Goal: Task Accomplishment & Management: Complete application form

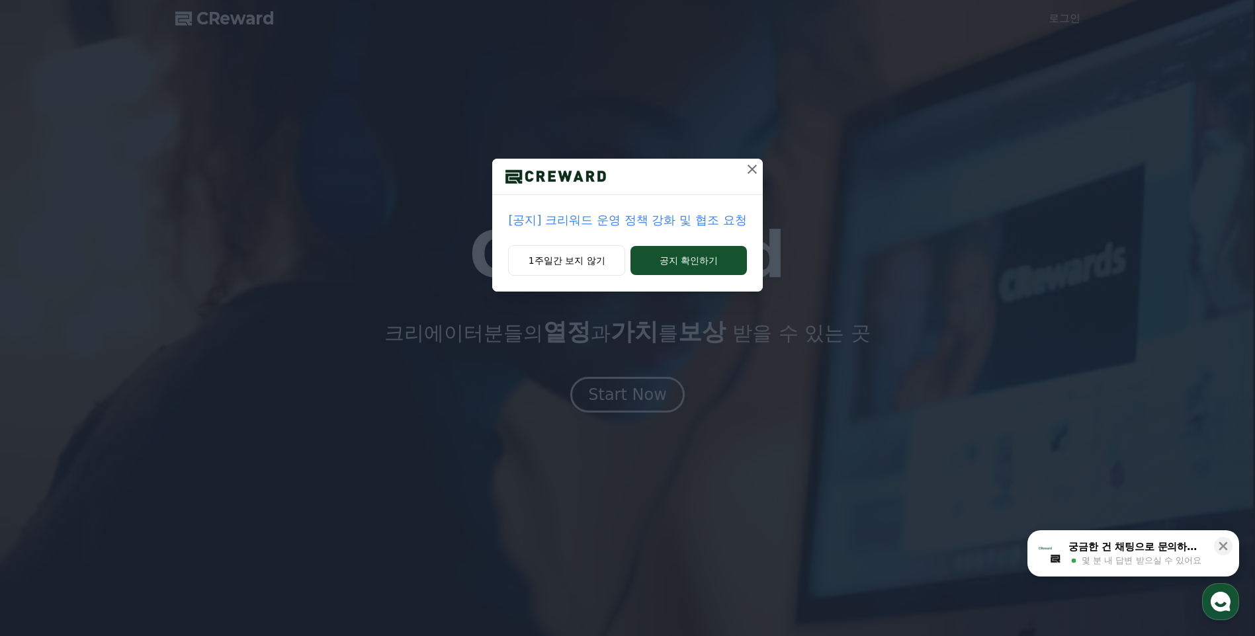
click at [747, 172] on icon at bounding box center [752, 169] width 16 height 16
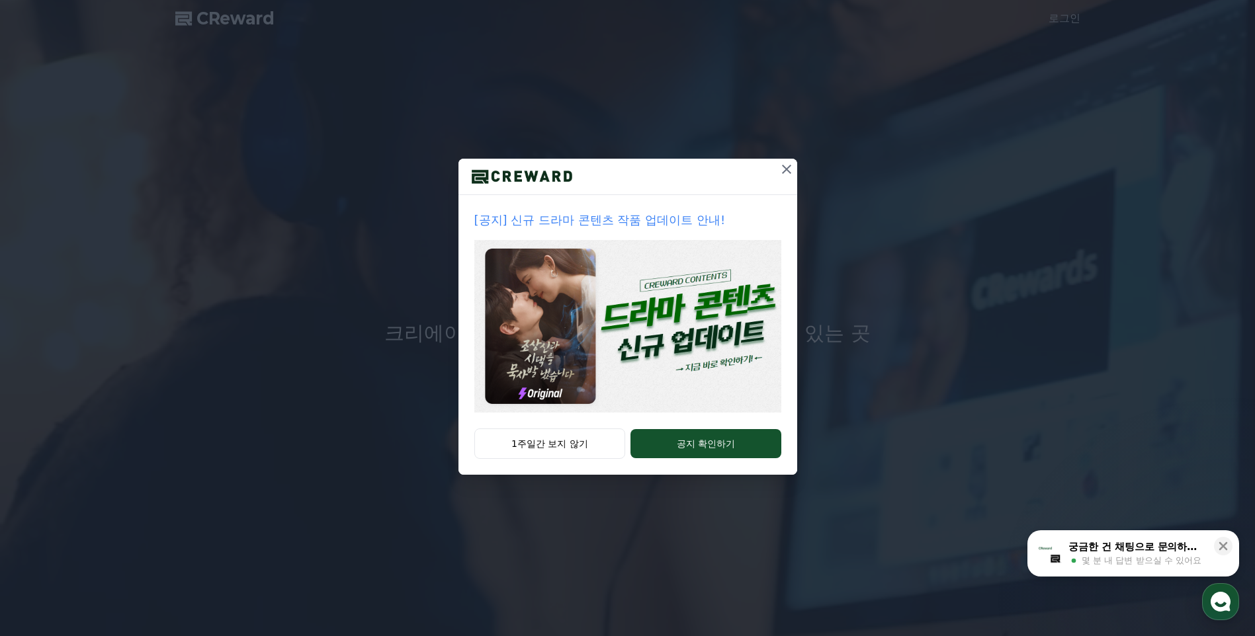
click at [784, 172] on icon at bounding box center [786, 169] width 16 height 16
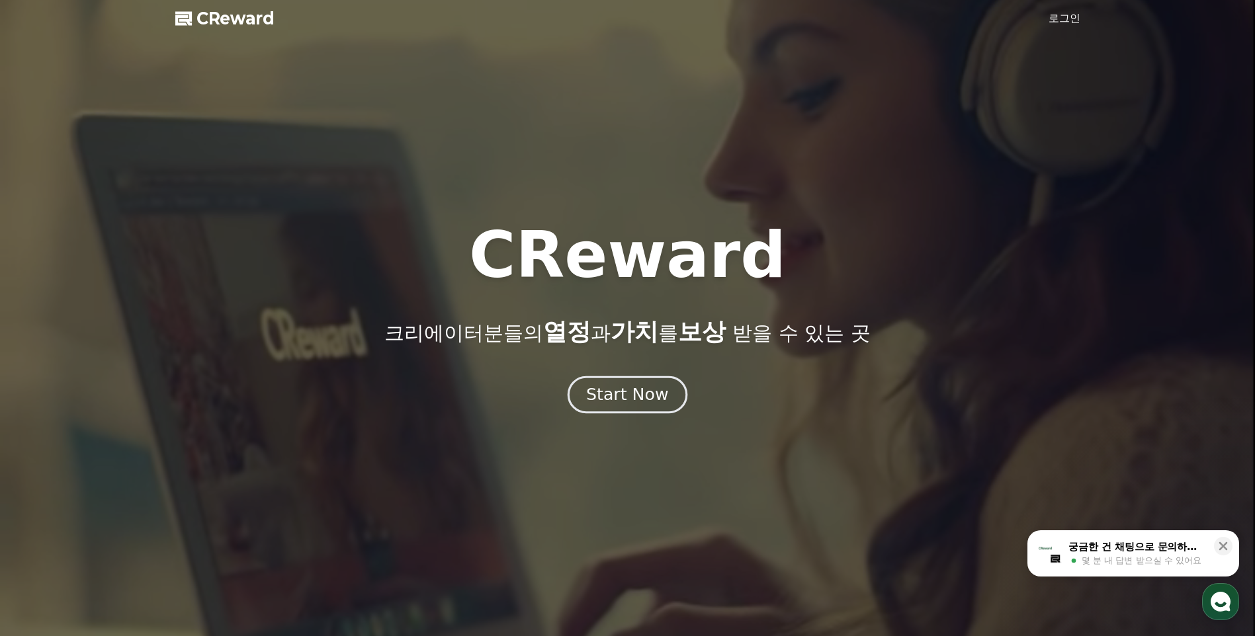
click at [620, 400] on div "Start Now" at bounding box center [627, 395] width 82 height 22
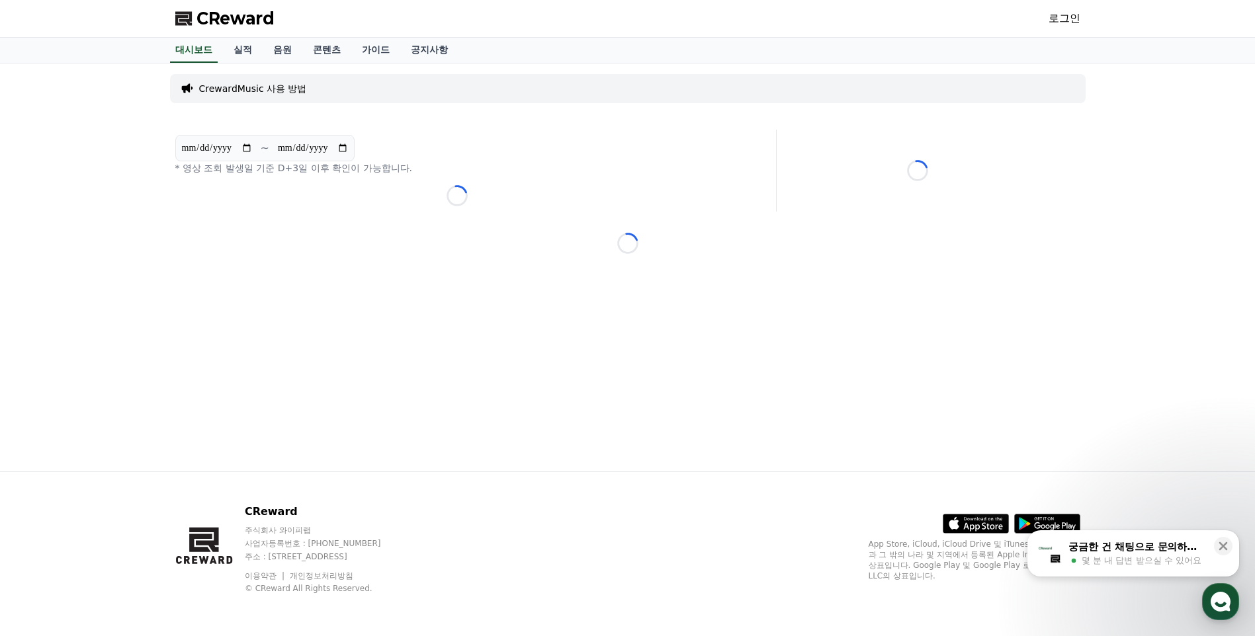
click at [226, 84] on p "CrewardMusic 사용 방법" at bounding box center [253, 88] width 108 height 13
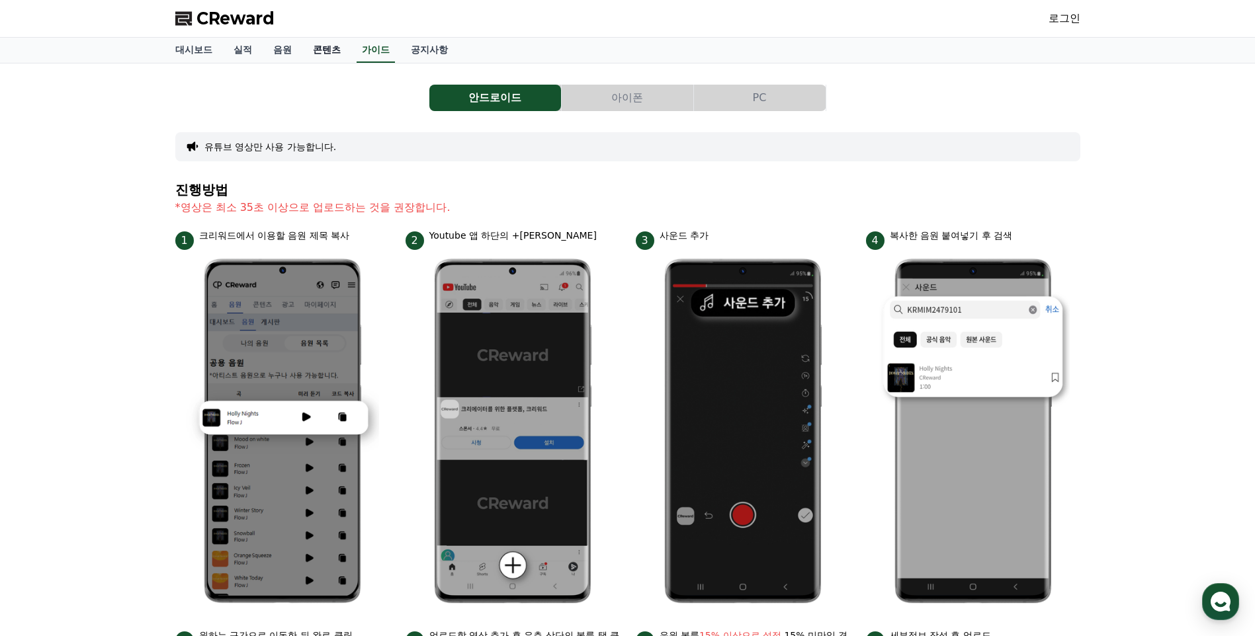
click at [320, 52] on link "콘텐츠" at bounding box center [326, 50] width 49 height 25
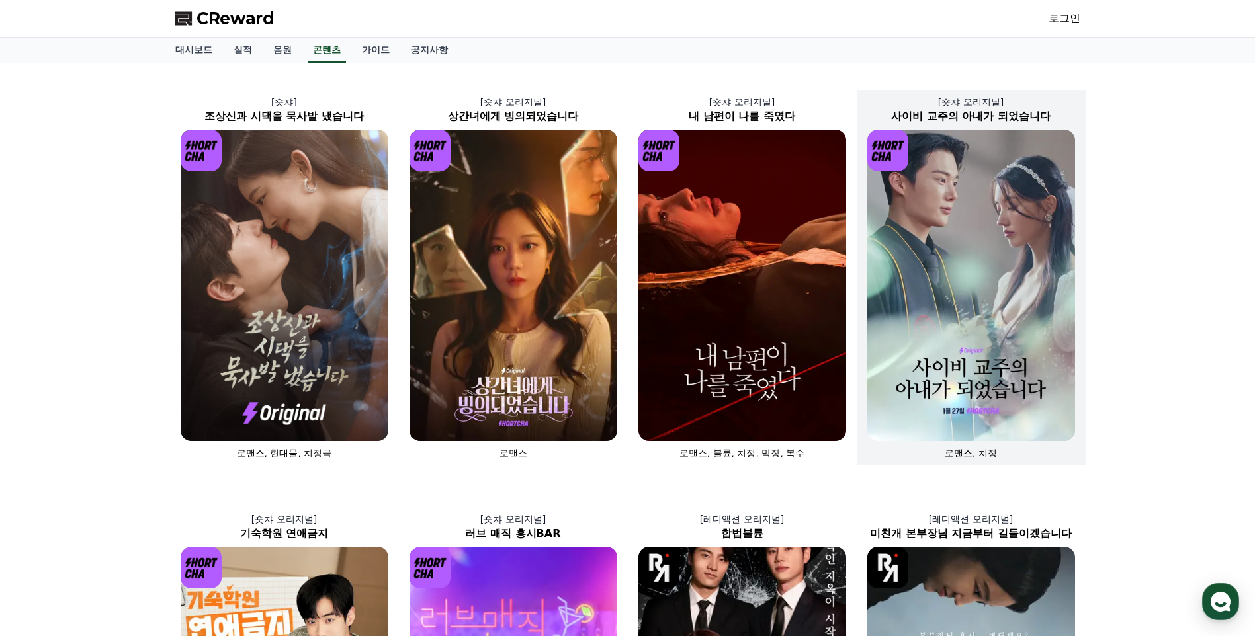
click at [946, 208] on img at bounding box center [971, 285] width 208 height 311
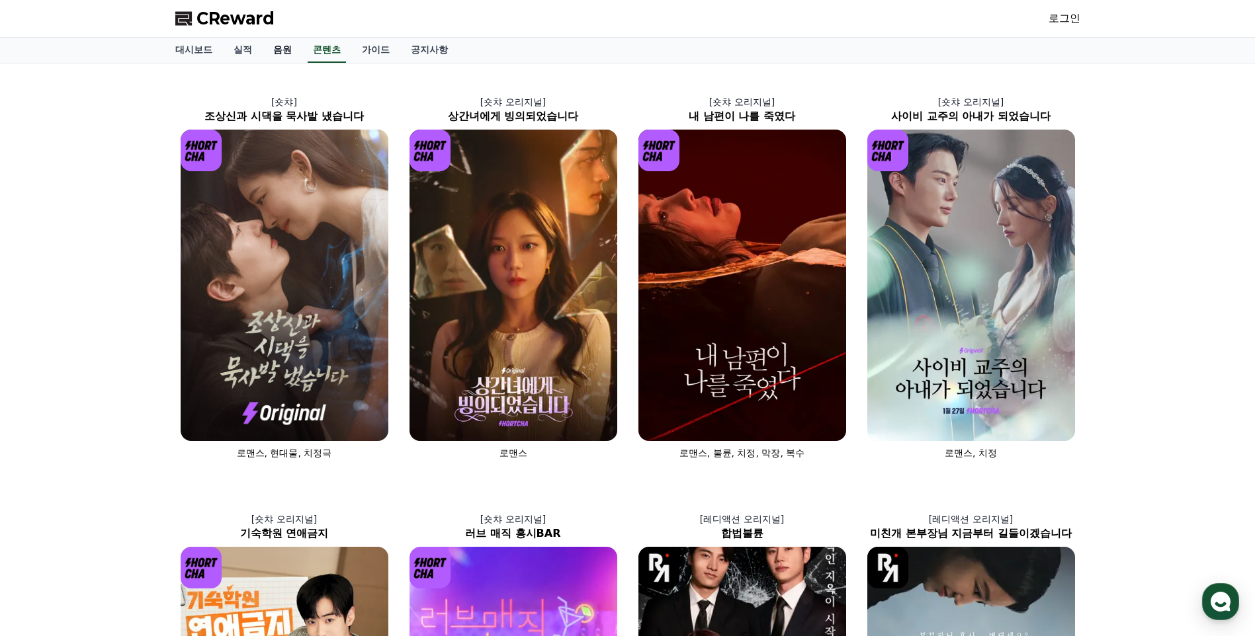
click at [275, 53] on link "음원" at bounding box center [283, 50] width 40 height 25
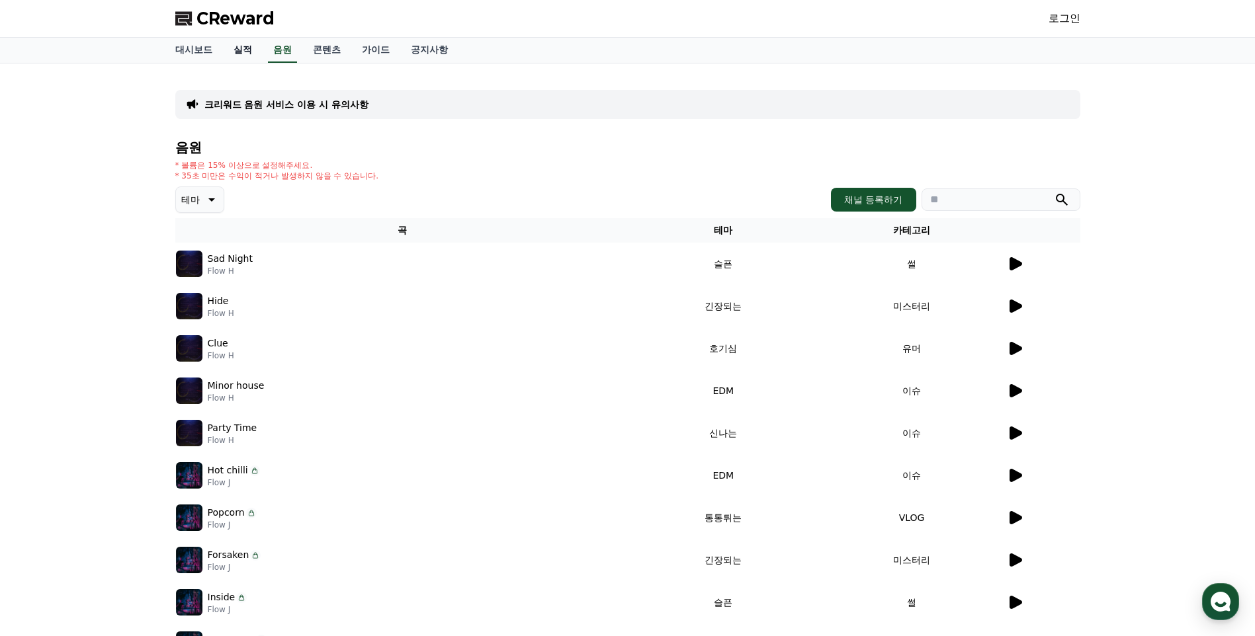
click at [235, 52] on link "실적" at bounding box center [243, 50] width 40 height 25
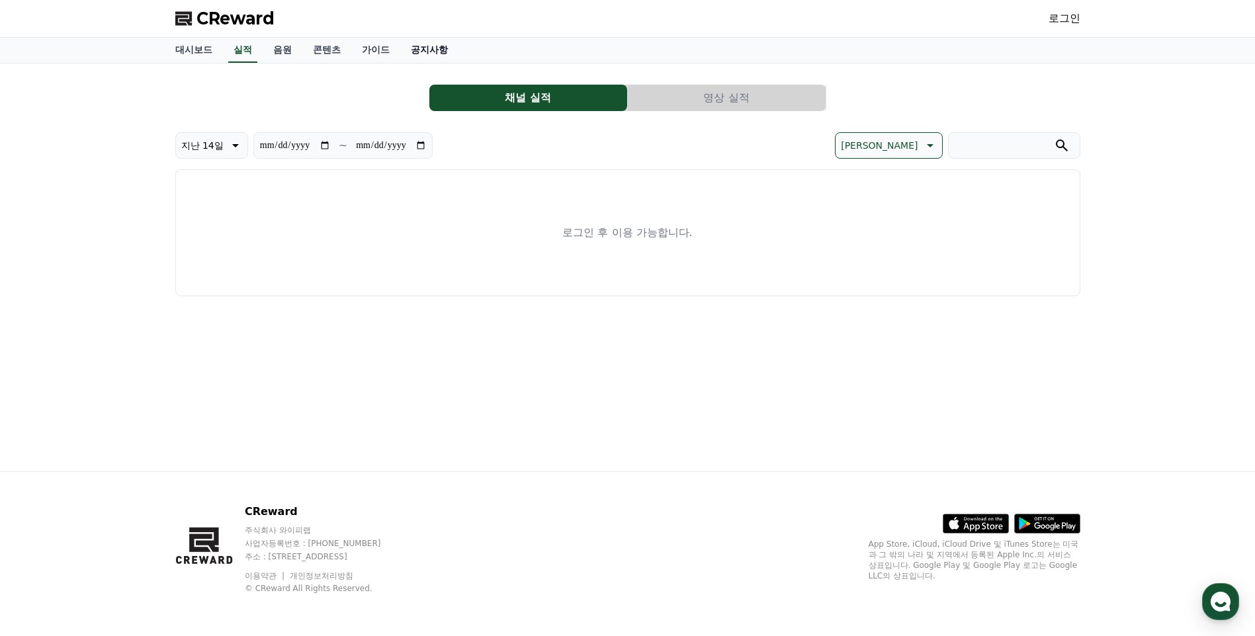
click at [413, 52] on link "공지사항" at bounding box center [429, 50] width 58 height 25
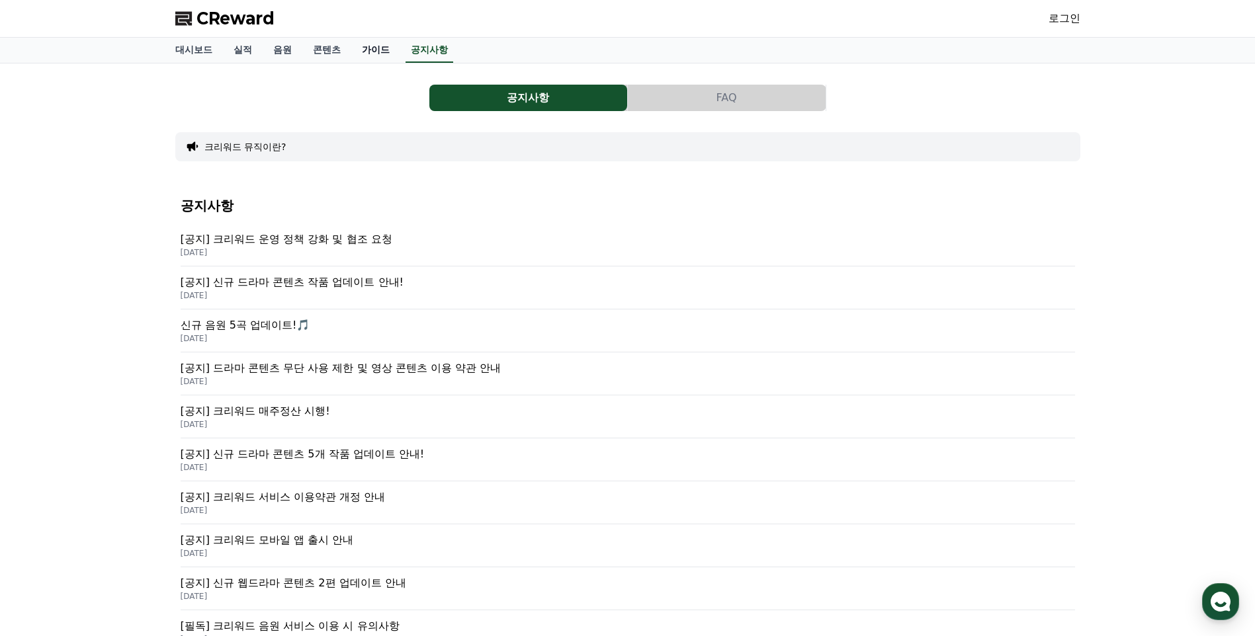
click at [368, 51] on link "가이드" at bounding box center [375, 50] width 49 height 25
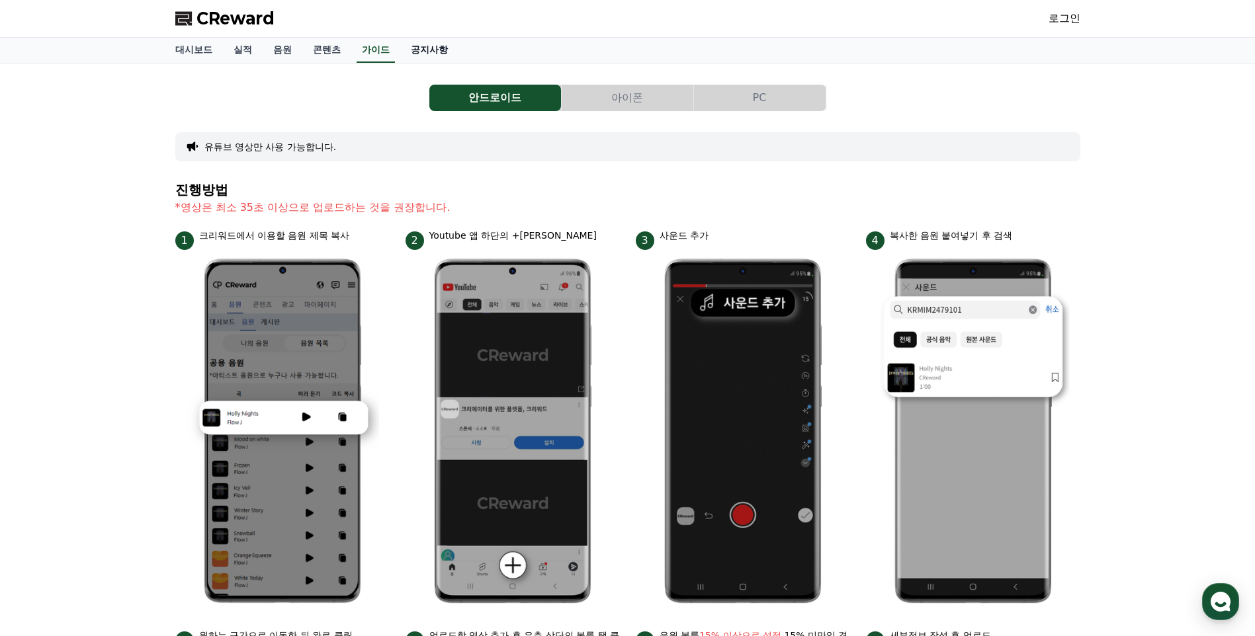
click at [427, 42] on link "공지사항" at bounding box center [429, 50] width 58 height 25
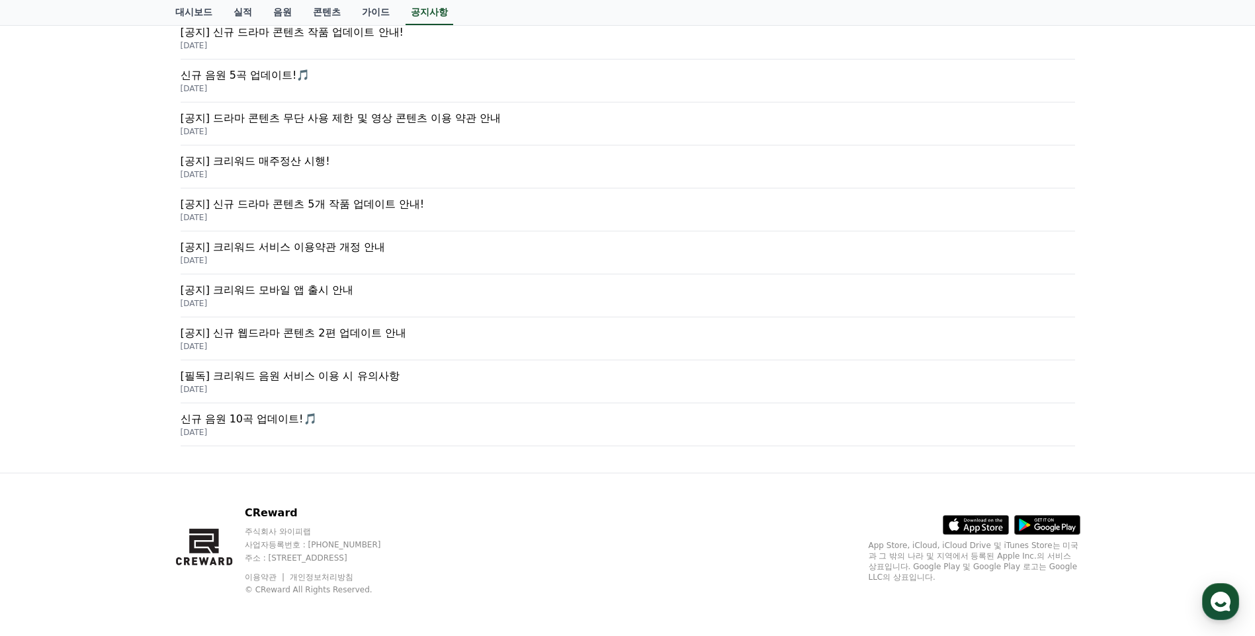
scroll to position [251, 0]
click at [296, 382] on p "[필독] 크리워드 음원 서비스 이용 시 유의사항" at bounding box center [628, 375] width 894 height 16
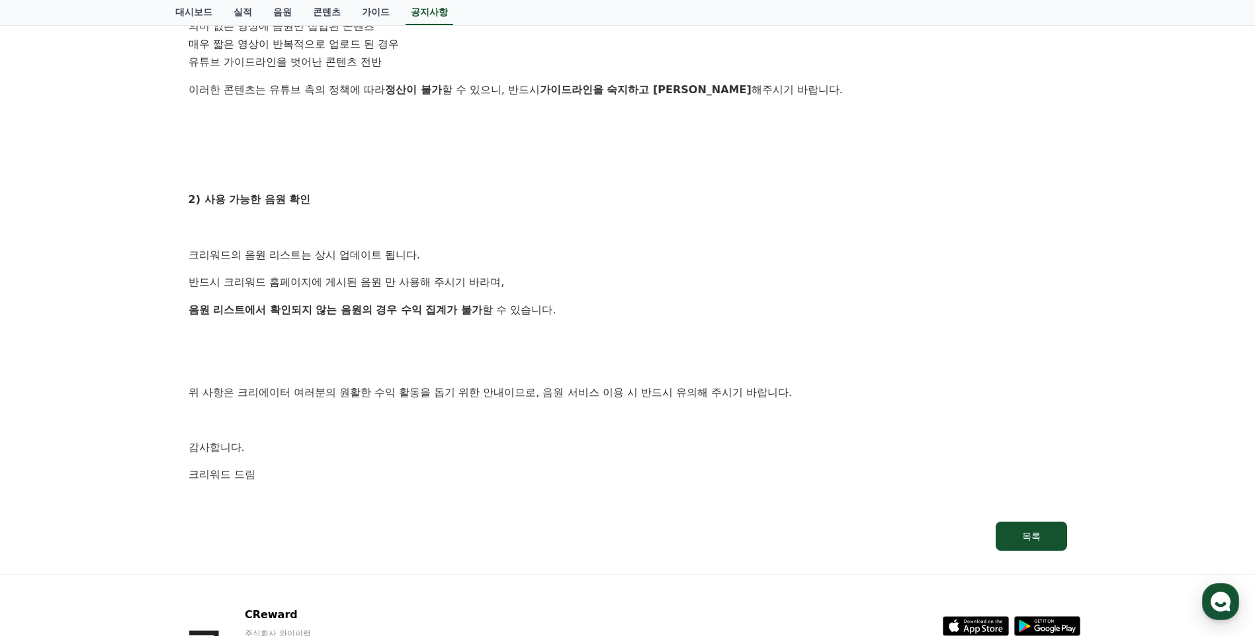
scroll to position [696, 0]
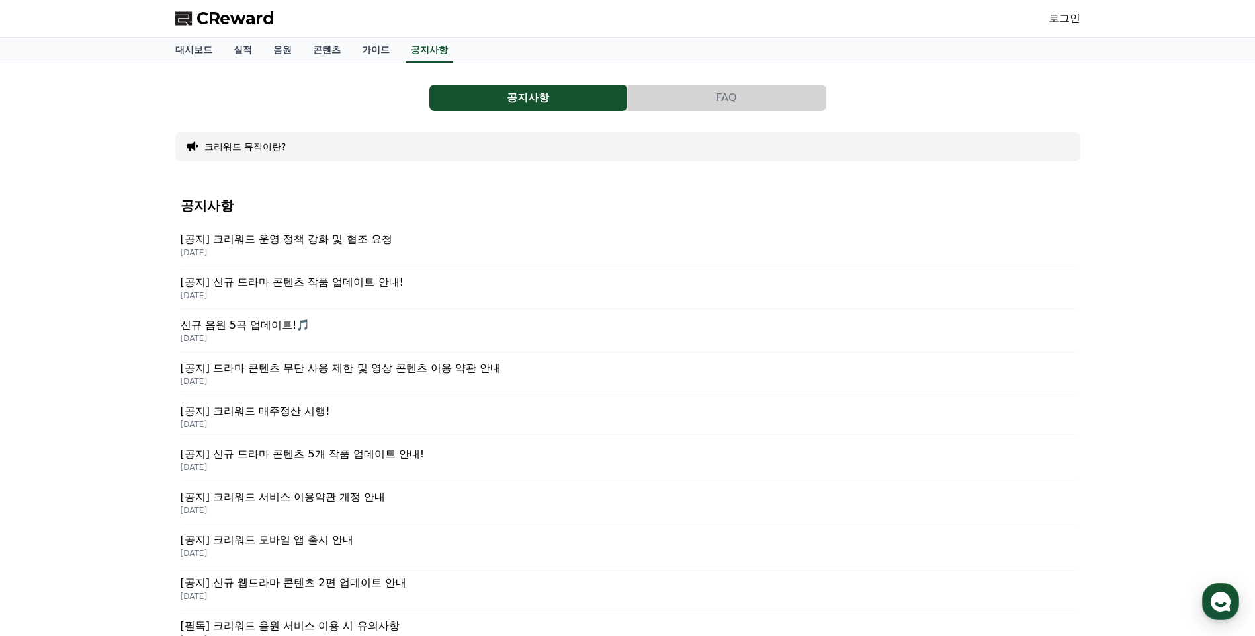
click at [235, 146] on button "크리워드 뮤직이란?" at bounding box center [245, 146] width 82 height 13
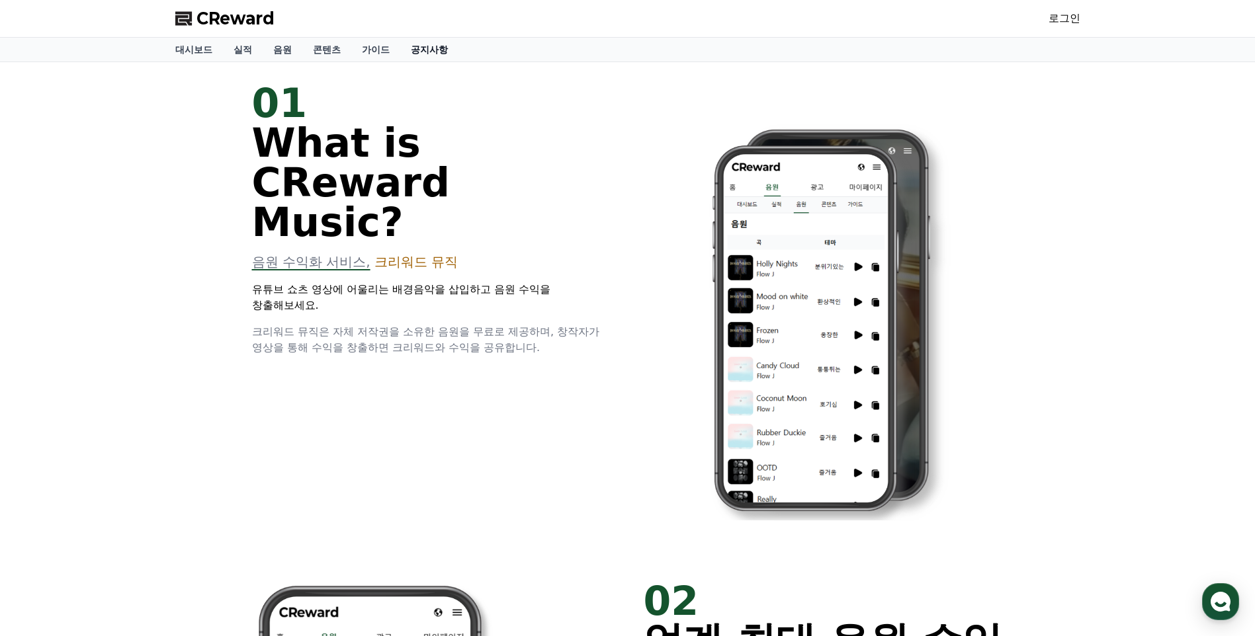
click at [413, 53] on link "공지사항" at bounding box center [429, 50] width 58 height 24
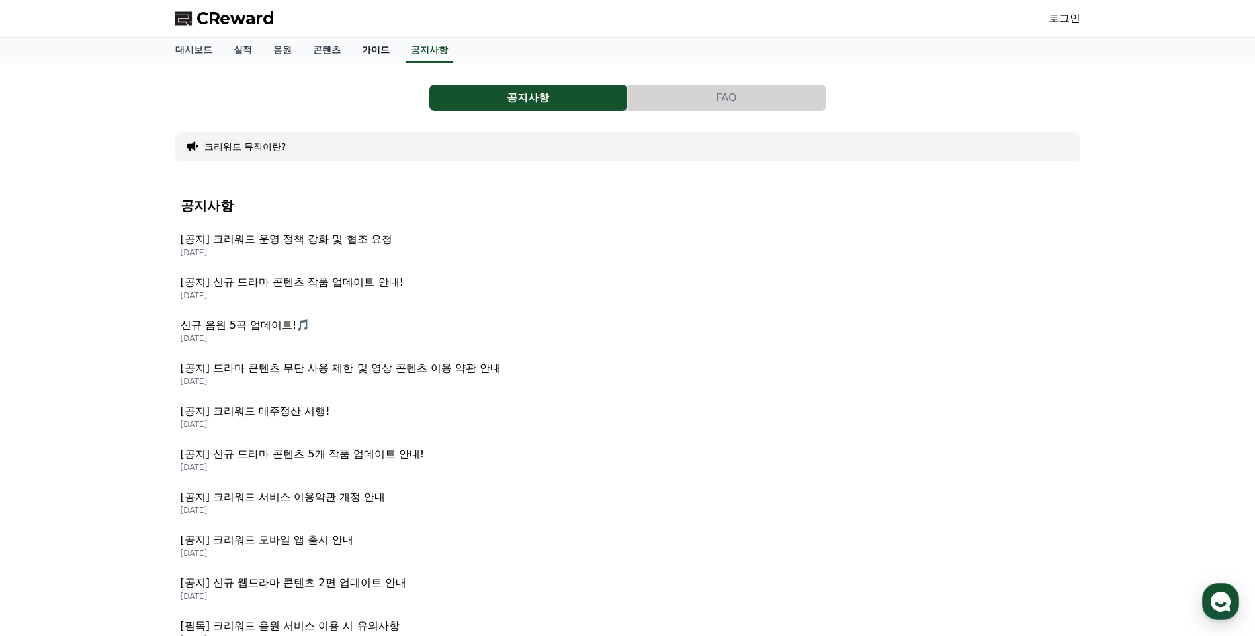
click at [386, 55] on link "가이드" at bounding box center [375, 50] width 49 height 25
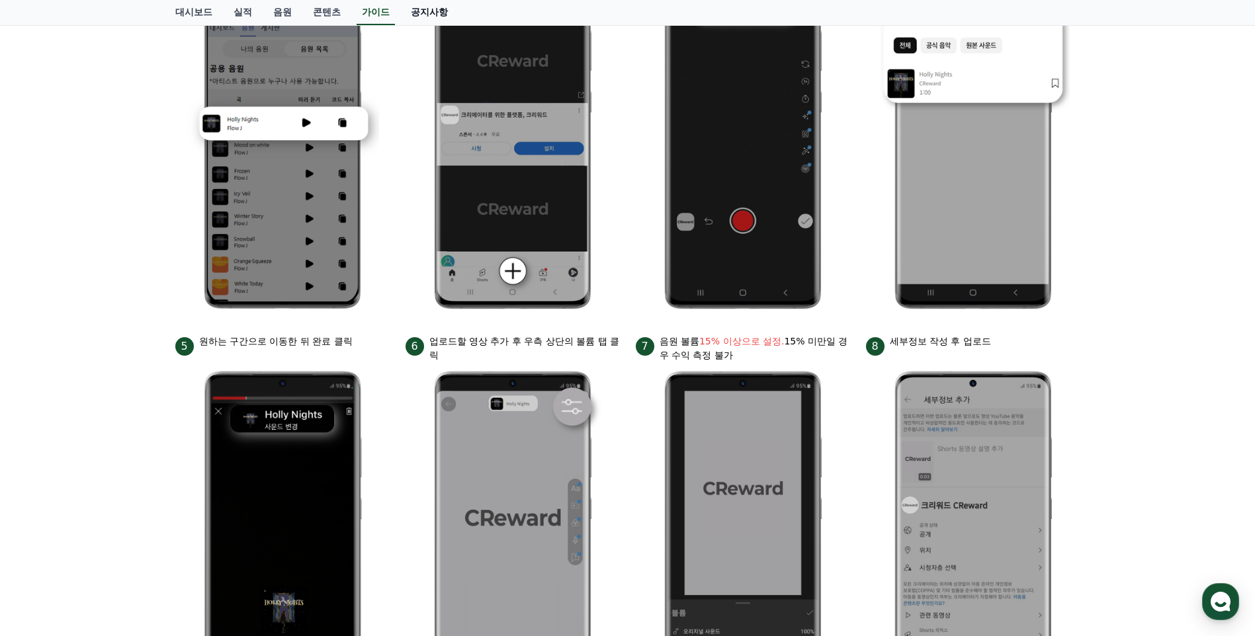
scroll to position [228, 0]
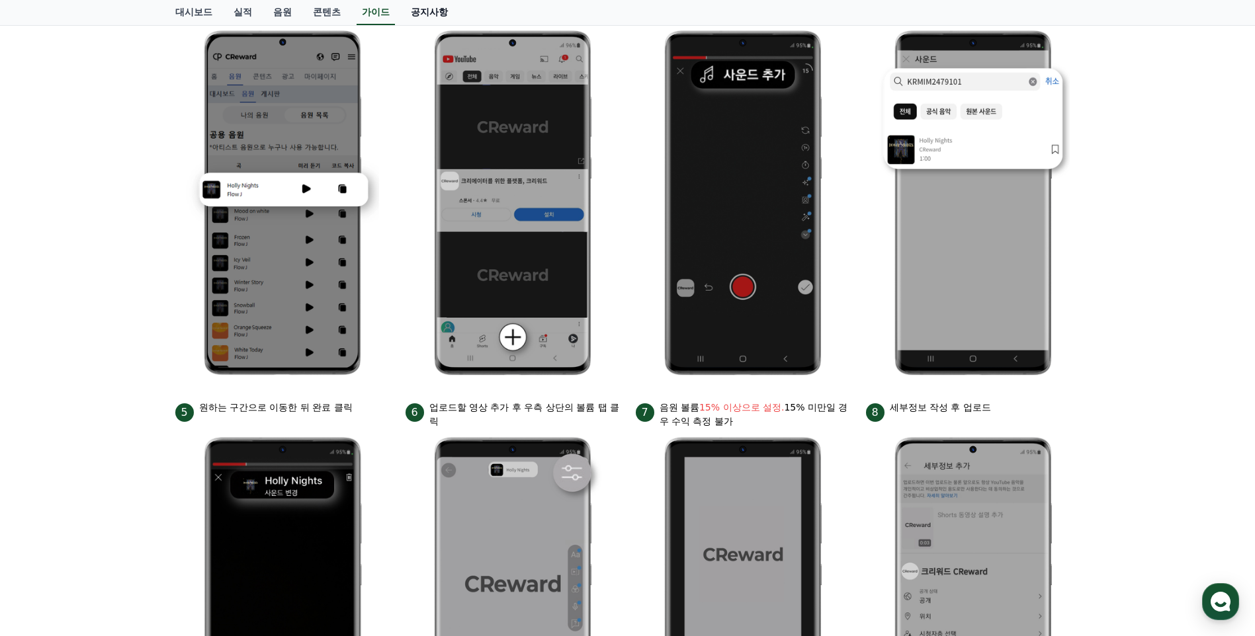
click at [412, 11] on link "공지사항" at bounding box center [429, 12] width 58 height 25
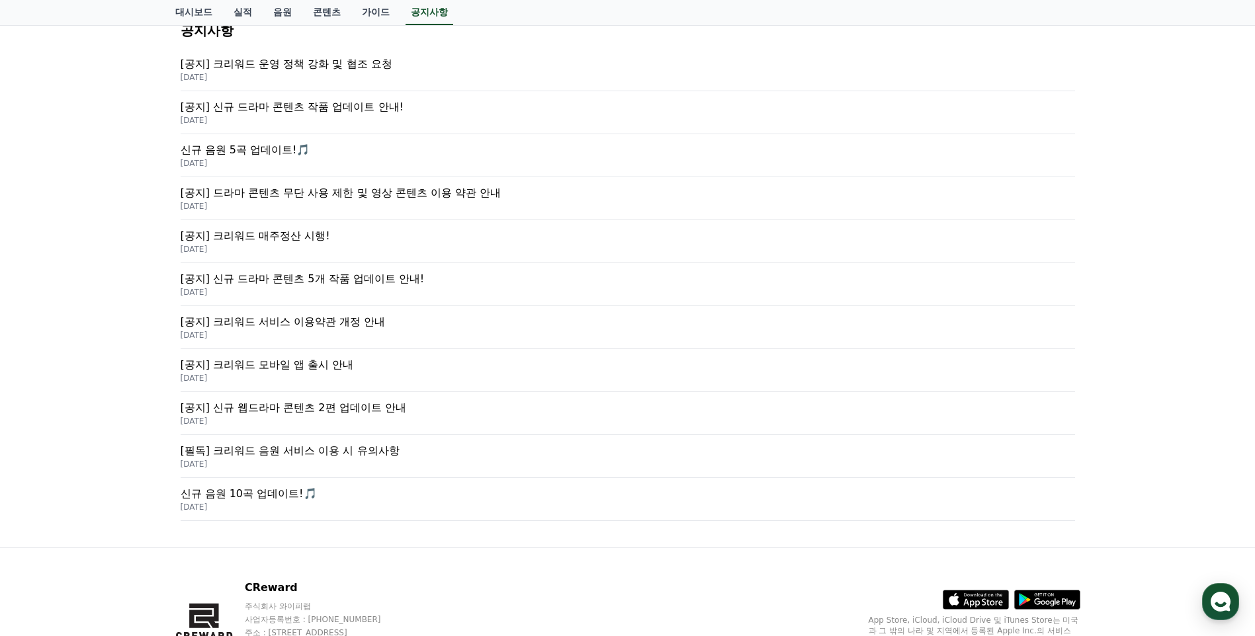
scroll to position [198, 0]
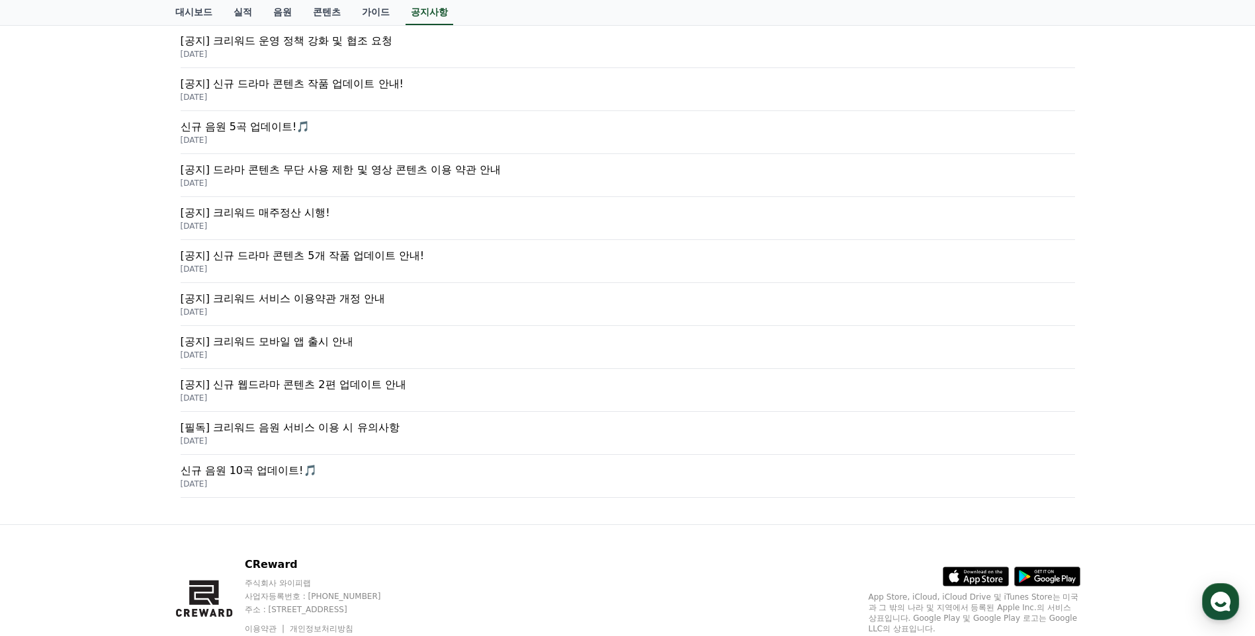
click at [302, 300] on p "[공지] 크리워드 서비스 이용약관 개정 안내" at bounding box center [628, 299] width 894 height 16
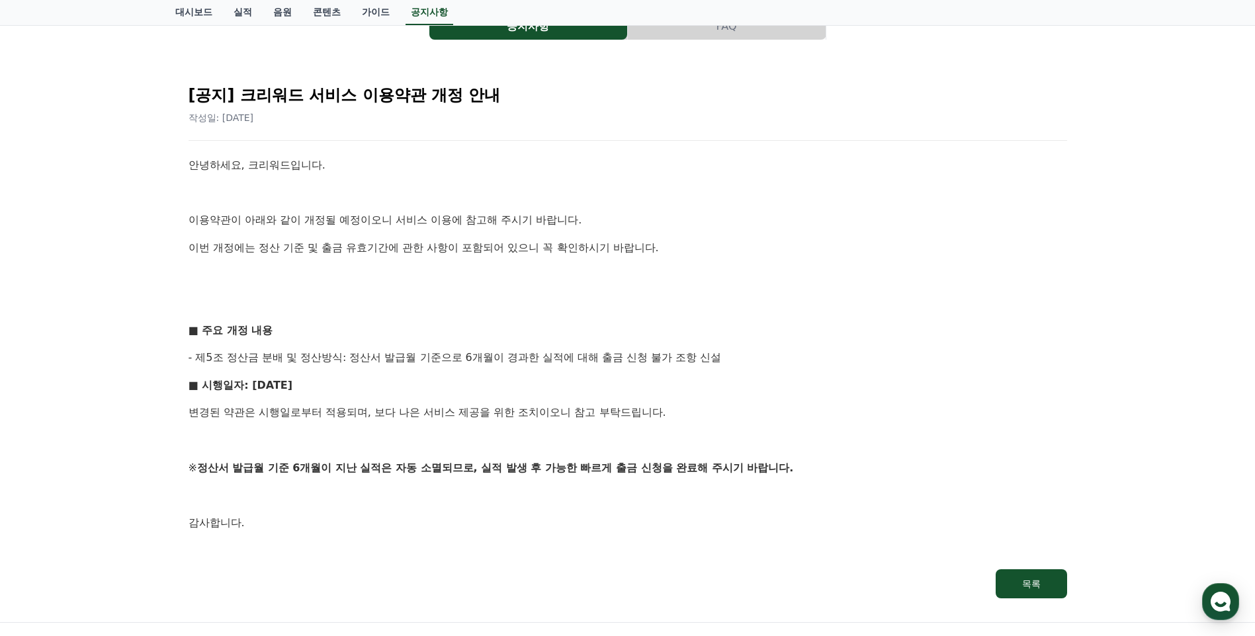
scroll to position [132, 0]
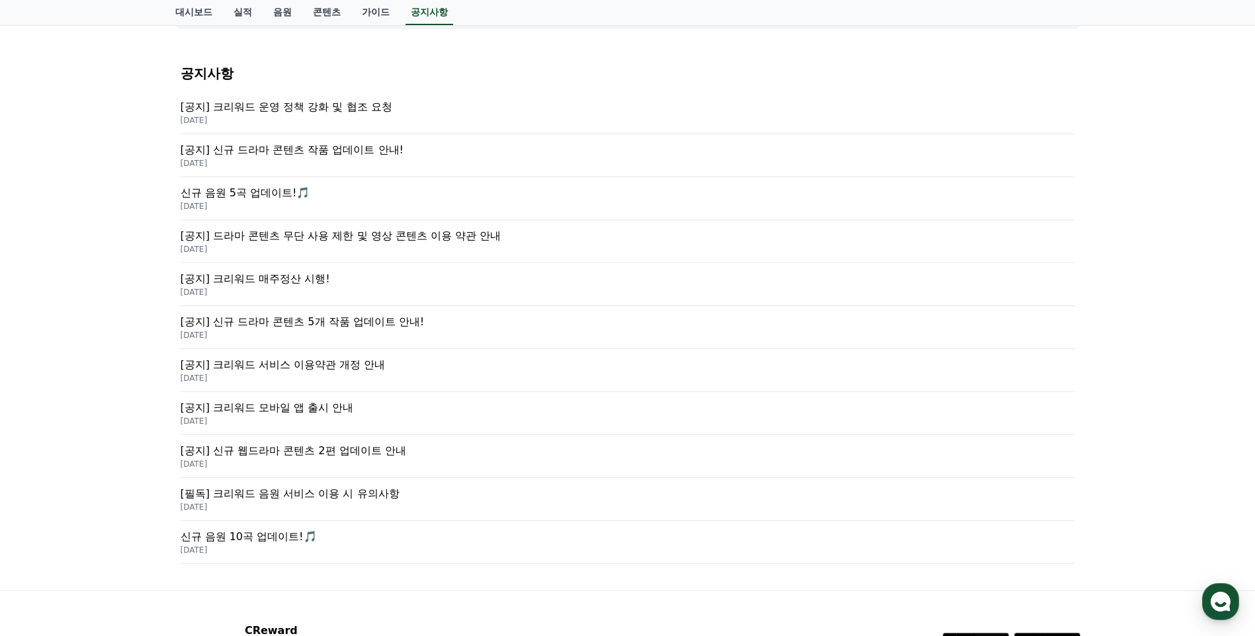
scroll to position [198, 0]
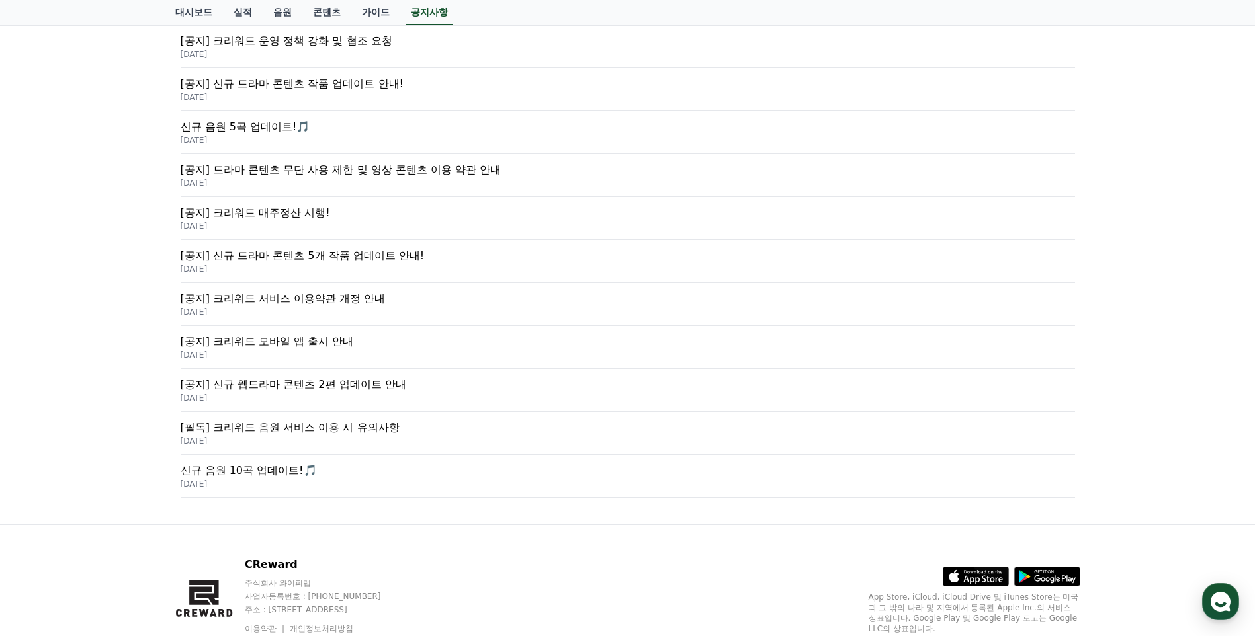
click at [281, 391] on p "[공지] 신규 웹드라마 콘텐츠 2편 업데이트 안내" at bounding box center [628, 385] width 894 height 16
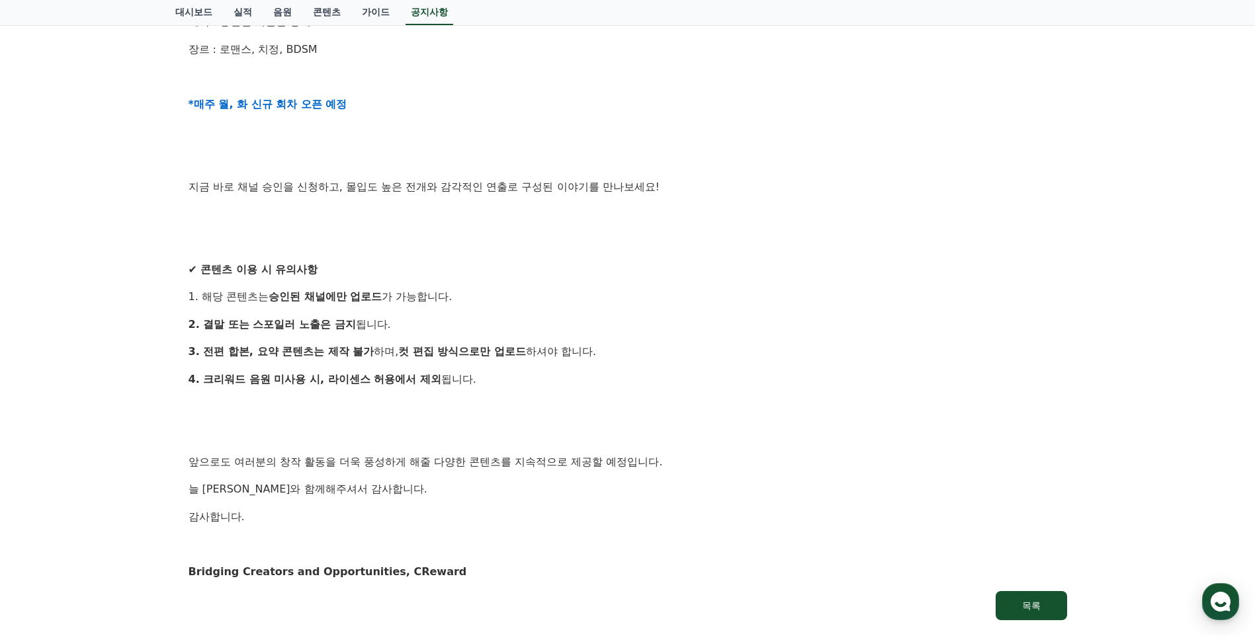
scroll to position [463, 0]
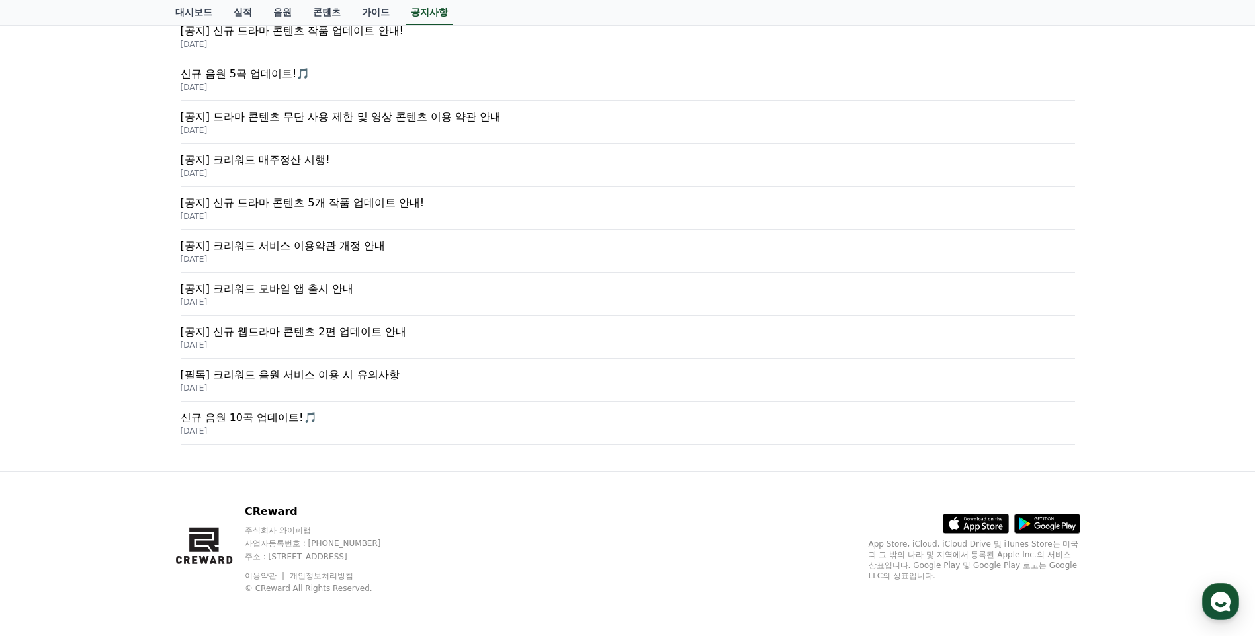
scroll to position [198, 0]
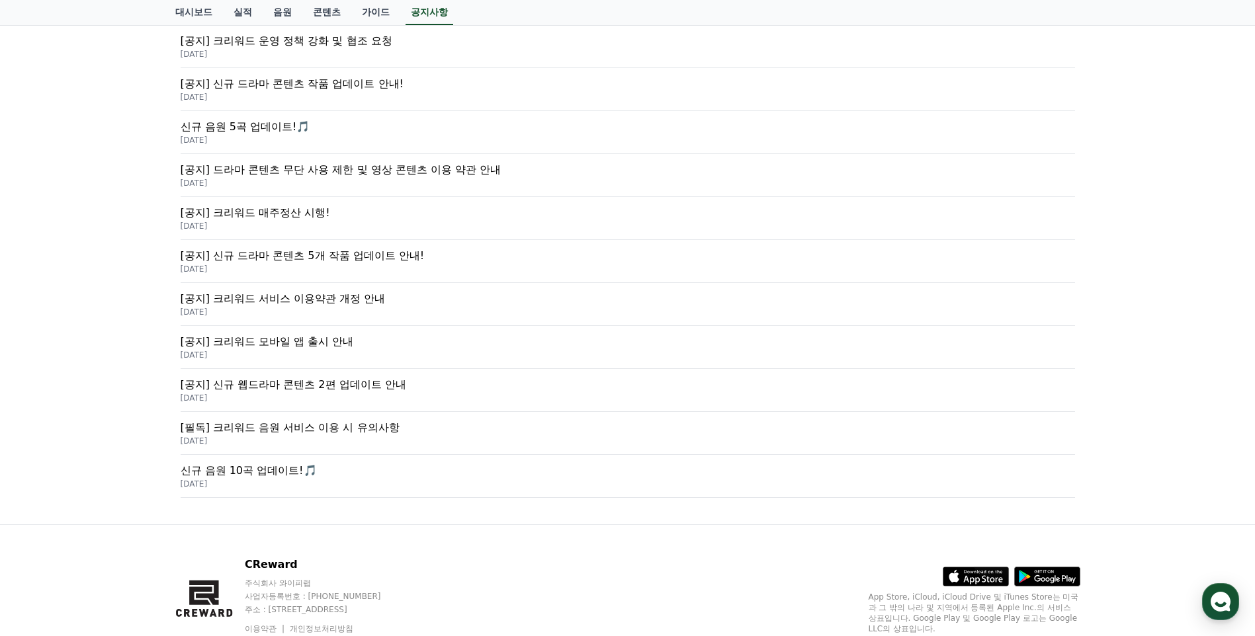
click at [278, 426] on p "[필독] 크리워드 음원 서비스 이용 시 유의사항" at bounding box center [628, 428] width 894 height 16
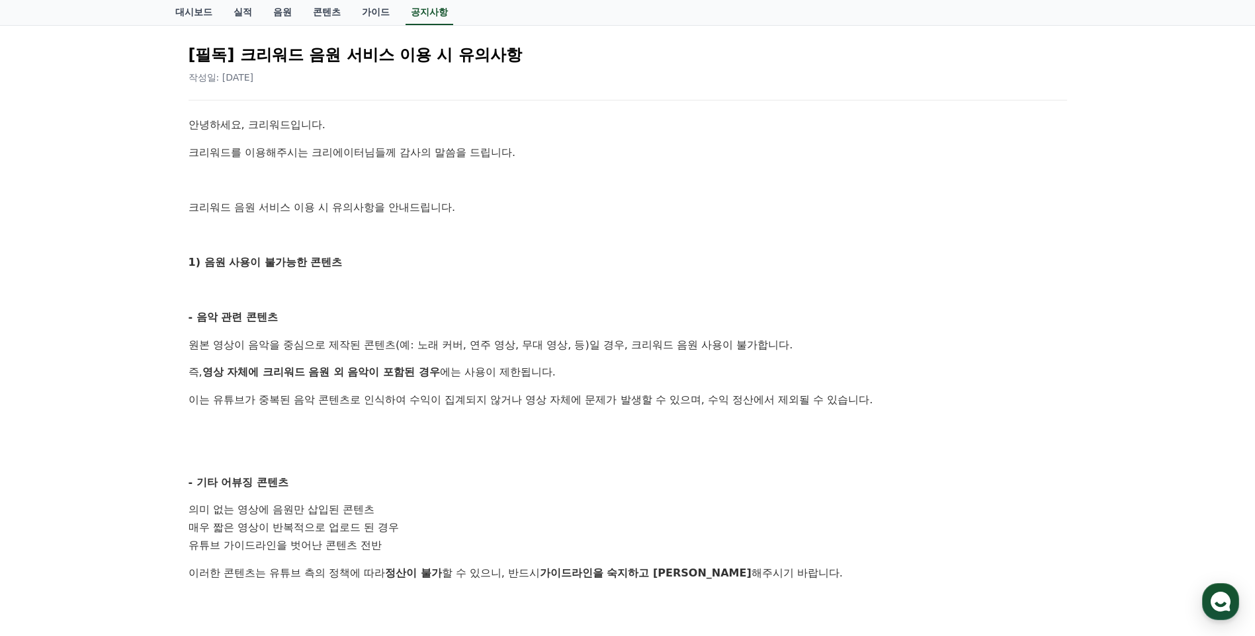
scroll to position [265, 0]
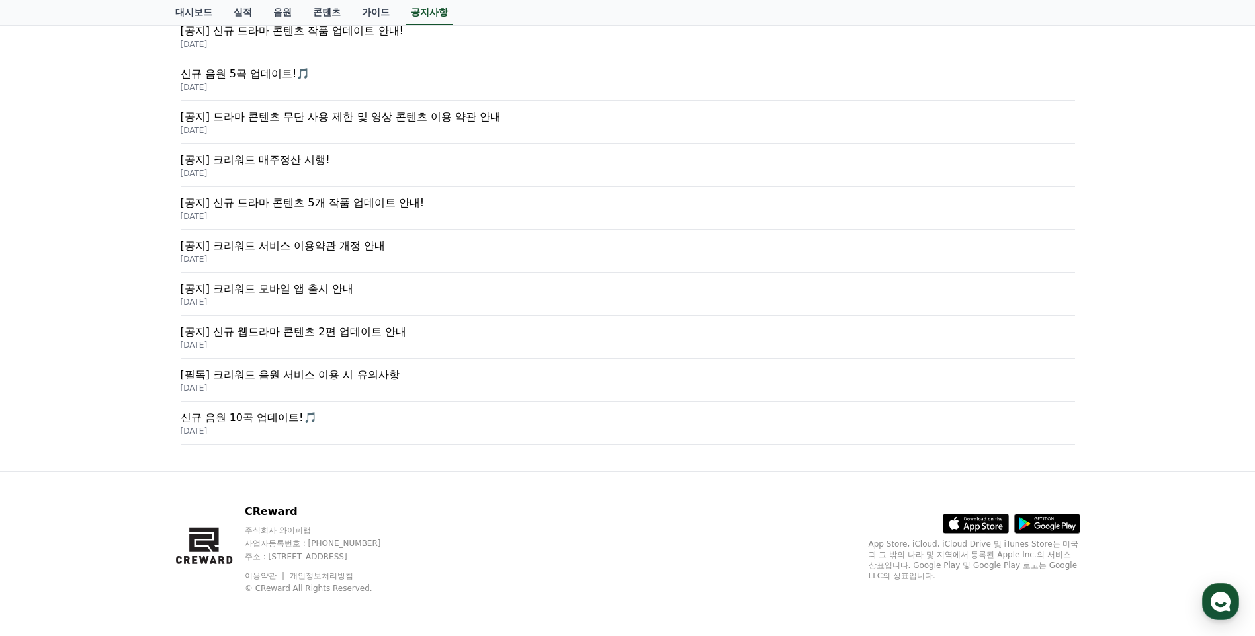
scroll to position [198, 0]
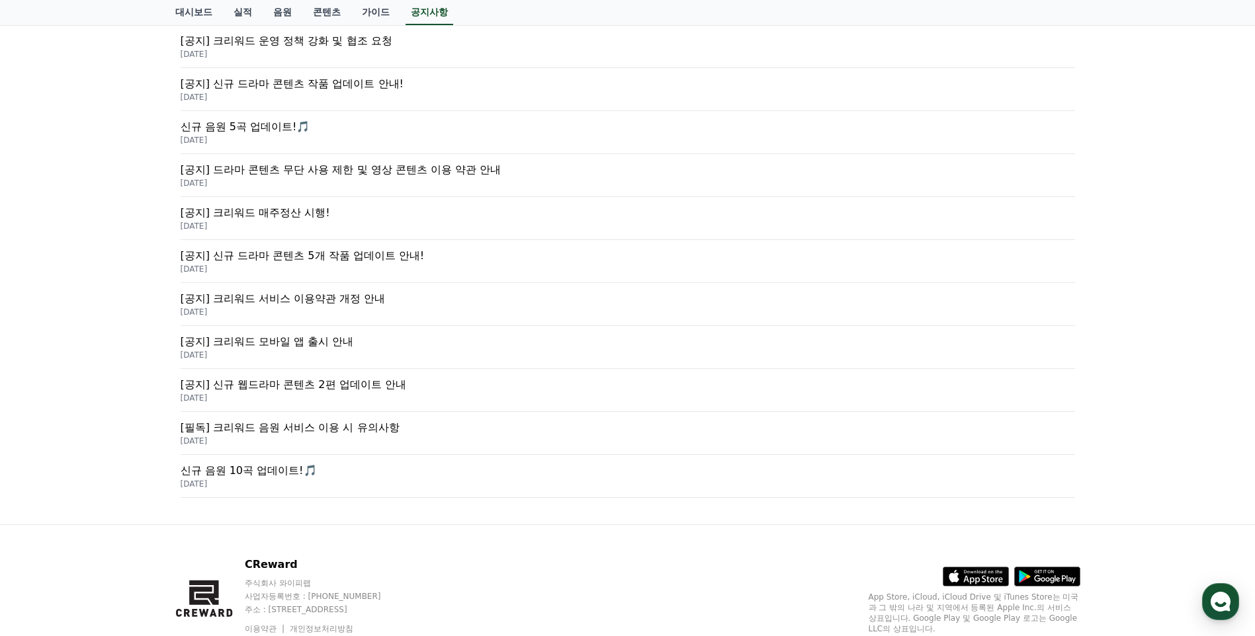
click at [252, 216] on p "[공지] 크리워드 매주정산 시행!" at bounding box center [628, 213] width 894 height 16
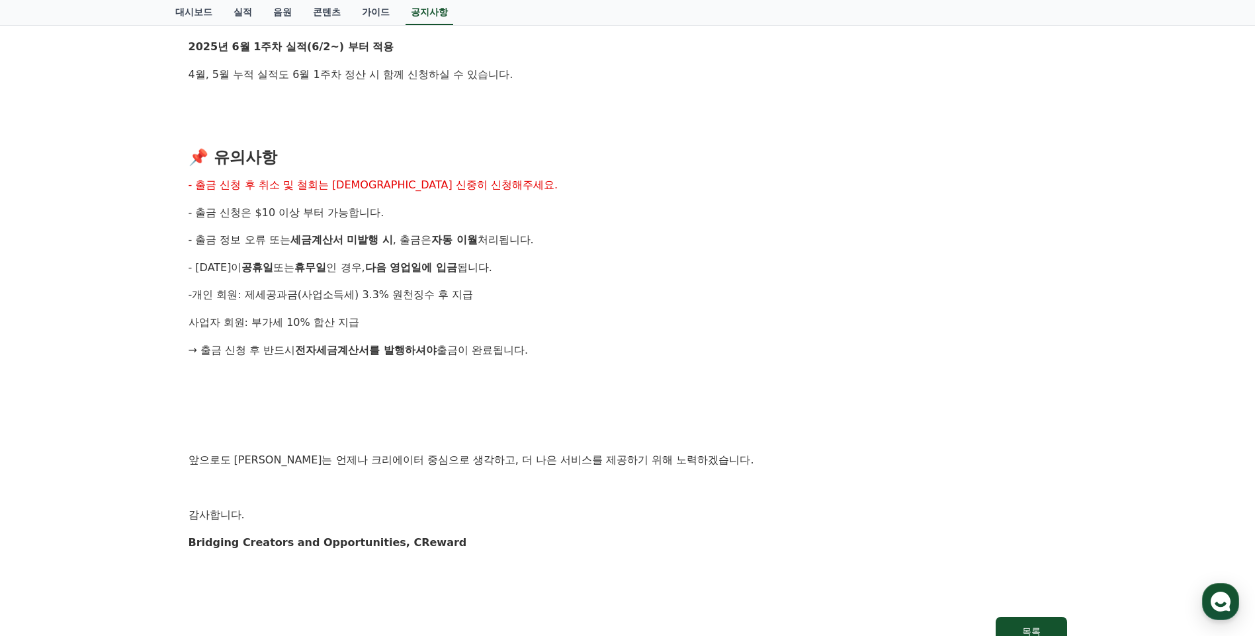
scroll to position [1389, 0]
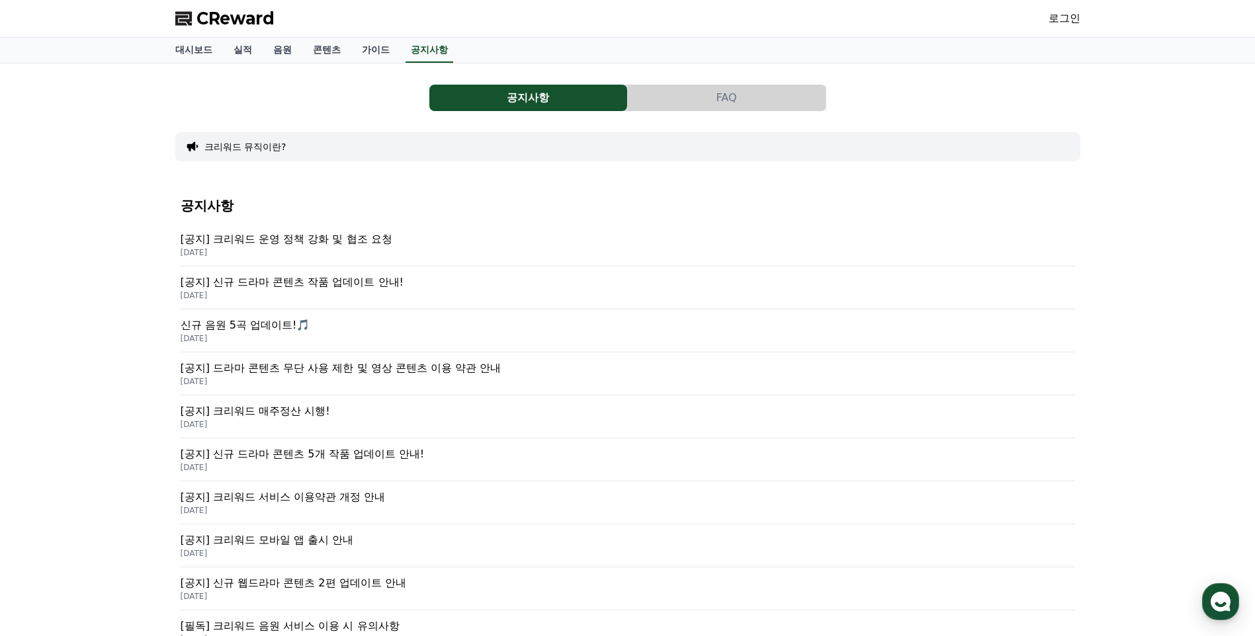
click at [245, 36] on div "CReward 로그인" at bounding box center [628, 18] width 926 height 37
click at [249, 18] on span "CReward" at bounding box center [235, 18] width 78 height 21
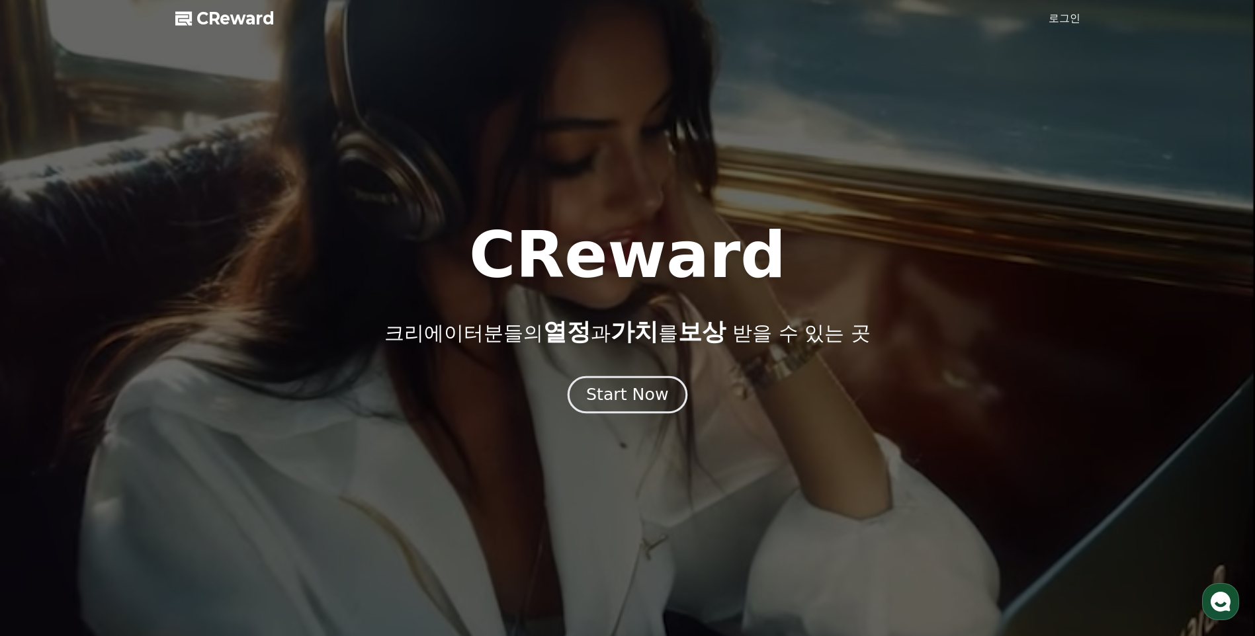
click at [630, 397] on div "Start Now" at bounding box center [627, 395] width 82 height 22
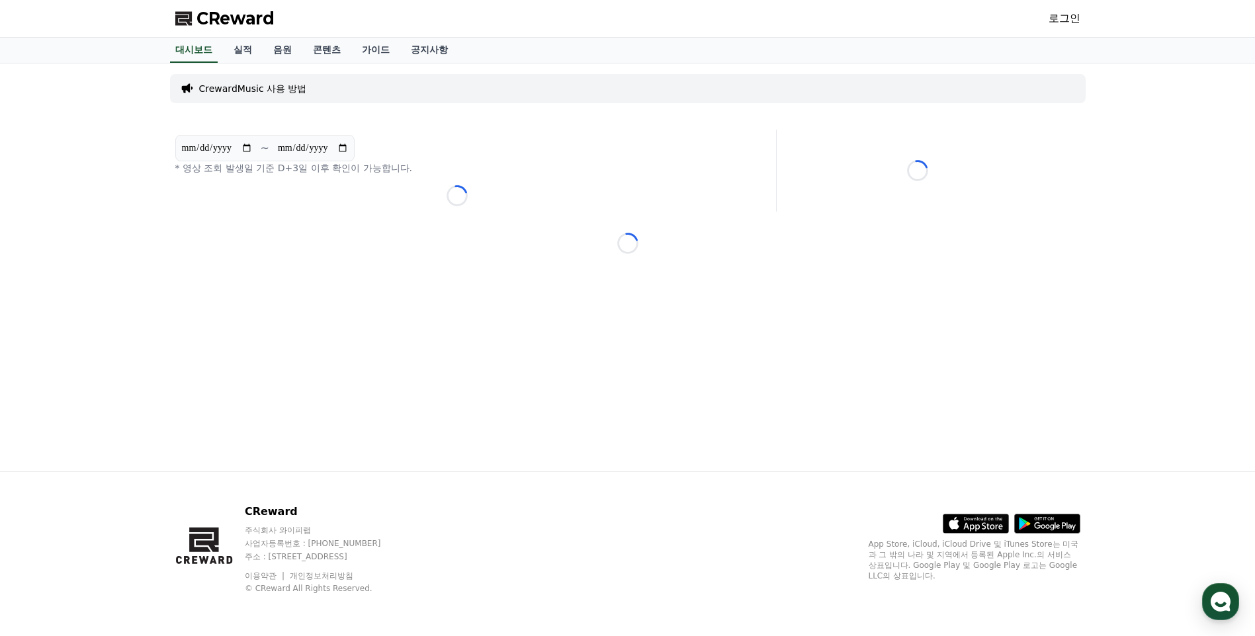
click at [1059, 26] on link "로그인" at bounding box center [1064, 19] width 32 height 16
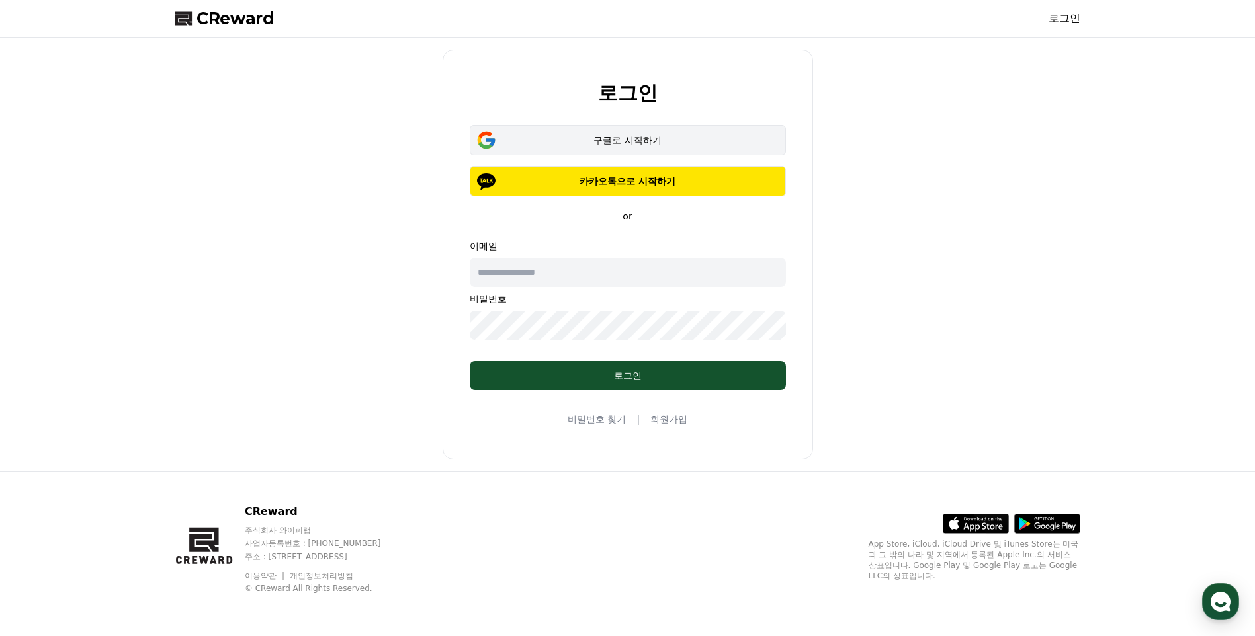
click at [621, 136] on div "구글로 시작하기" at bounding box center [628, 140] width 278 height 13
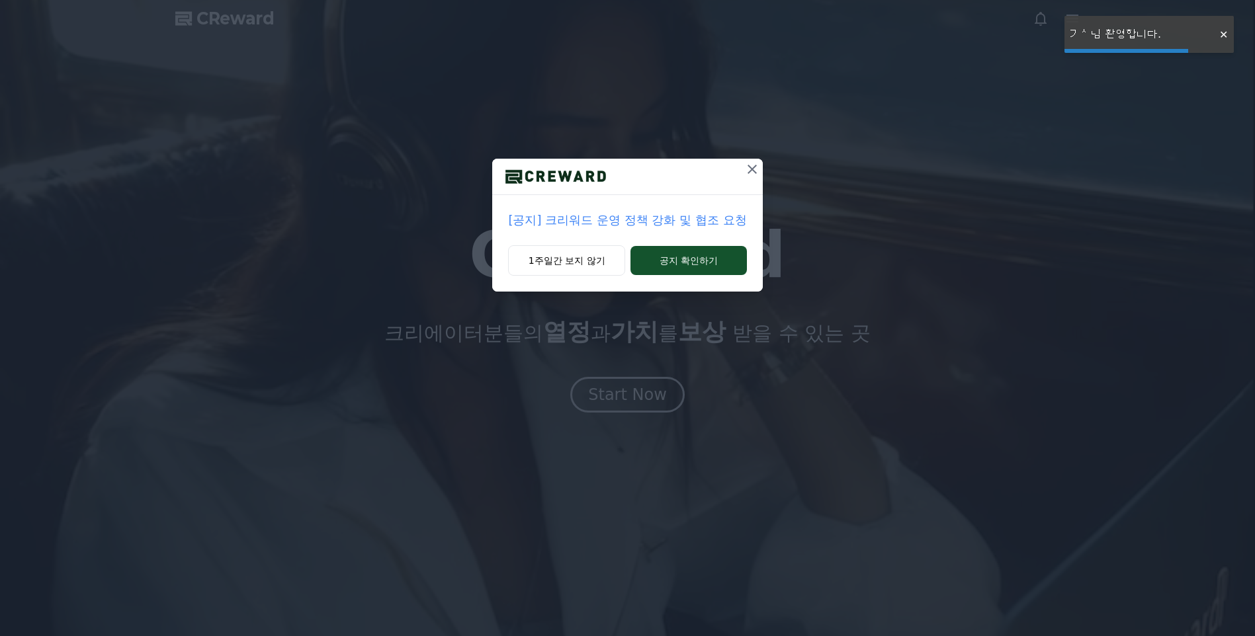
click at [602, 392] on div "[공지] 크리워드 운영 정책 강화 및 협조 요청 1주일간 보지 않기 공지 확인하기" at bounding box center [627, 318] width 1255 height 636
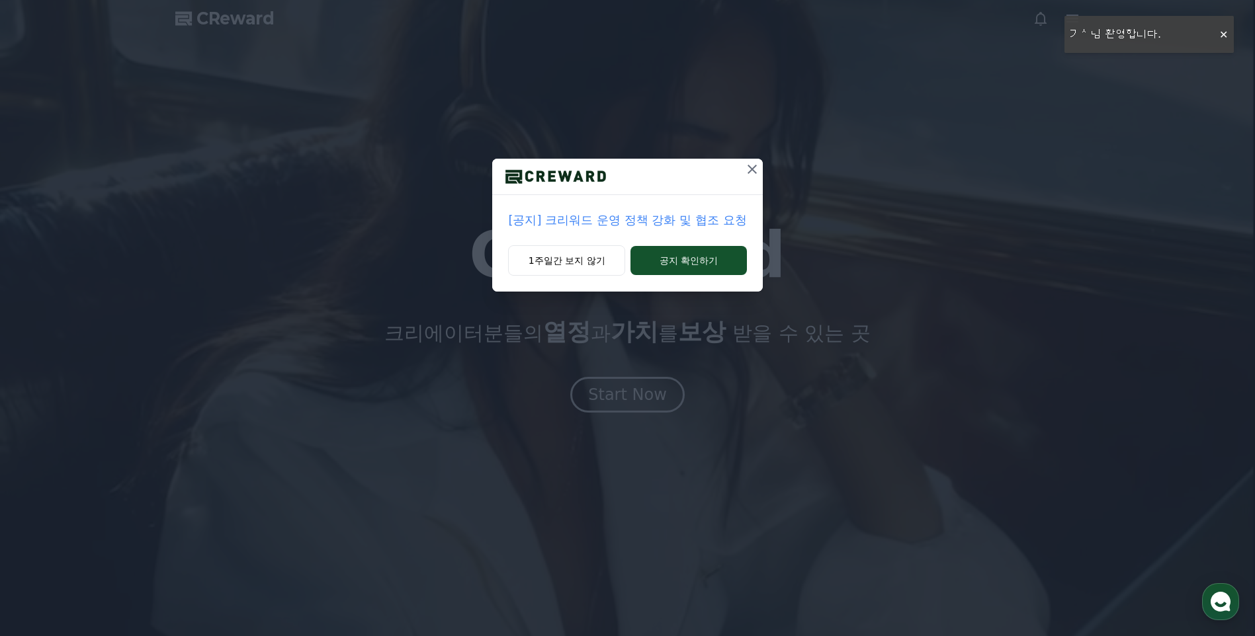
click at [752, 170] on icon at bounding box center [751, 169] width 9 height 9
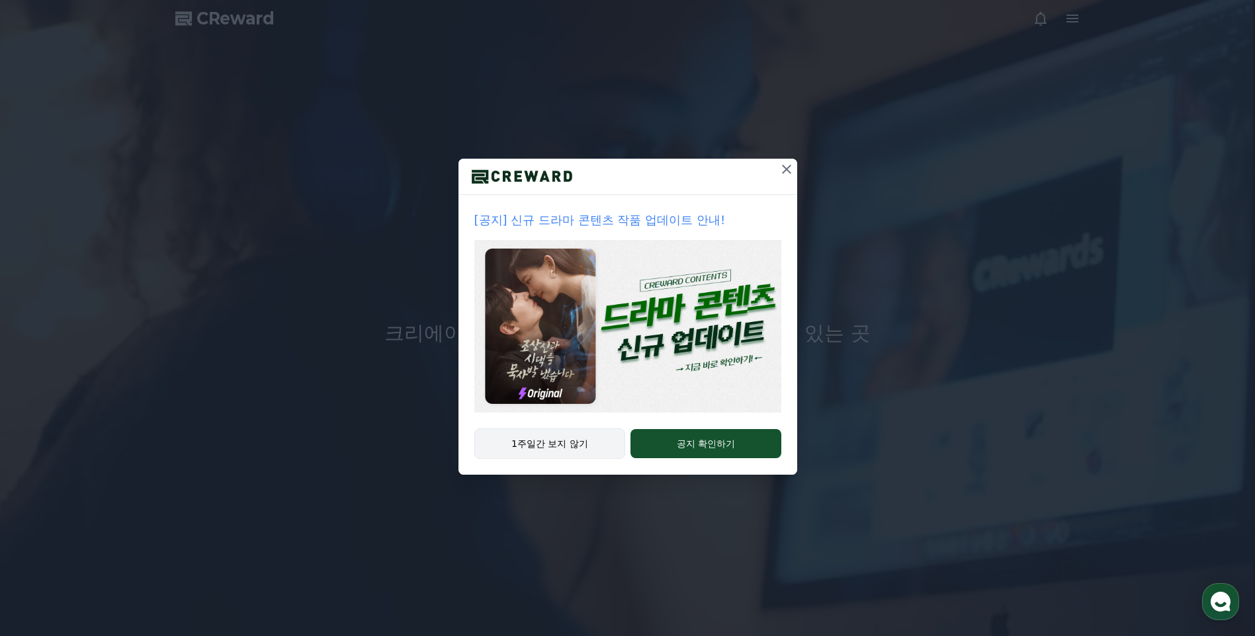
click at [591, 439] on button "1주일간 보지 않기" at bounding box center [549, 444] width 151 height 30
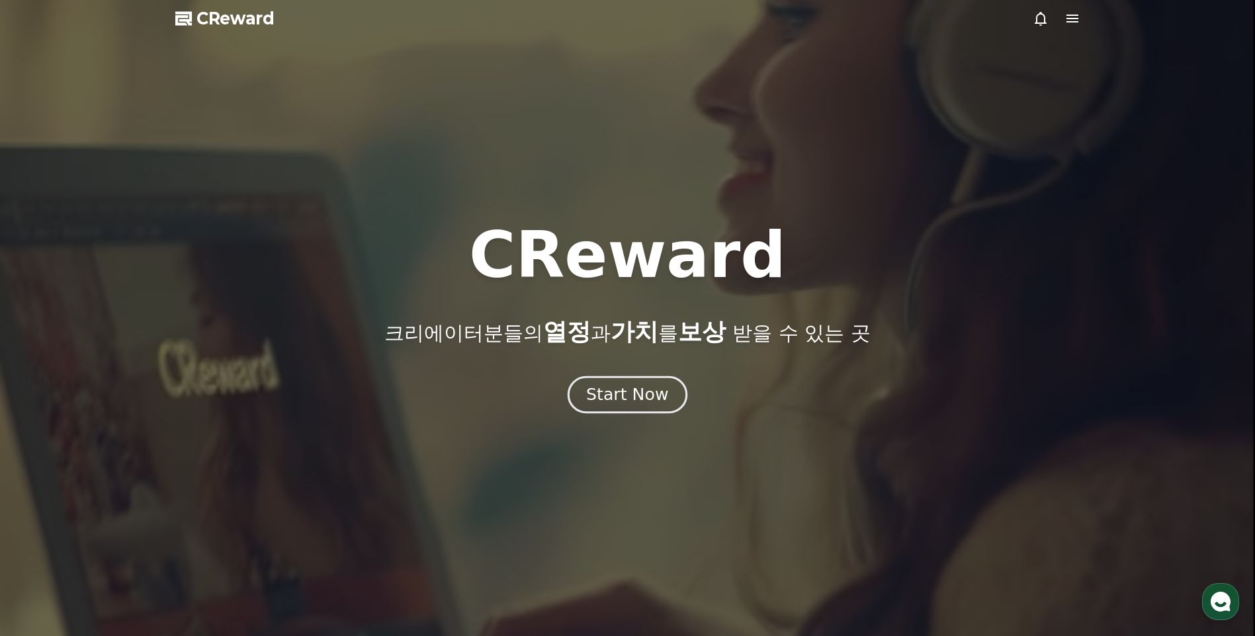
click at [608, 401] on div "Start Now" at bounding box center [627, 395] width 82 height 22
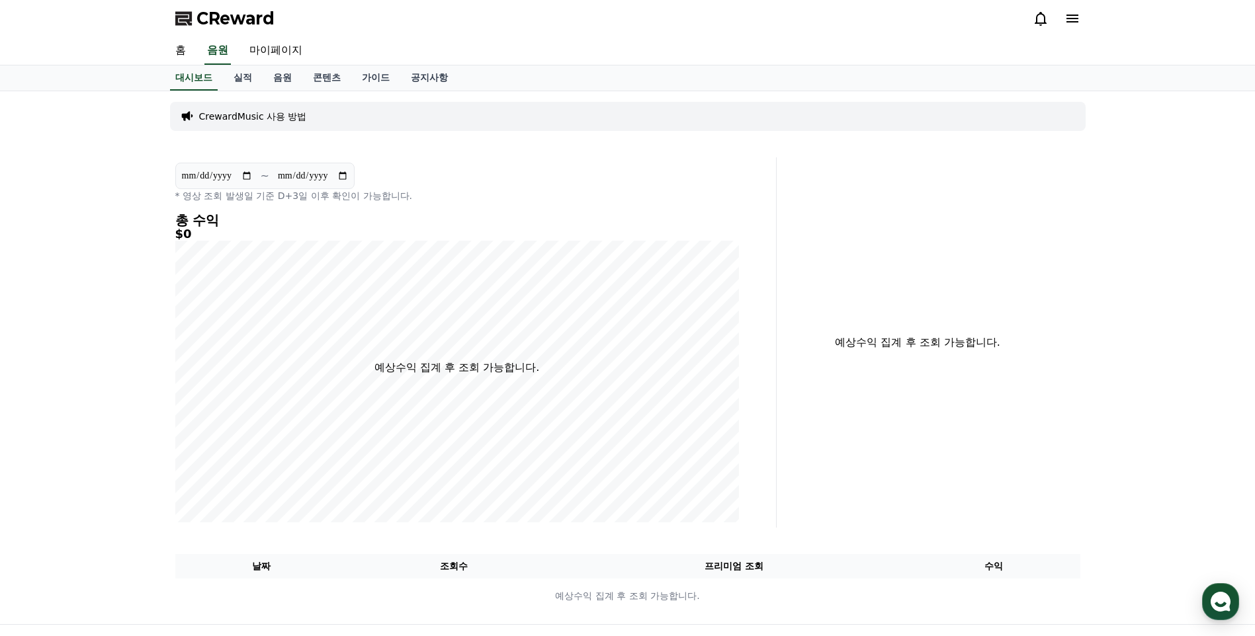
click at [291, 114] on p "CrewardMusic 사용 방법" at bounding box center [253, 116] width 108 height 13
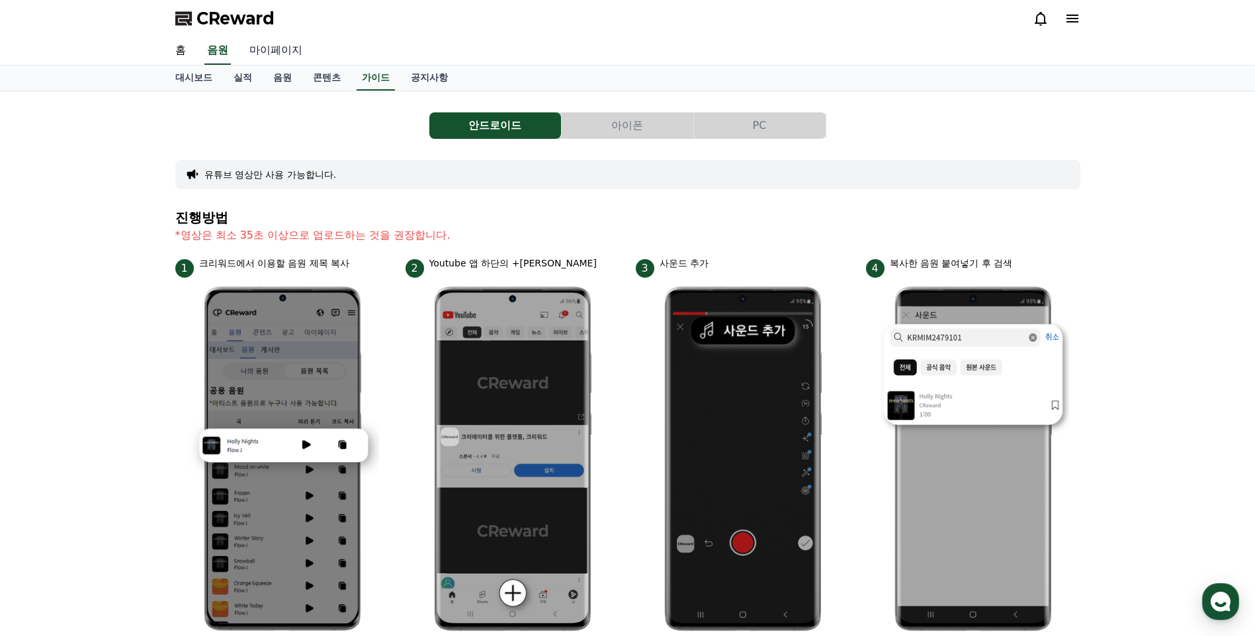
click at [267, 54] on link "마이페이지" at bounding box center [276, 51] width 74 height 28
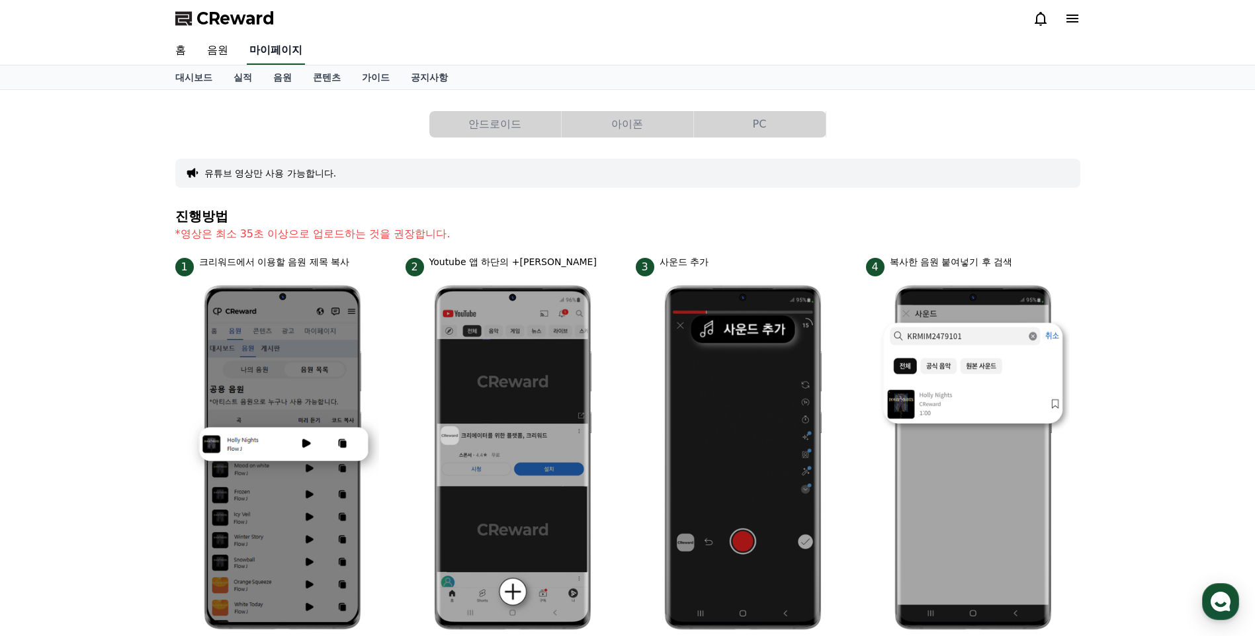
select select "**********"
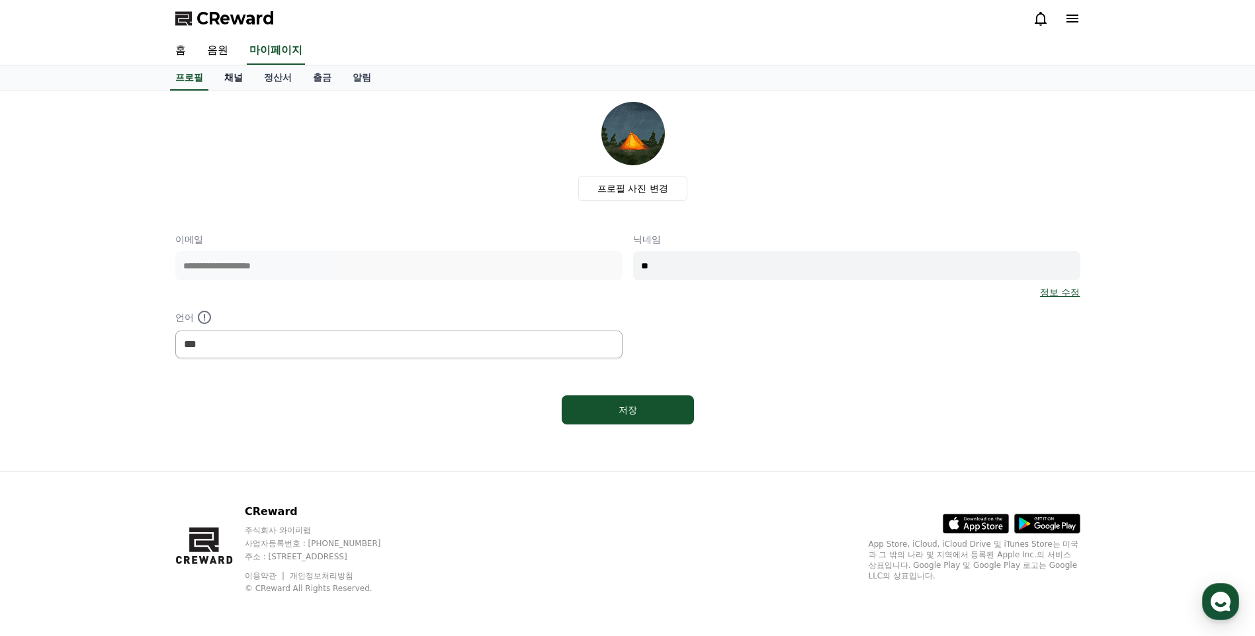
click at [229, 73] on link "채널" at bounding box center [234, 77] width 40 height 25
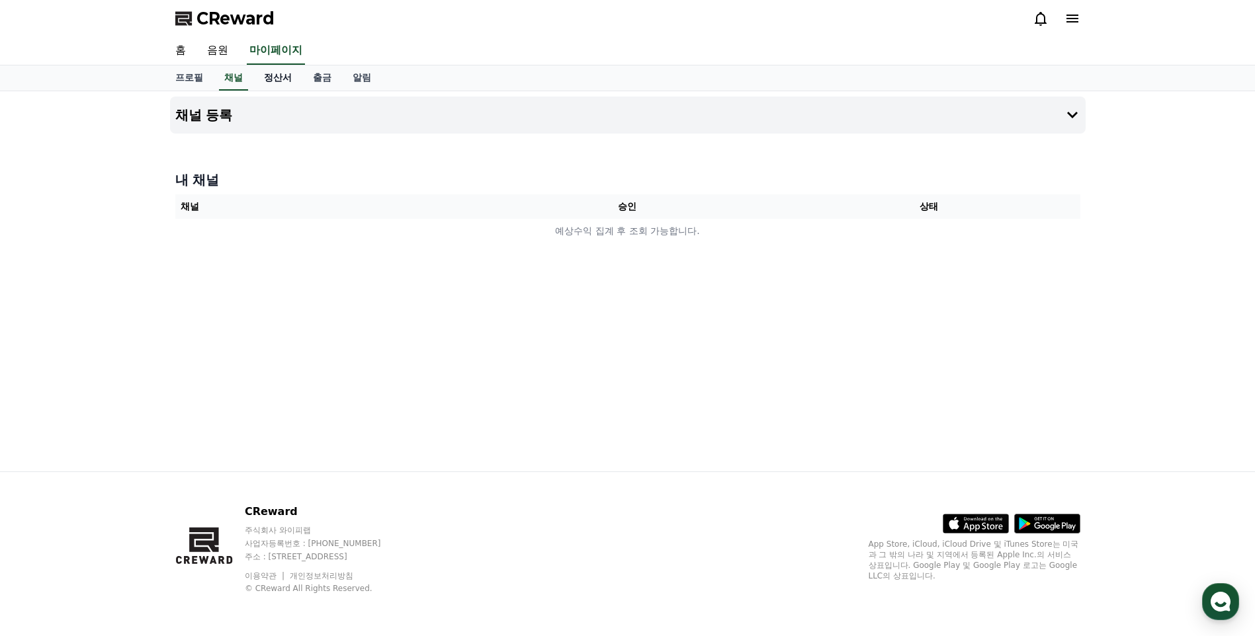
click at [283, 75] on link "정산서" at bounding box center [277, 77] width 49 height 25
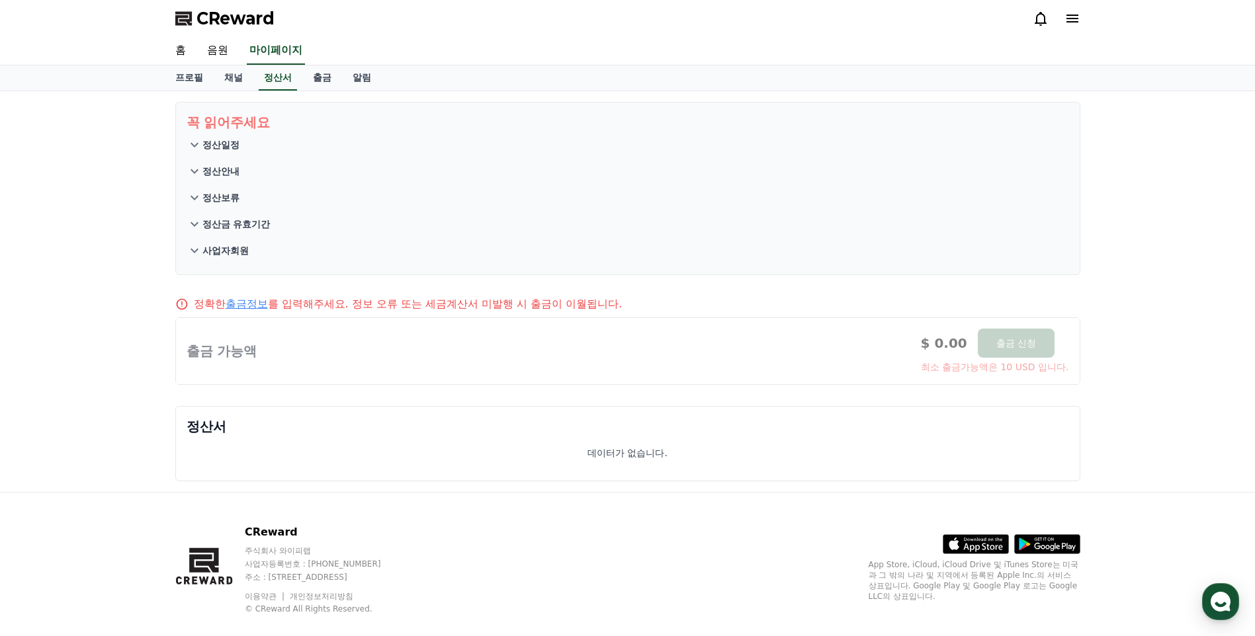
click at [222, 170] on p "정산안내" at bounding box center [220, 171] width 37 height 13
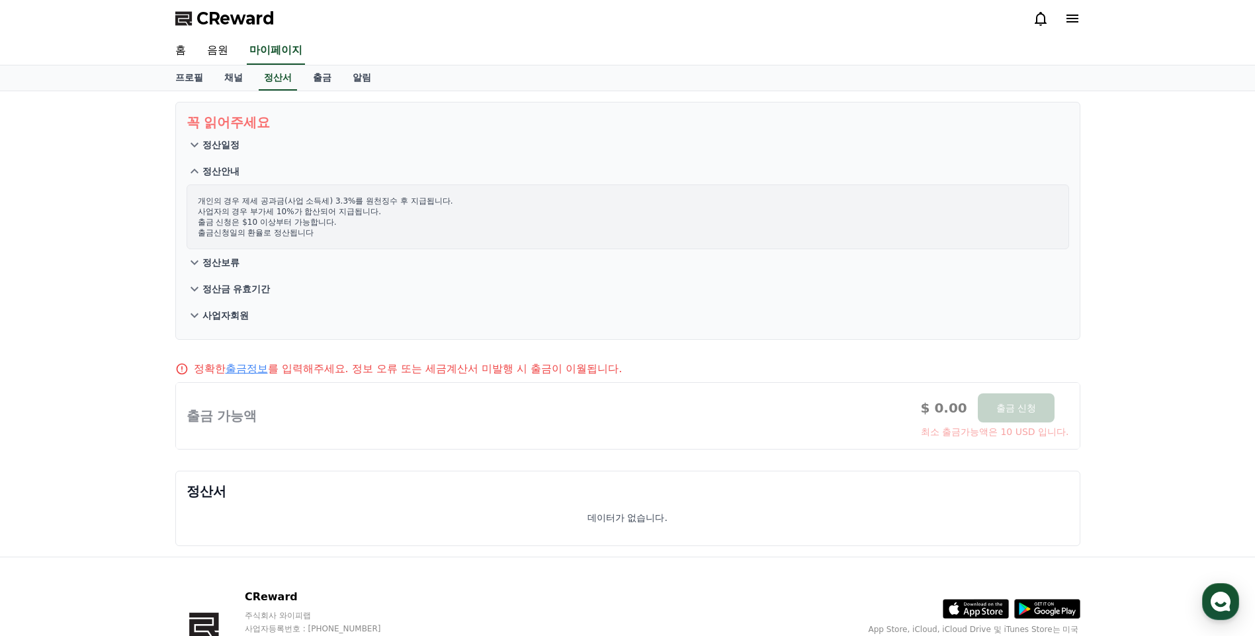
click at [238, 142] on p "정산일정" at bounding box center [220, 144] width 37 height 13
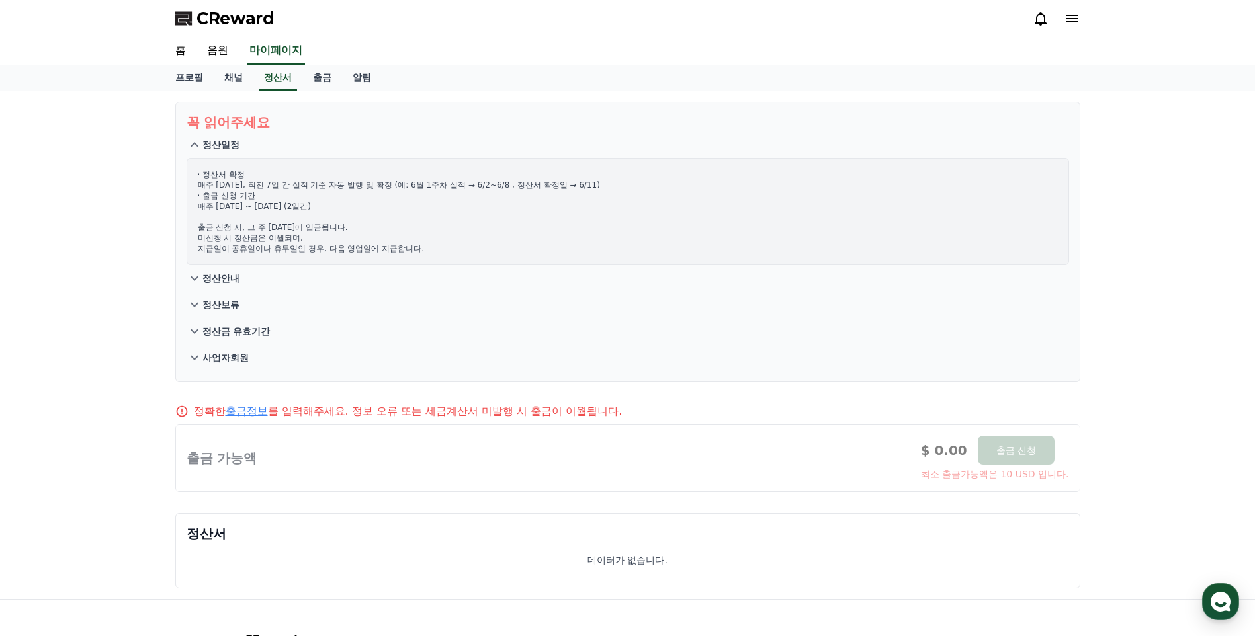
click at [237, 352] on p "사업자회원" at bounding box center [225, 357] width 46 height 13
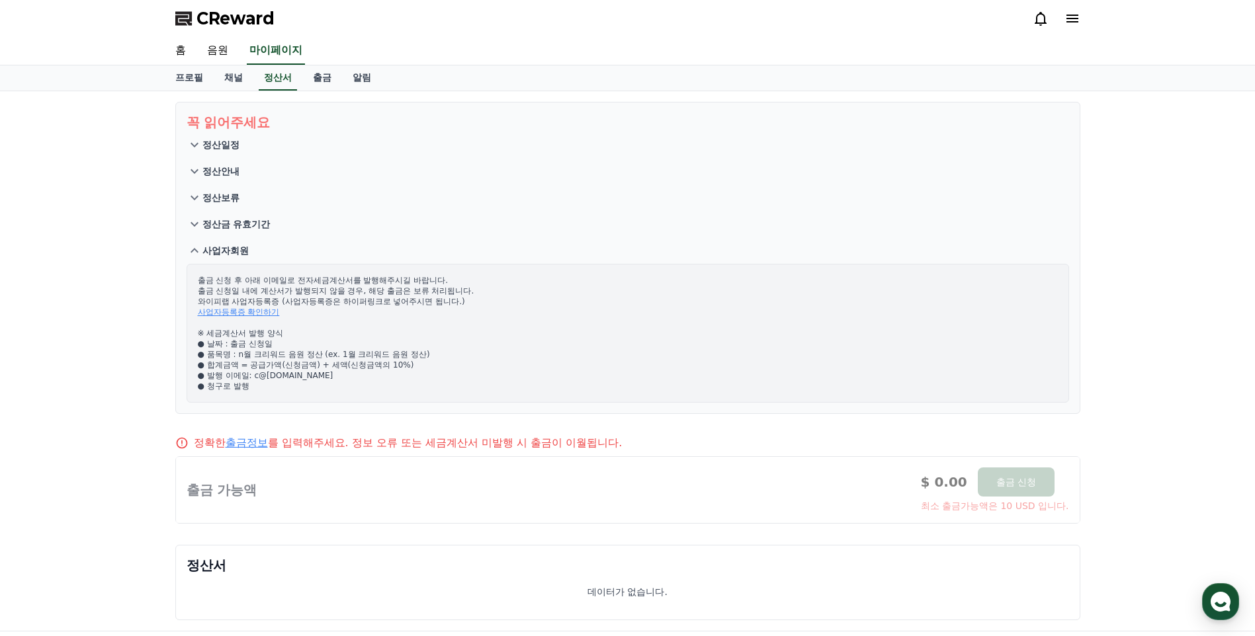
click at [200, 234] on button "정산금 유효기간" at bounding box center [627, 224] width 882 height 26
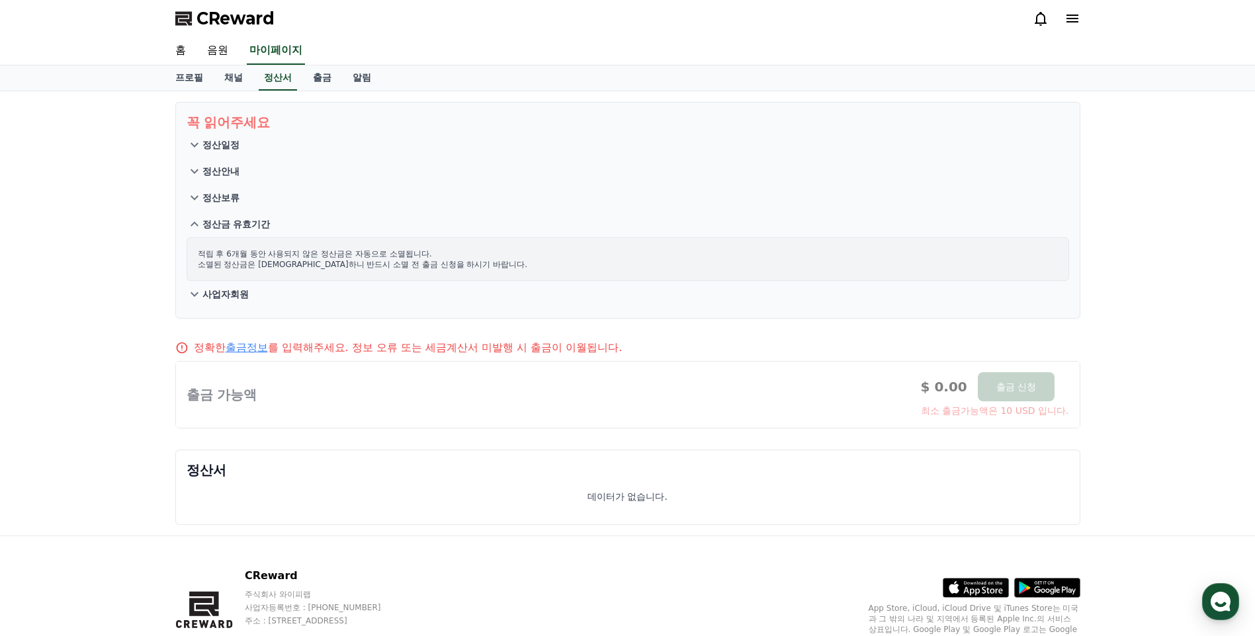
click at [213, 196] on p "정산보류" at bounding box center [220, 197] width 37 height 13
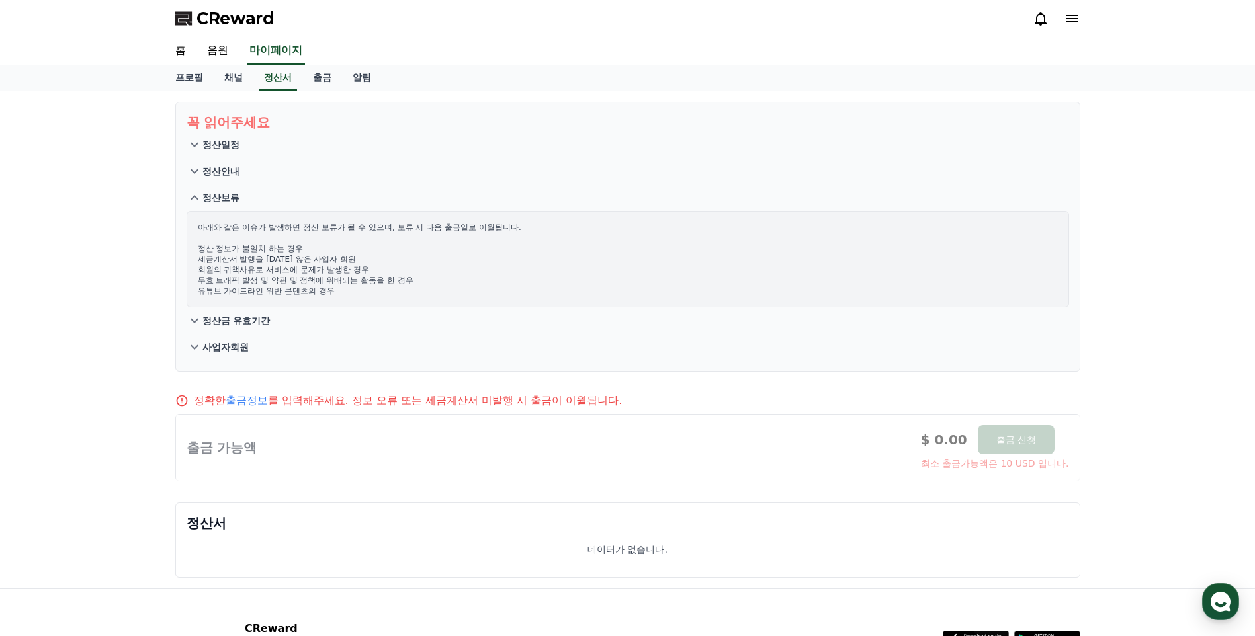
click at [224, 171] on p "정산안내" at bounding box center [220, 171] width 37 height 13
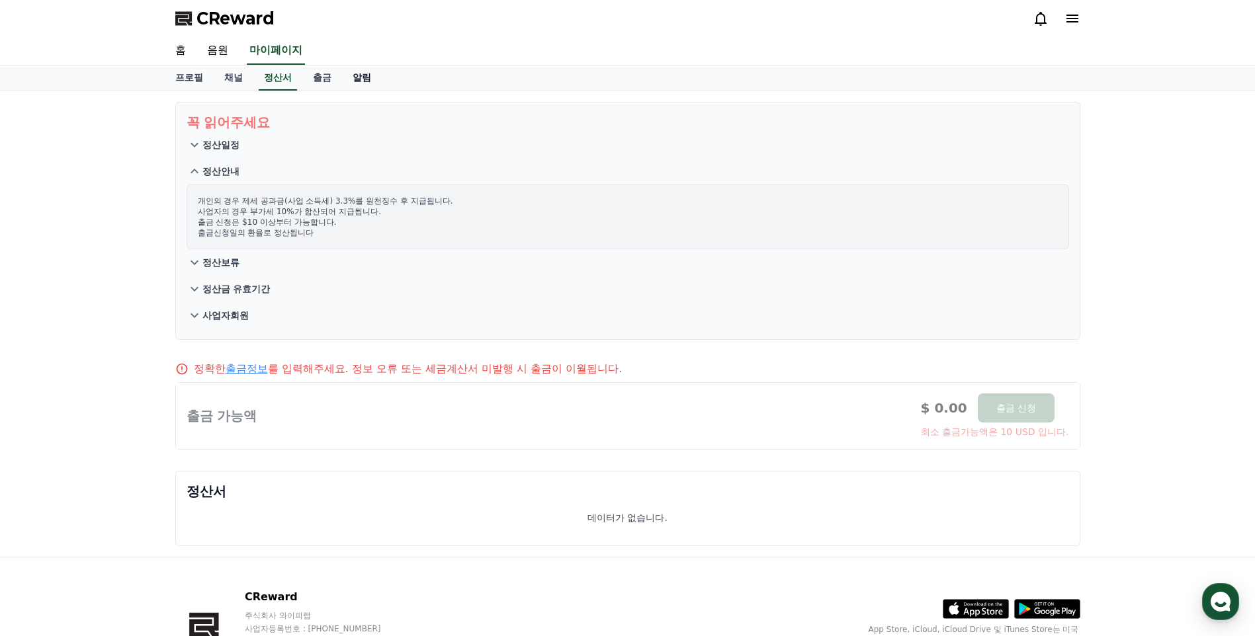
click at [360, 81] on link "알림" at bounding box center [362, 77] width 40 height 25
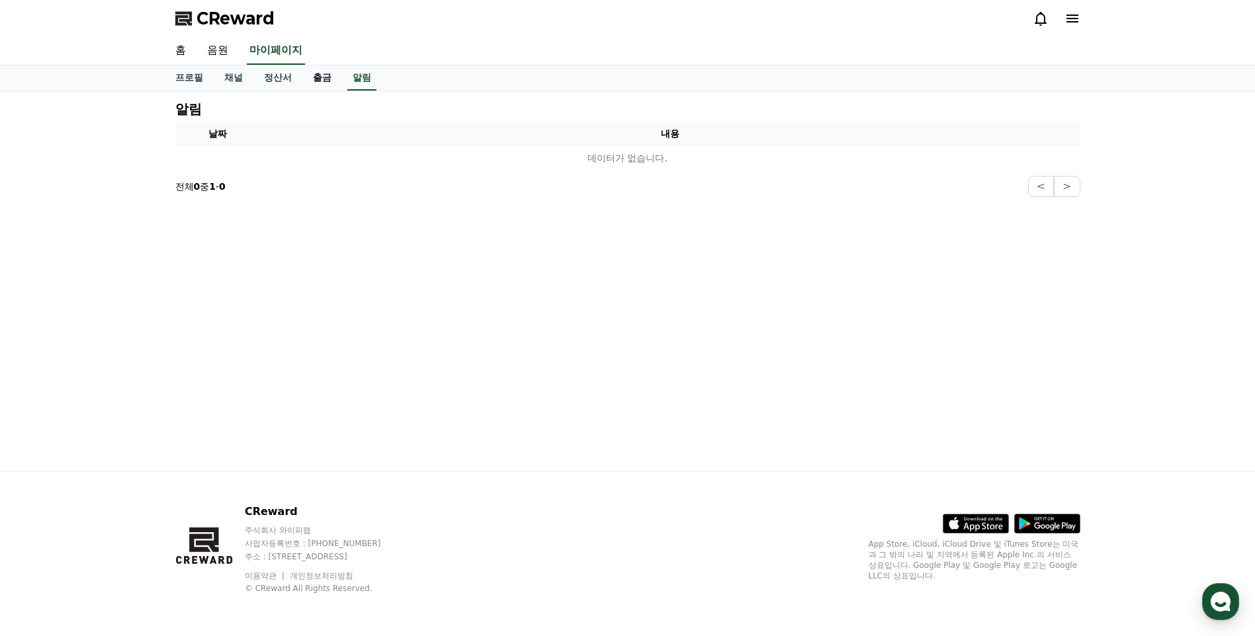
click at [320, 81] on link "출금" at bounding box center [322, 77] width 40 height 25
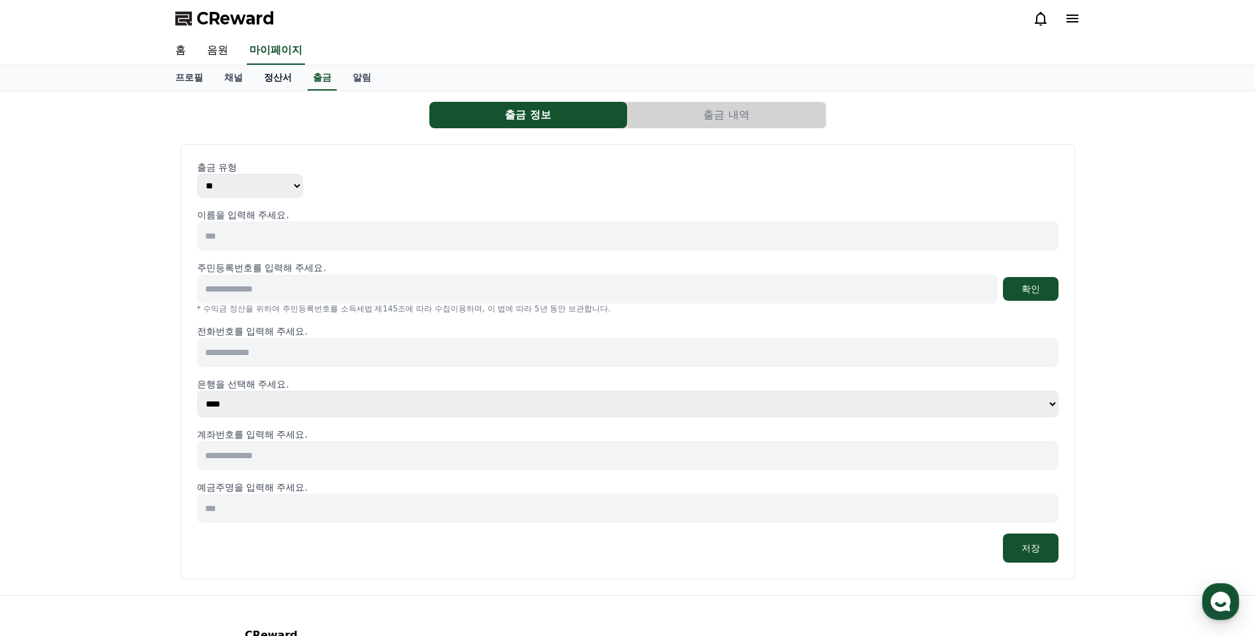
click at [269, 76] on link "정산서" at bounding box center [277, 77] width 49 height 25
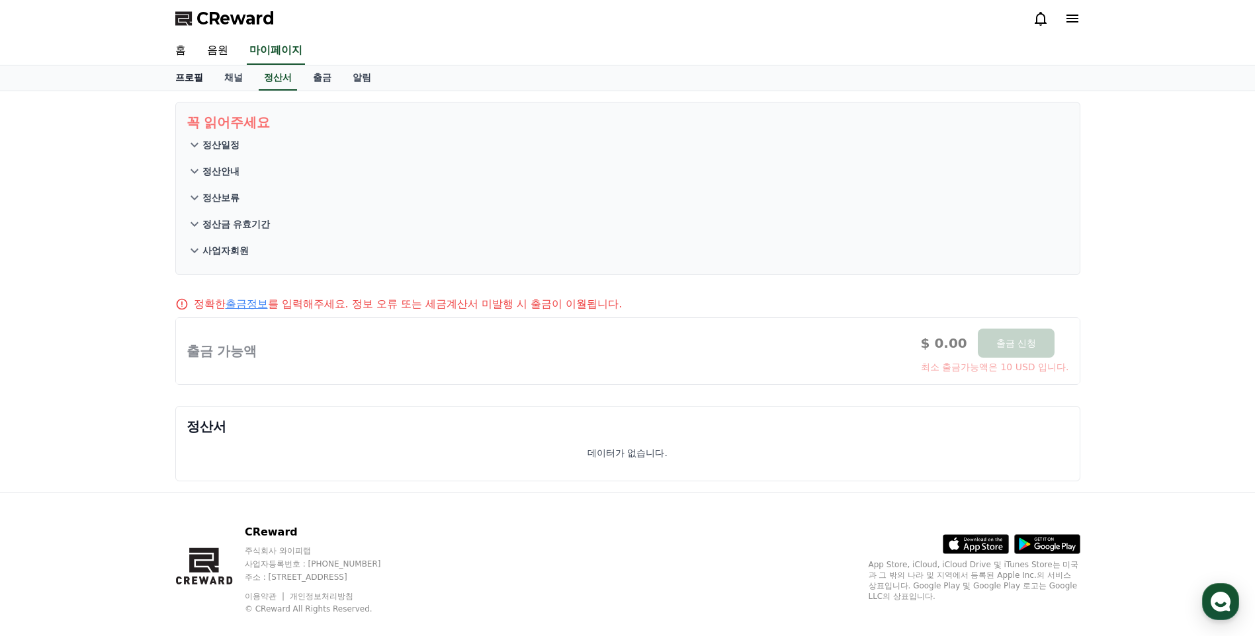
click at [196, 80] on link "프로필" at bounding box center [189, 77] width 49 height 25
select select "**********"
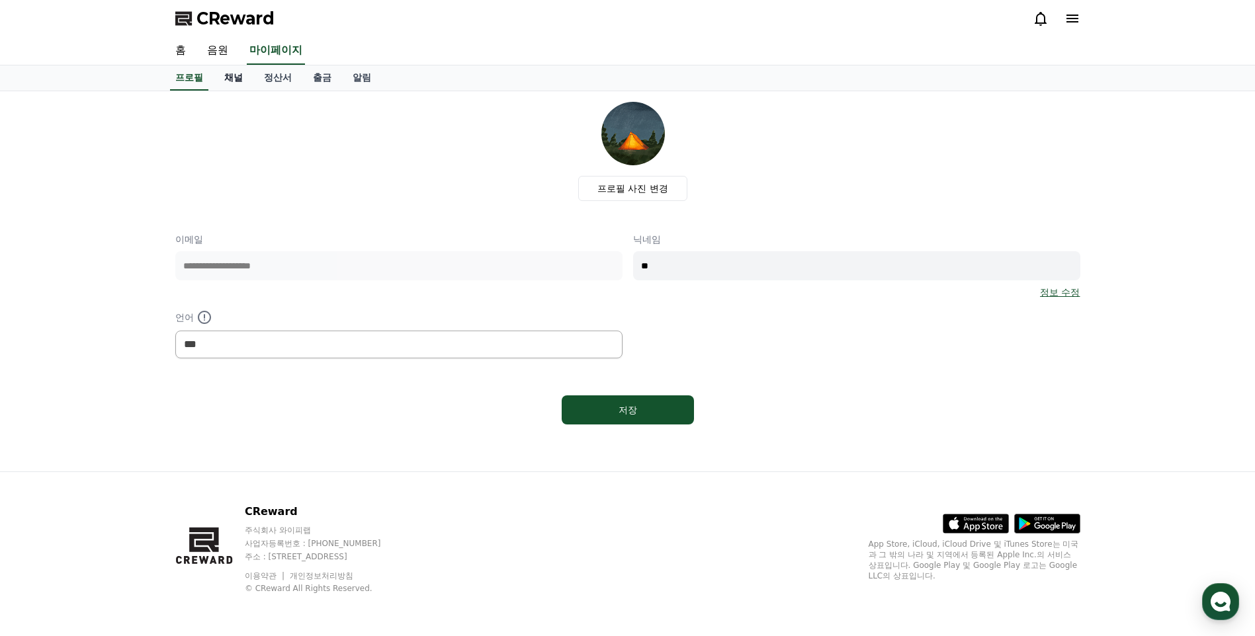
click at [247, 85] on link "채널" at bounding box center [234, 77] width 40 height 25
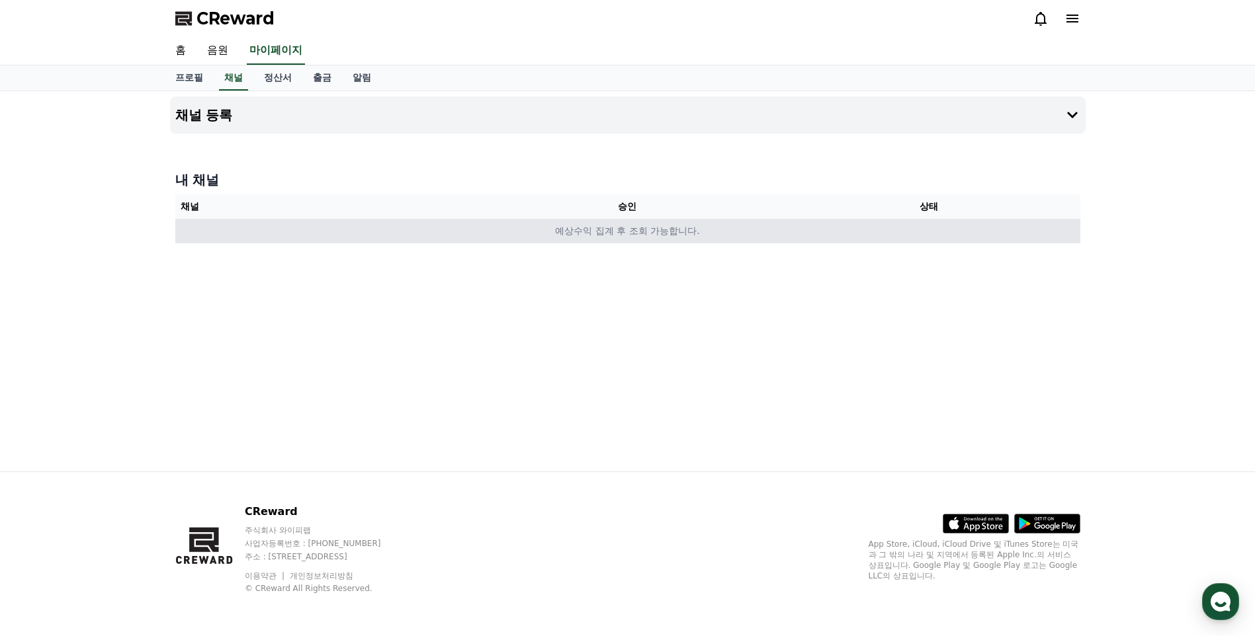
click at [557, 230] on td "예상수익 집계 후 조회 가능합니다." at bounding box center [627, 231] width 905 height 24
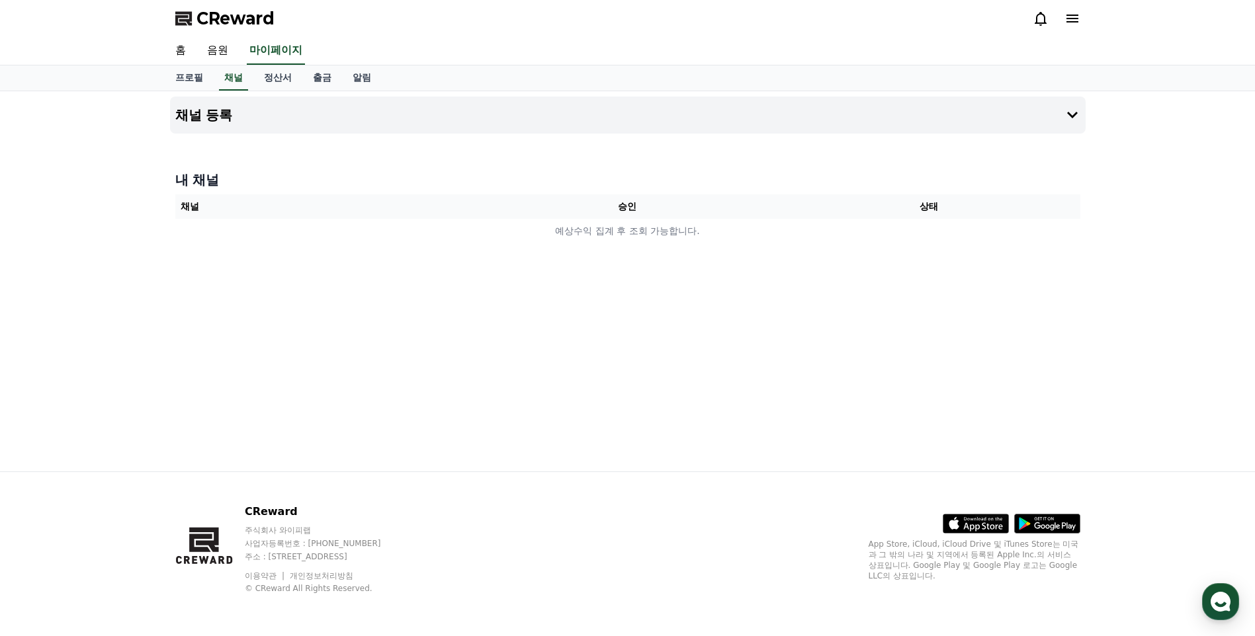
drag, startPoint x: 557, startPoint y: 230, endPoint x: 423, endPoint y: 214, distance: 135.3
click at [423, 214] on th "채널" at bounding box center [326, 206] width 302 height 24
click at [185, 70] on link "프로필" at bounding box center [189, 77] width 49 height 25
select select "**********"
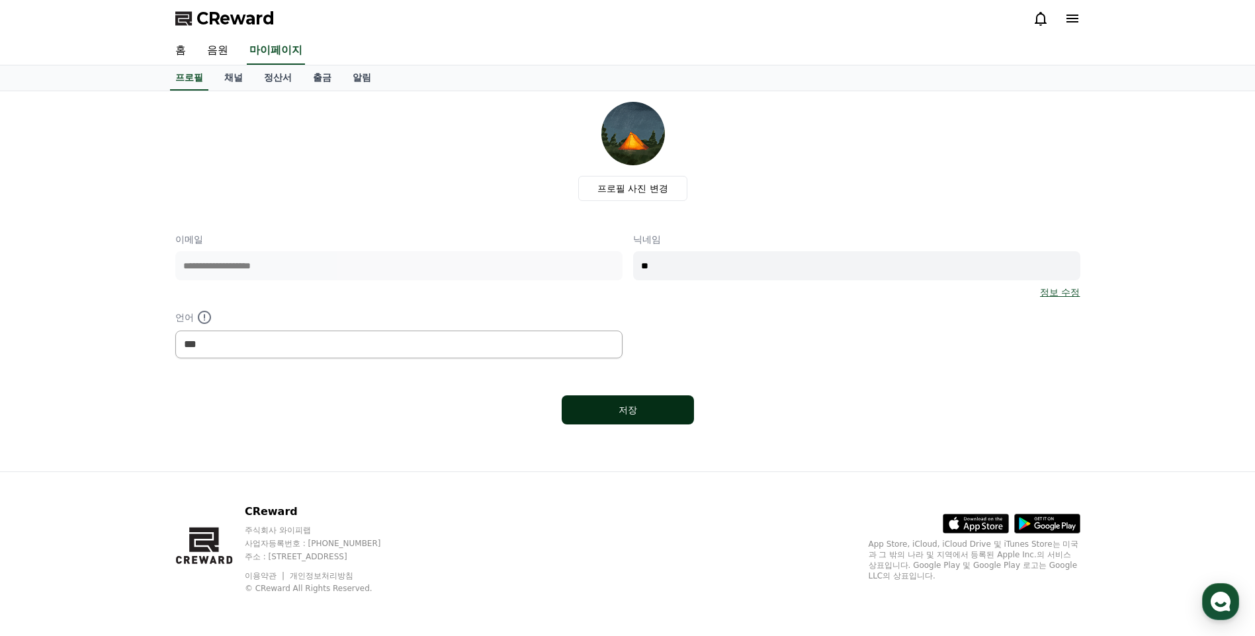
click at [601, 409] on div "저장" at bounding box center [627, 409] width 79 height 13
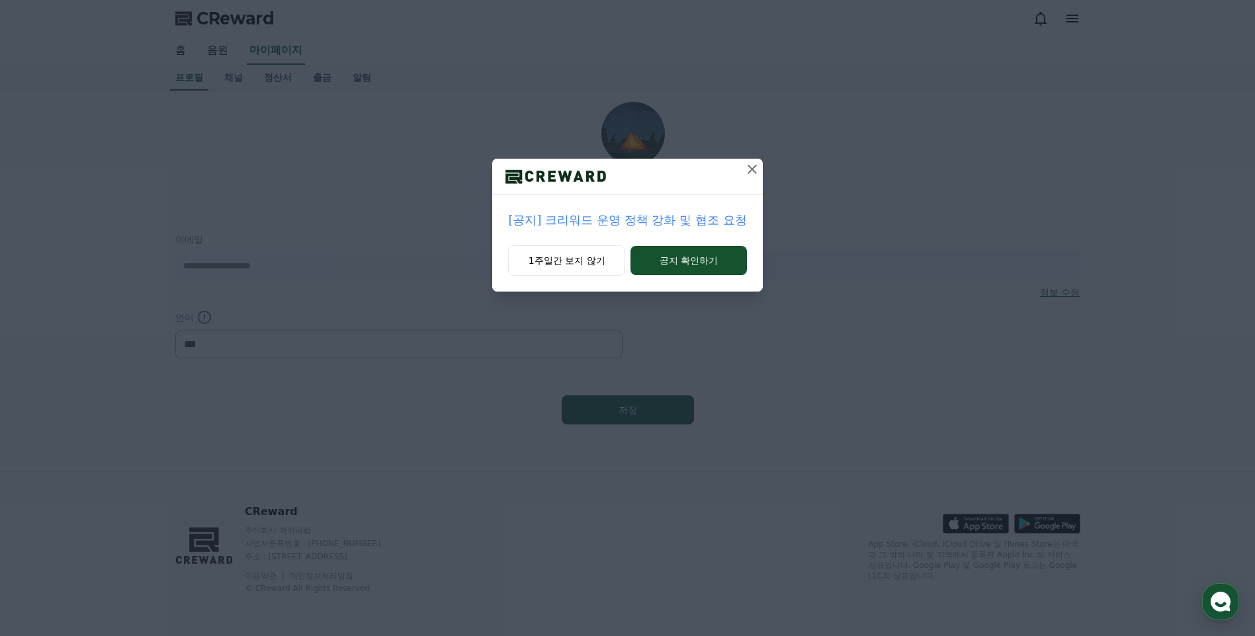
select select "**********"
drag, startPoint x: 579, startPoint y: 257, endPoint x: 581, endPoint y: 269, distance: 12.1
click at [579, 259] on button "1주일간 보지 않기" at bounding box center [566, 260] width 117 height 30
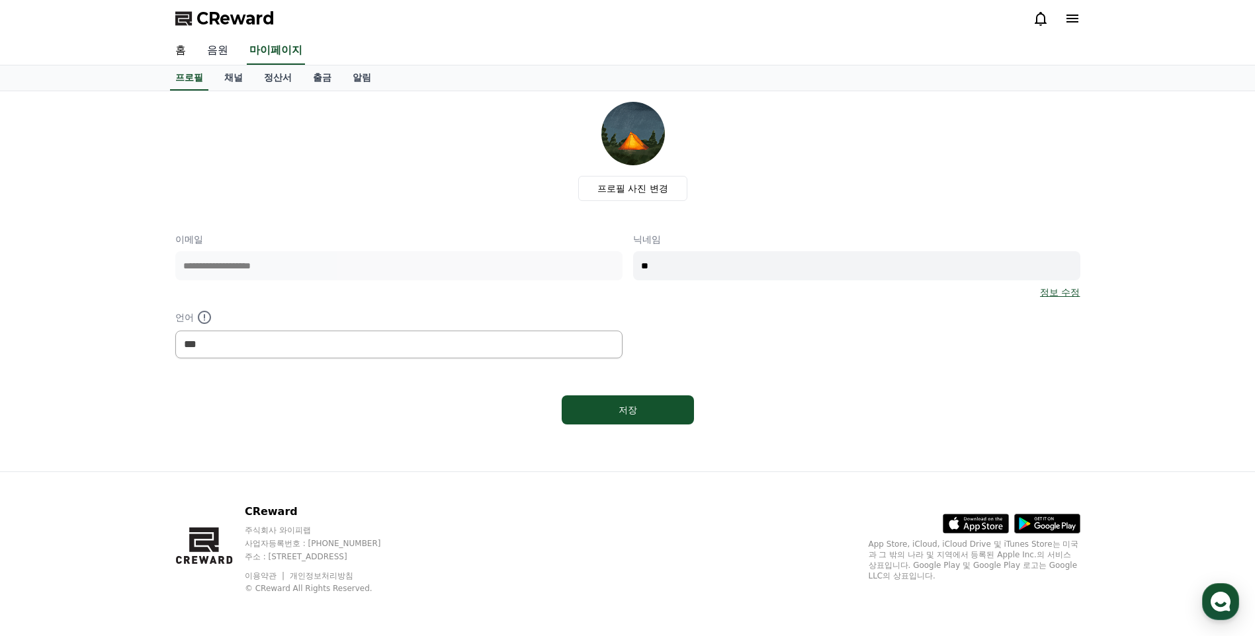
click at [208, 54] on link "음원" at bounding box center [217, 51] width 42 height 28
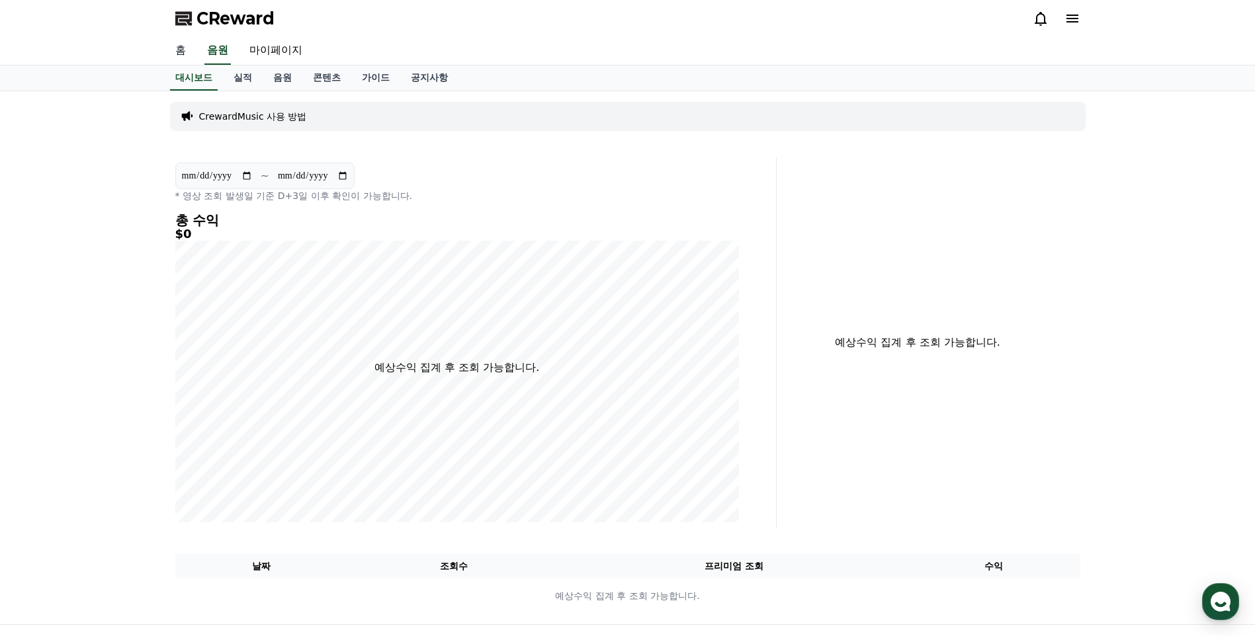
click at [170, 54] on link "홈" at bounding box center [181, 51] width 32 height 28
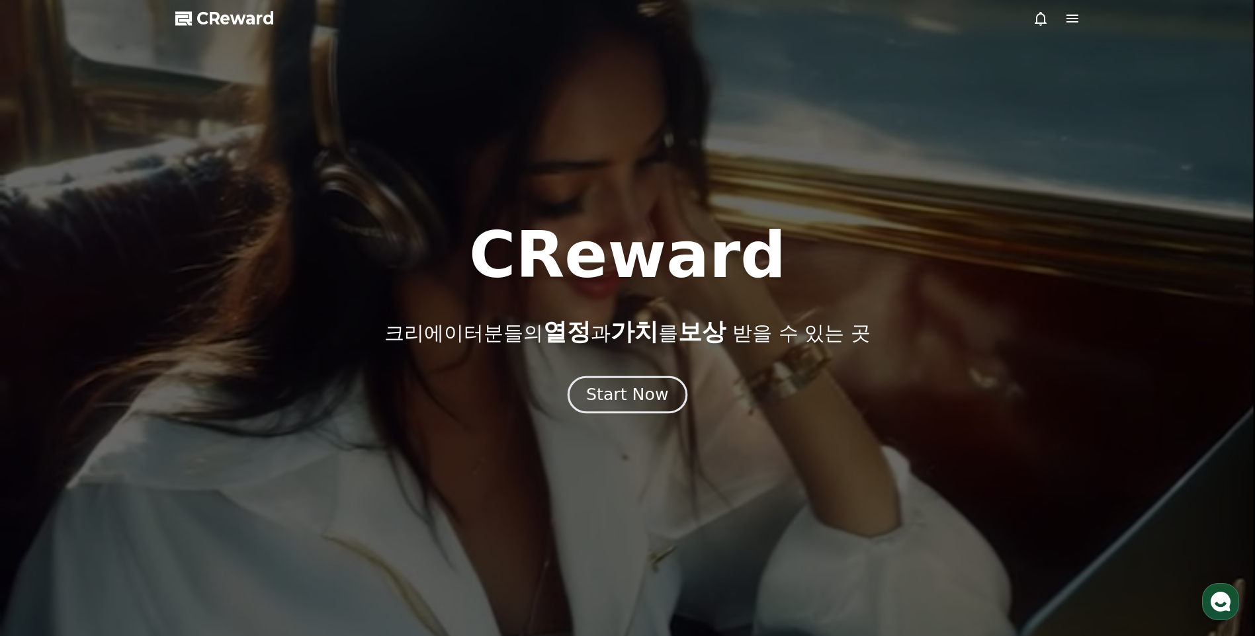
click at [620, 403] on div "Start Now" at bounding box center [627, 395] width 82 height 22
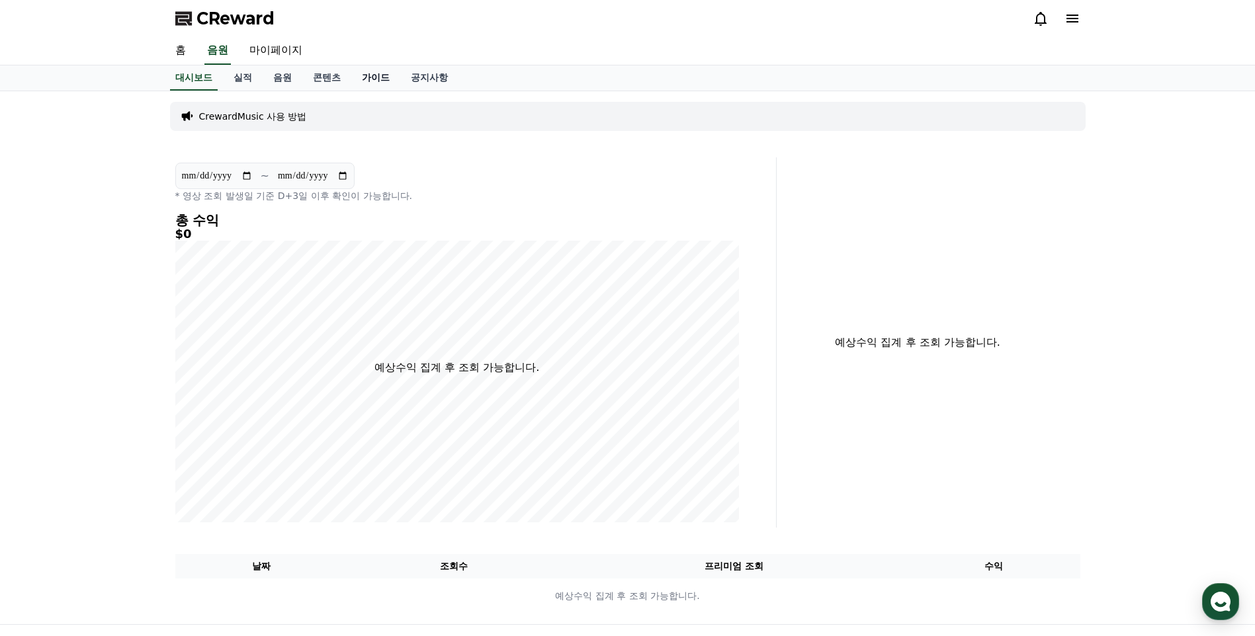
click at [383, 79] on link "가이드" at bounding box center [375, 77] width 49 height 25
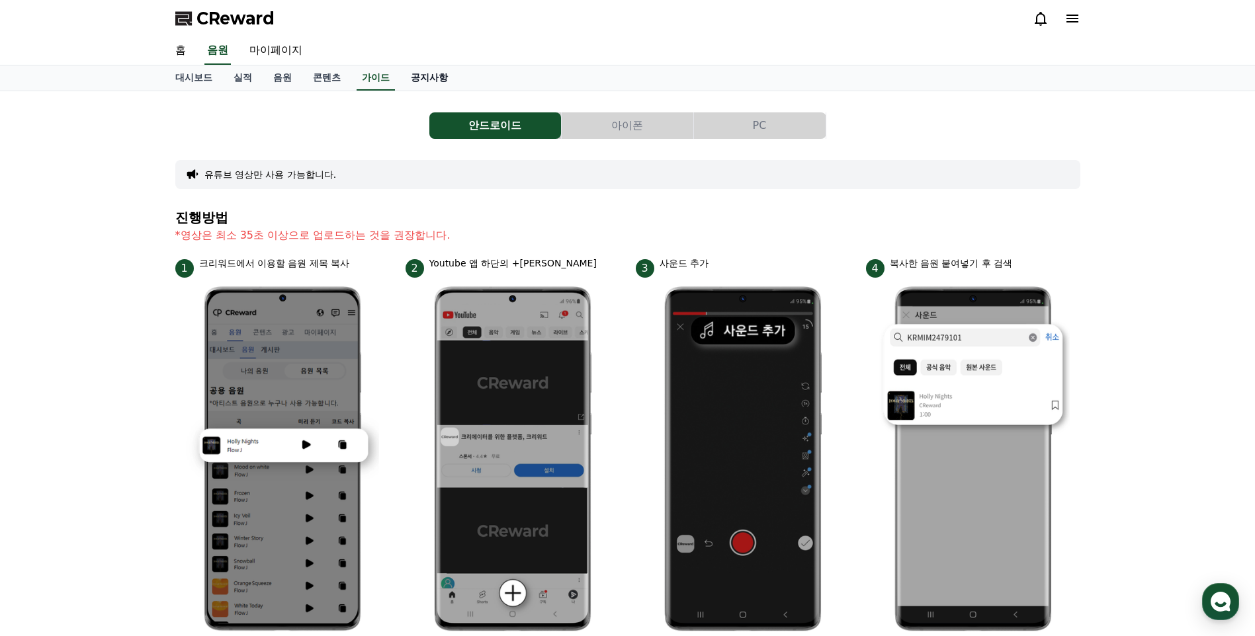
click at [434, 79] on link "공지사항" at bounding box center [429, 77] width 58 height 25
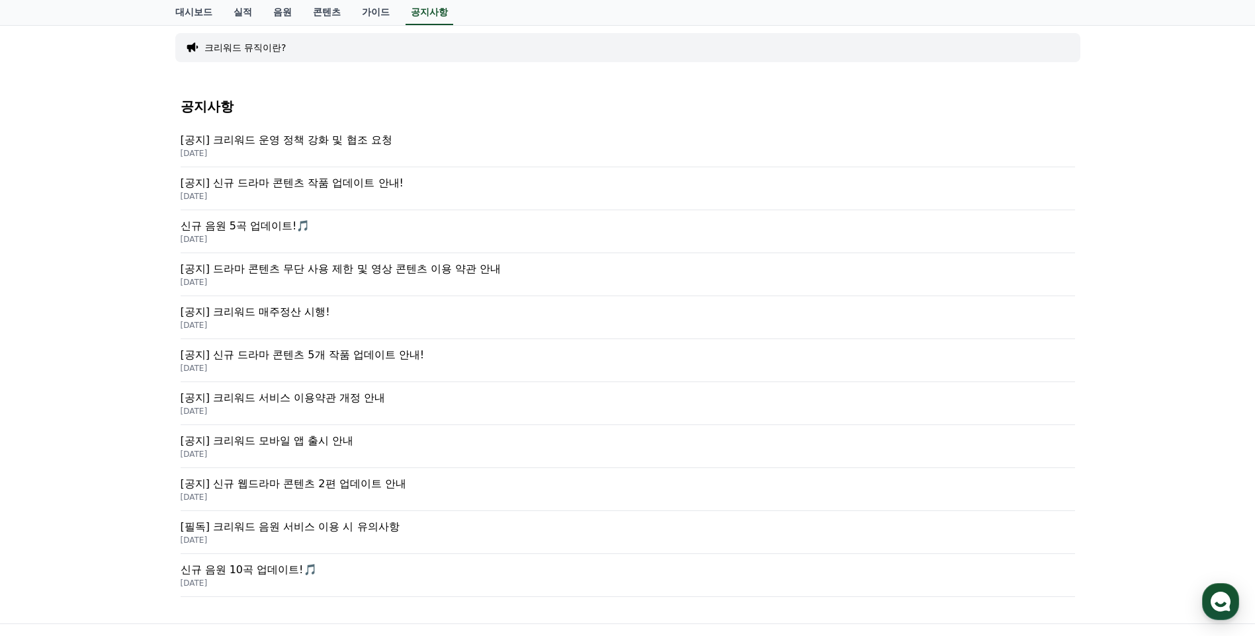
scroll to position [279, 0]
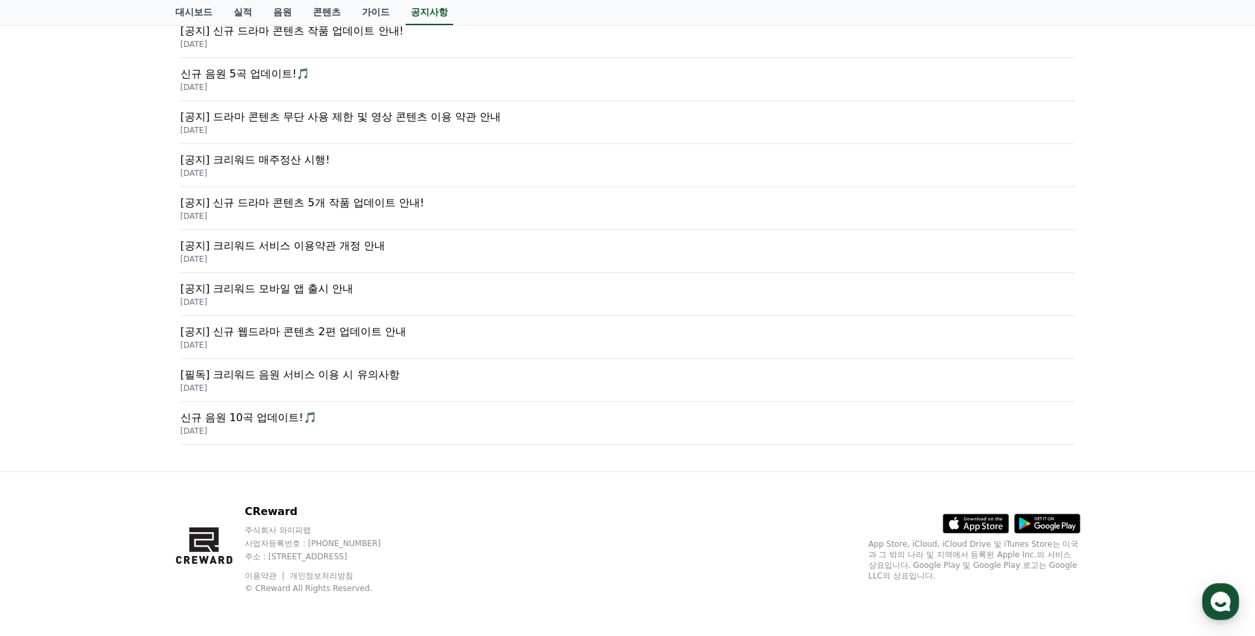
click at [304, 374] on p "[필독] 크리워드 음원 서비스 이용 시 유의사항" at bounding box center [628, 375] width 894 height 16
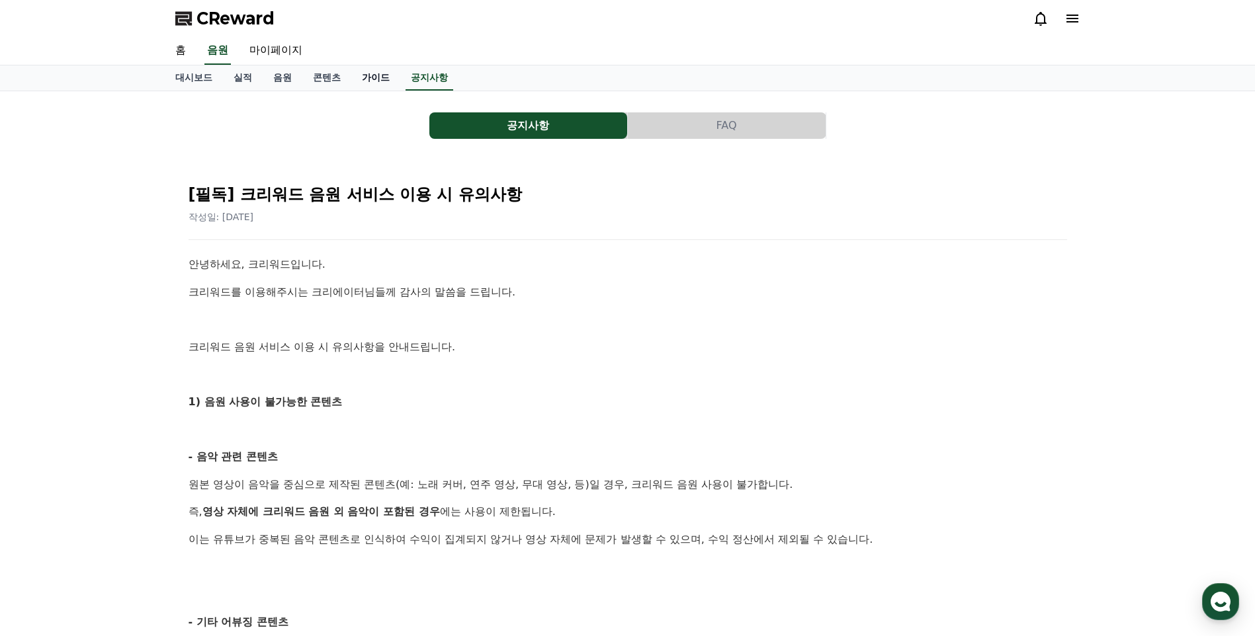
click at [366, 85] on link "가이드" at bounding box center [375, 77] width 49 height 25
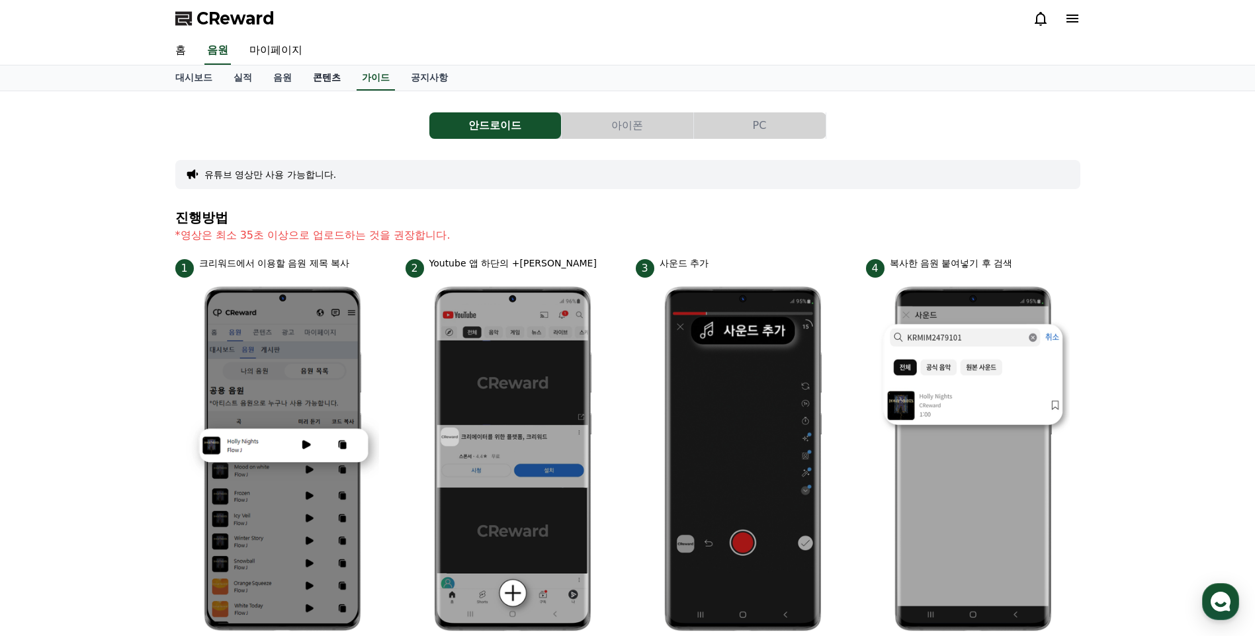
click at [304, 77] on link "콘텐츠" at bounding box center [326, 77] width 49 height 25
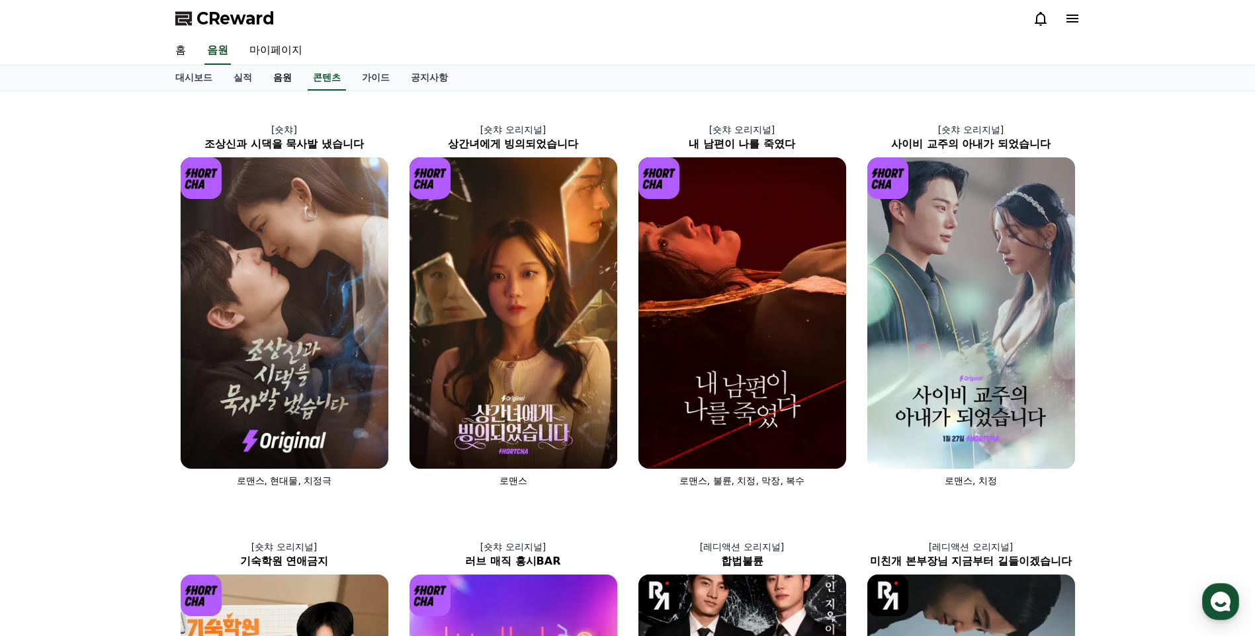
click at [272, 78] on link "음원" at bounding box center [283, 77] width 40 height 25
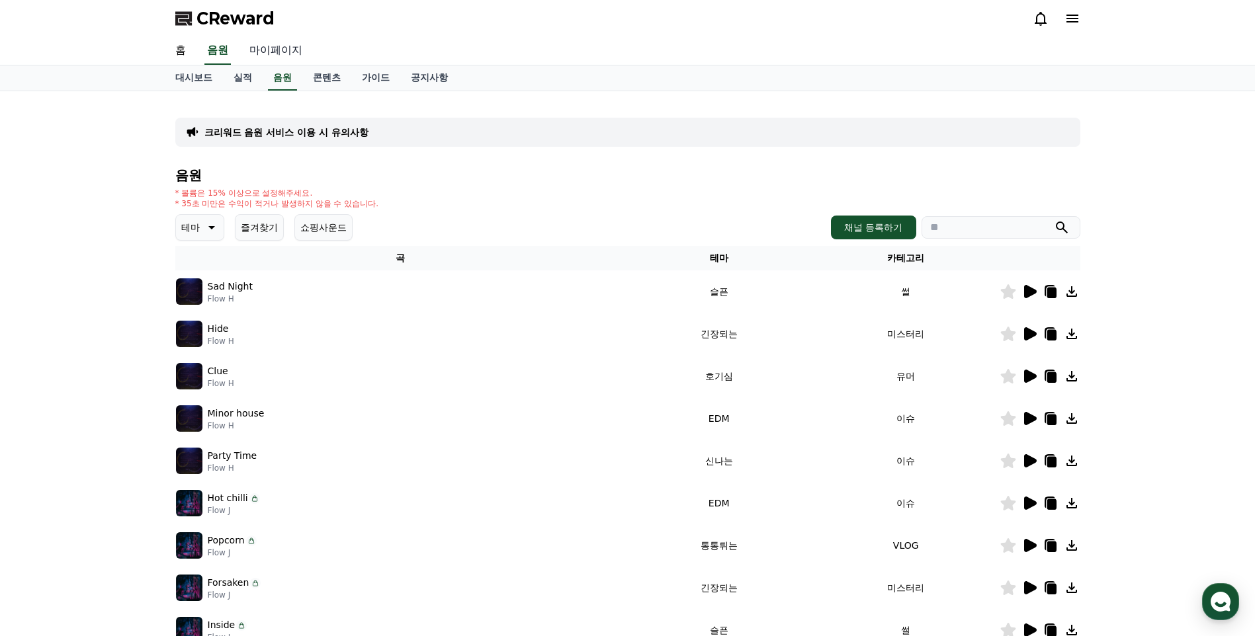
click at [286, 48] on link "마이페이지" at bounding box center [276, 51] width 74 height 28
select select "**********"
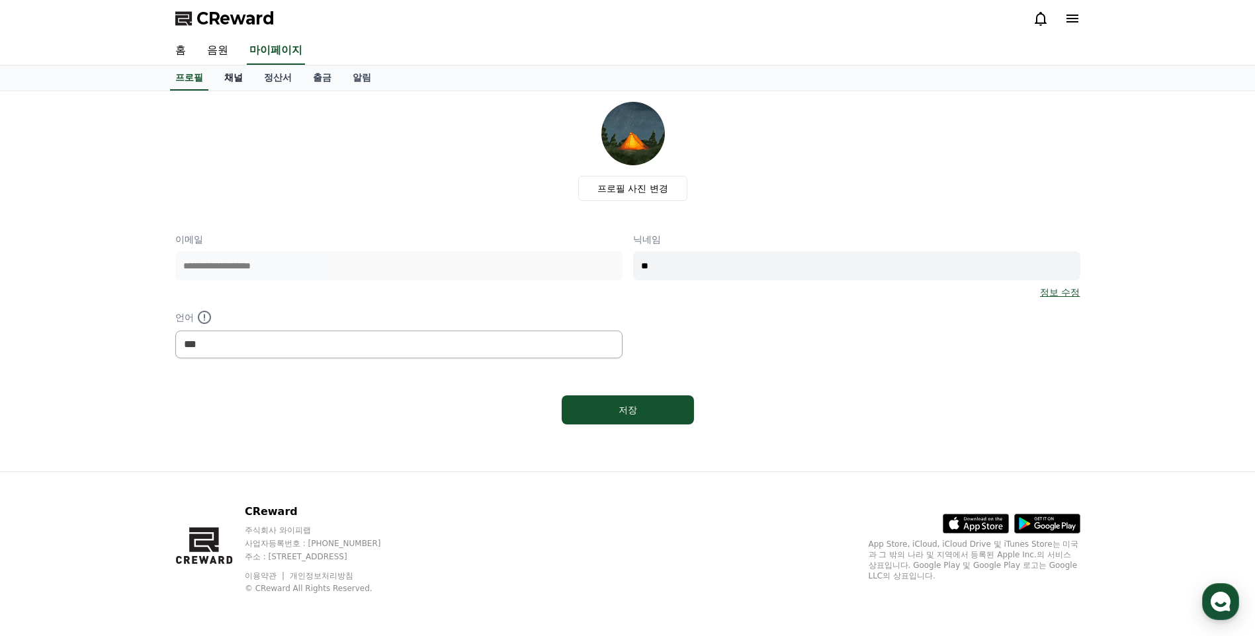
click at [234, 79] on link "채널" at bounding box center [234, 77] width 40 height 25
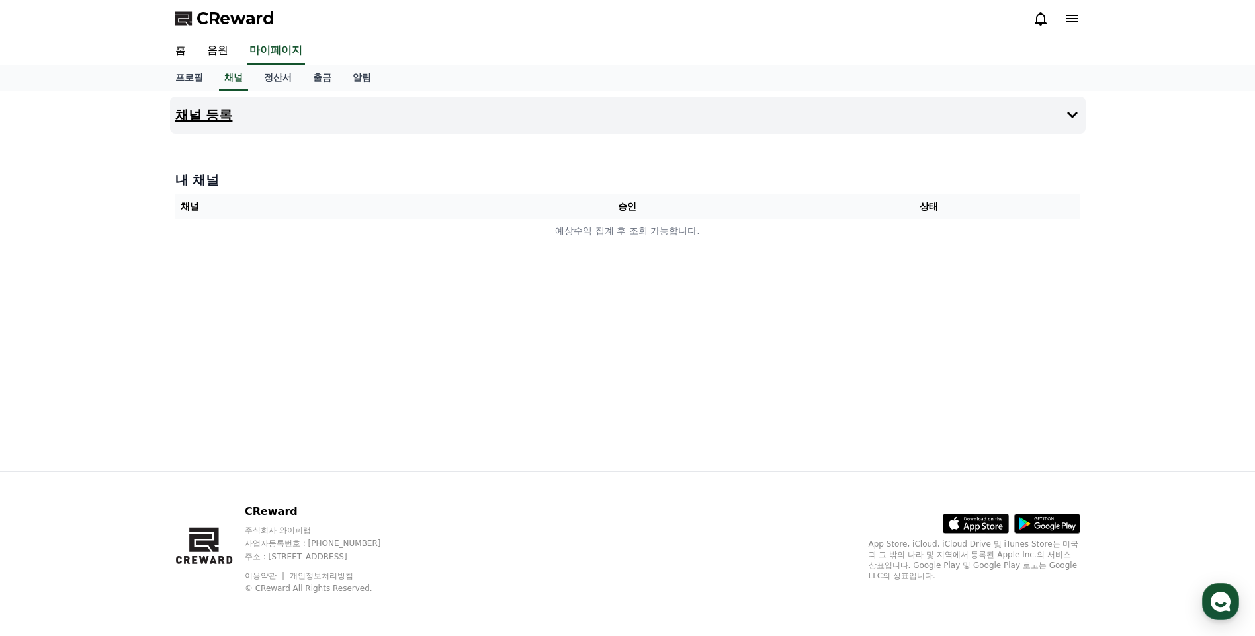
click at [219, 108] on h4 "채널 등록" at bounding box center [204, 115] width 58 height 15
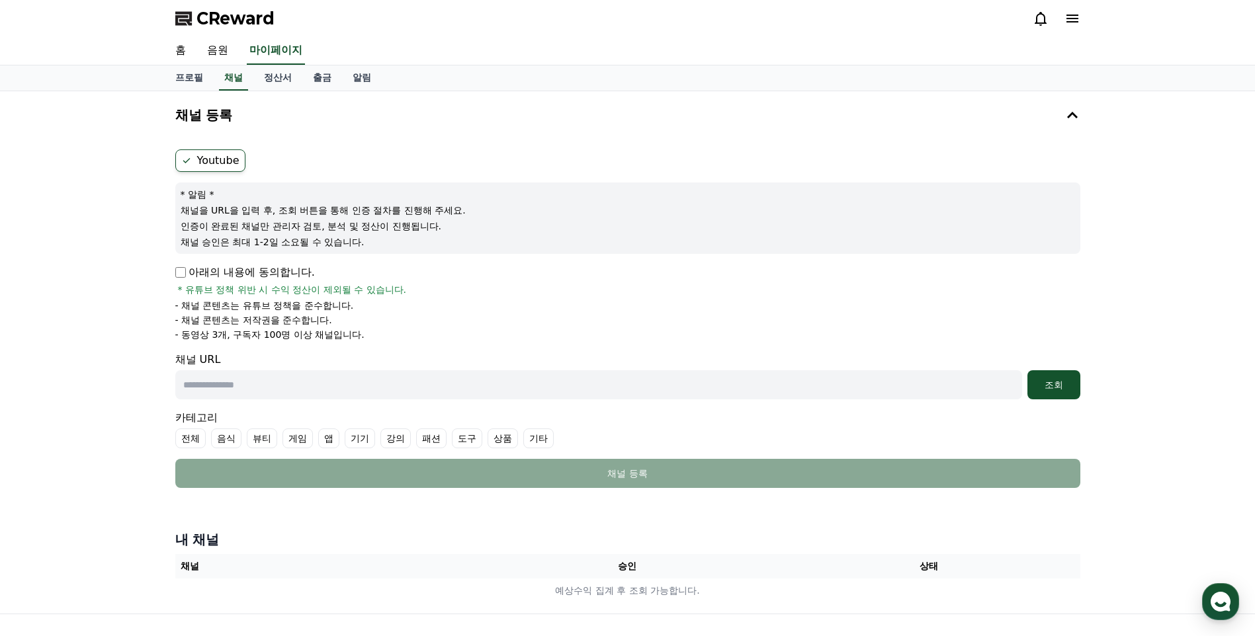
click at [178, 279] on p "아래의 내용에 동의합니다." at bounding box center [245, 273] width 140 height 16
drag, startPoint x: 311, startPoint y: 392, endPoint x: 317, endPoint y: 397, distance: 7.5
click at [312, 392] on input "text" at bounding box center [598, 384] width 846 height 29
paste input "**********"
type input "**********"
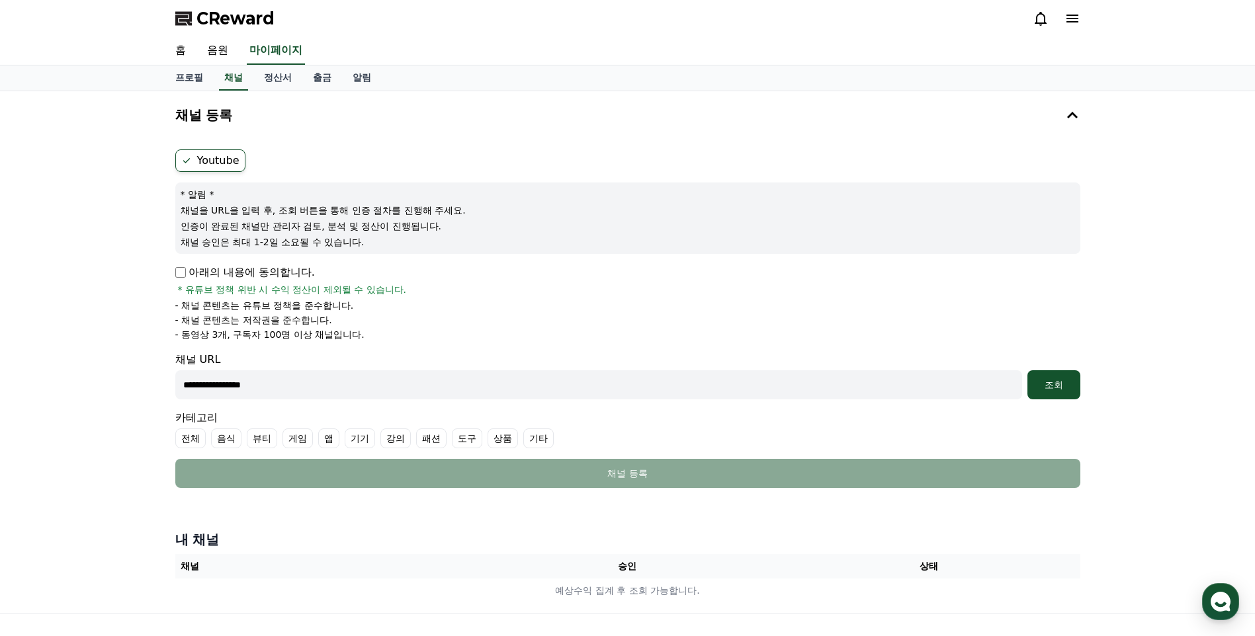
drag, startPoint x: 323, startPoint y: 374, endPoint x: 218, endPoint y: 384, distance: 105.6
click at [110, 401] on div "**********" at bounding box center [627, 352] width 1255 height 522
click at [302, 392] on input "text" at bounding box center [598, 384] width 846 height 29
paste input "**********"
type input "**********"
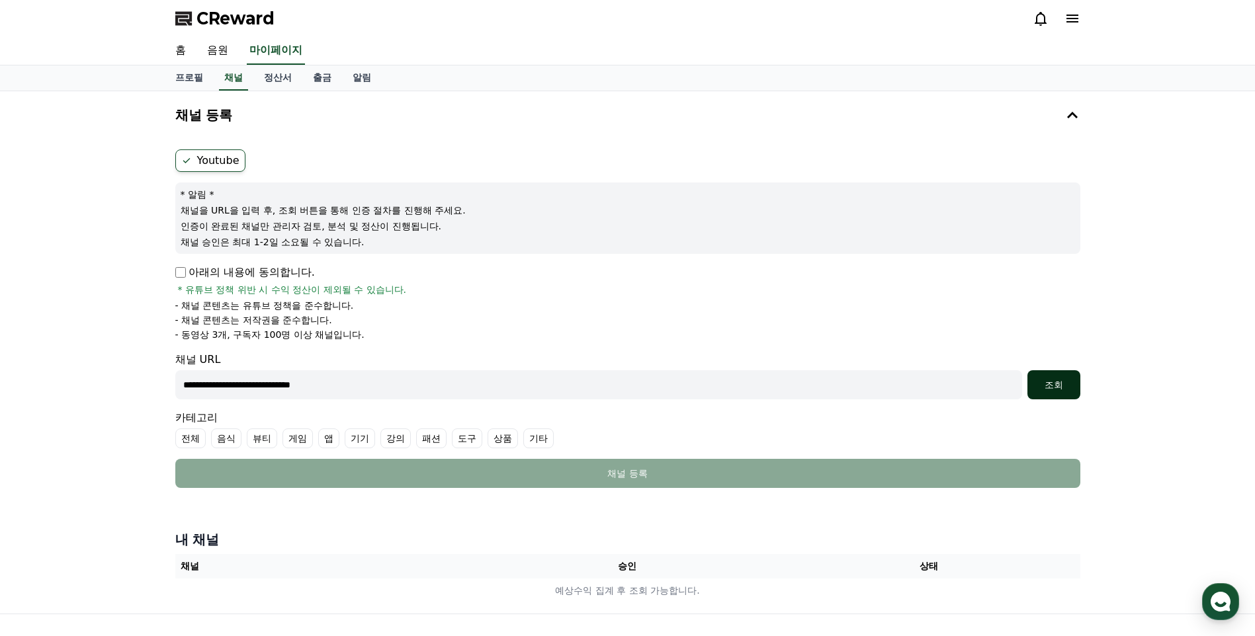
click at [1065, 384] on div "조회" at bounding box center [1053, 384] width 42 height 13
drag, startPoint x: 392, startPoint y: 390, endPoint x: 136, endPoint y: 401, distance: 256.2
click at [135, 400] on div "**********" at bounding box center [627, 352] width 1255 height 522
drag, startPoint x: 389, startPoint y: 378, endPoint x: 376, endPoint y: 393, distance: 19.2
click at [388, 378] on input "**********" at bounding box center [598, 384] width 846 height 29
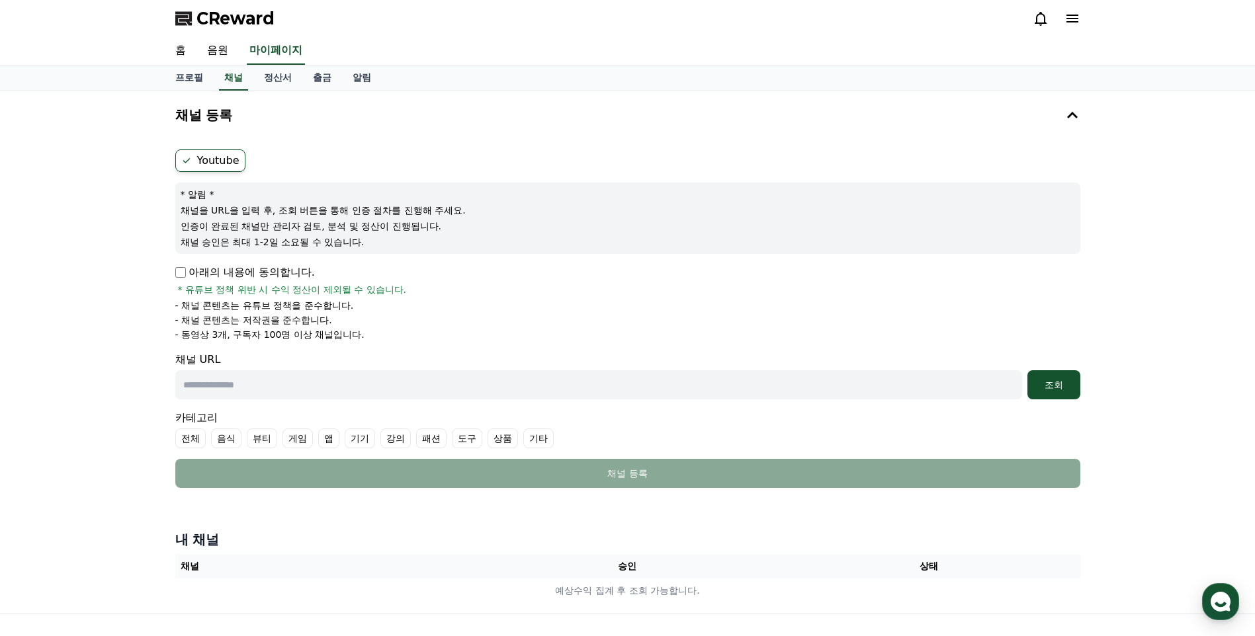
paste input "**********"
type input "**********"
click at [1042, 388] on div "조회" at bounding box center [1053, 384] width 42 height 13
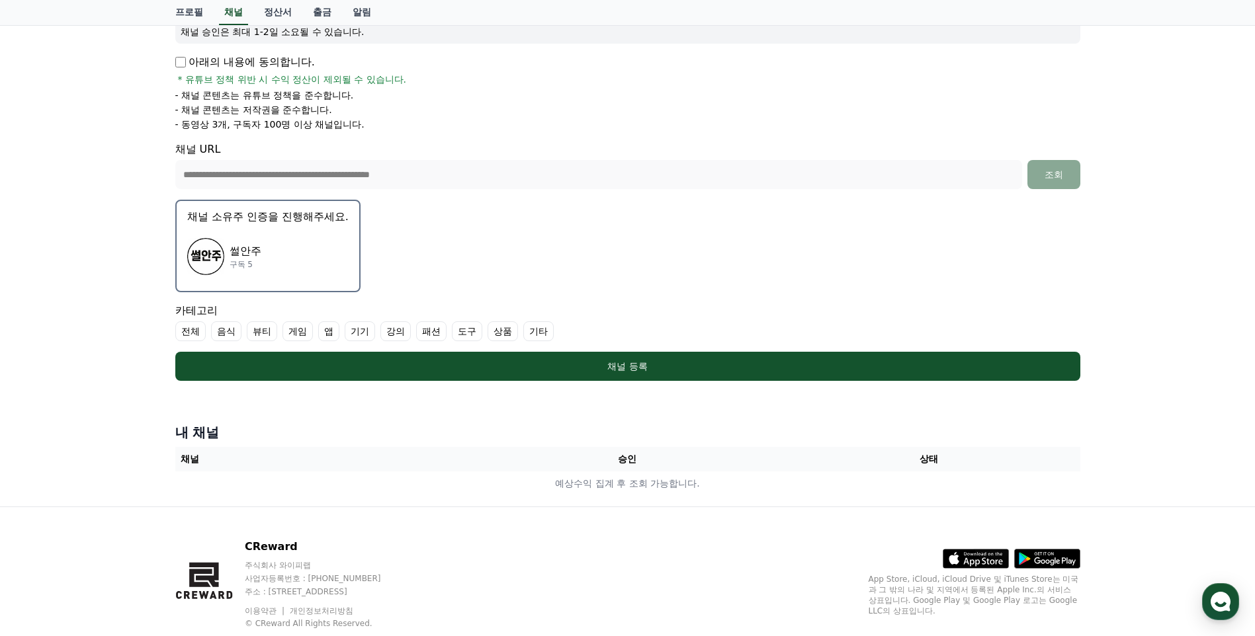
scroll to position [245, 0]
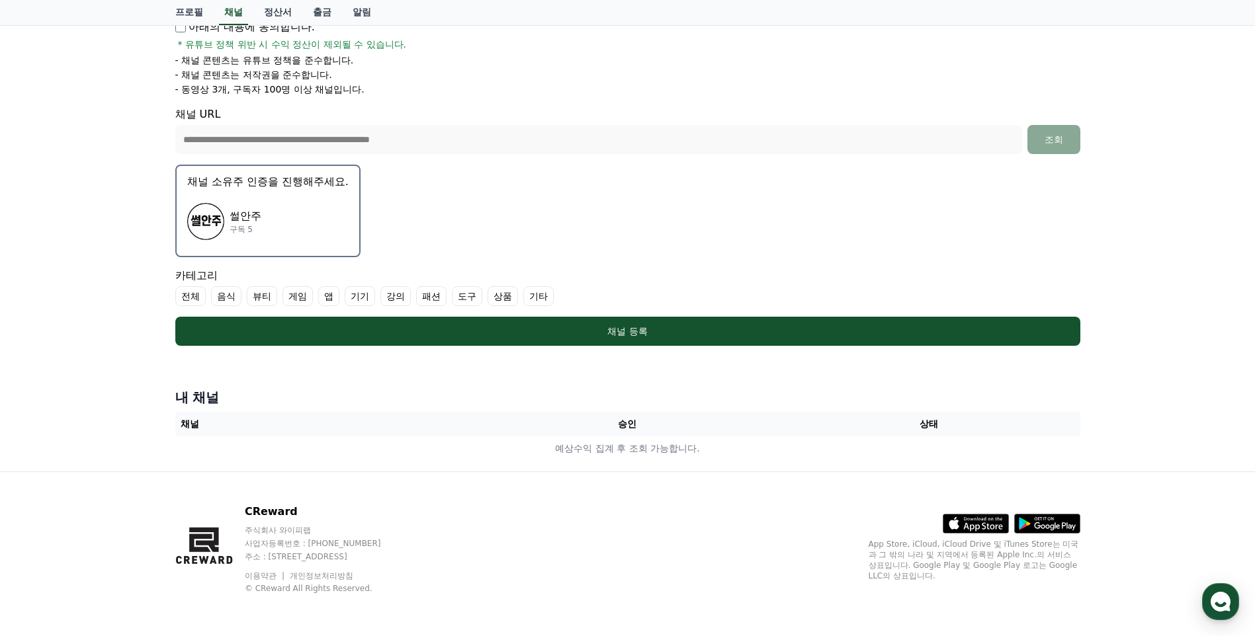
click at [525, 294] on label "기타" at bounding box center [538, 296] width 30 height 20
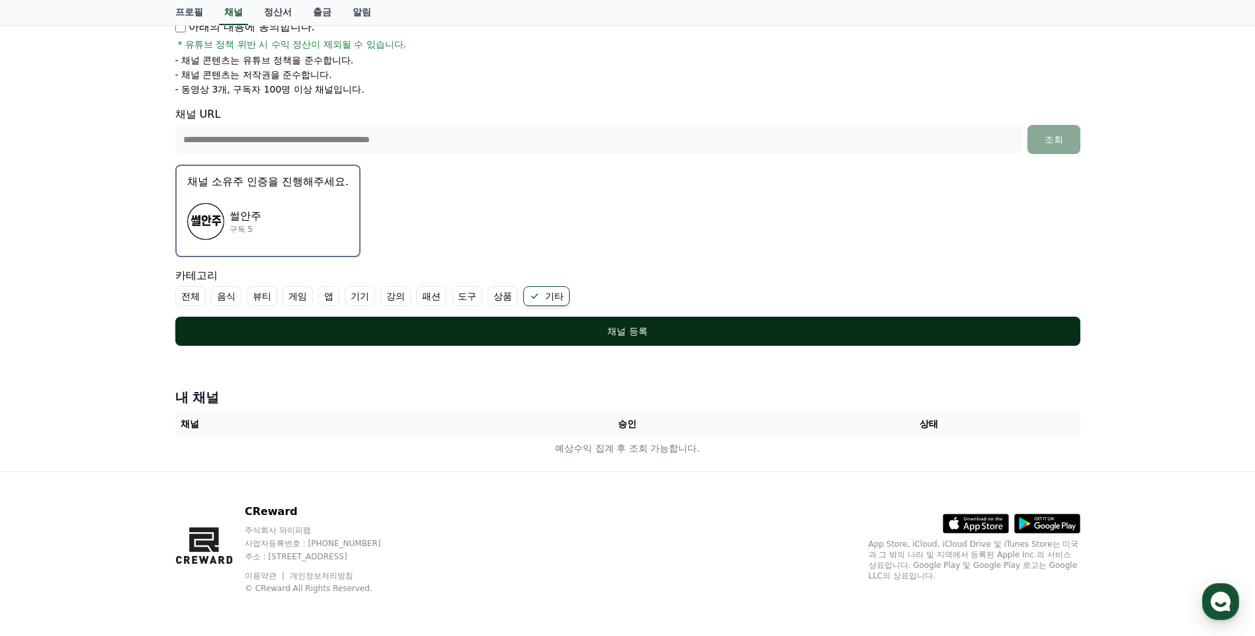
click at [420, 326] on div "채널 등록" at bounding box center [628, 331] width 852 height 13
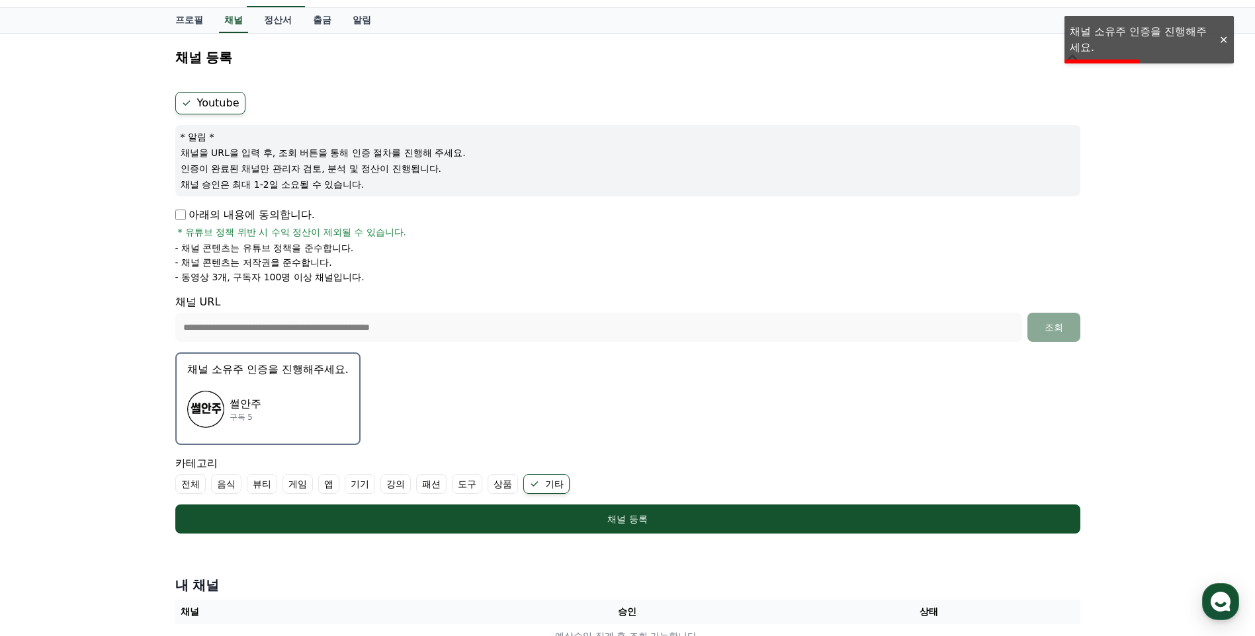
scroll to position [0, 0]
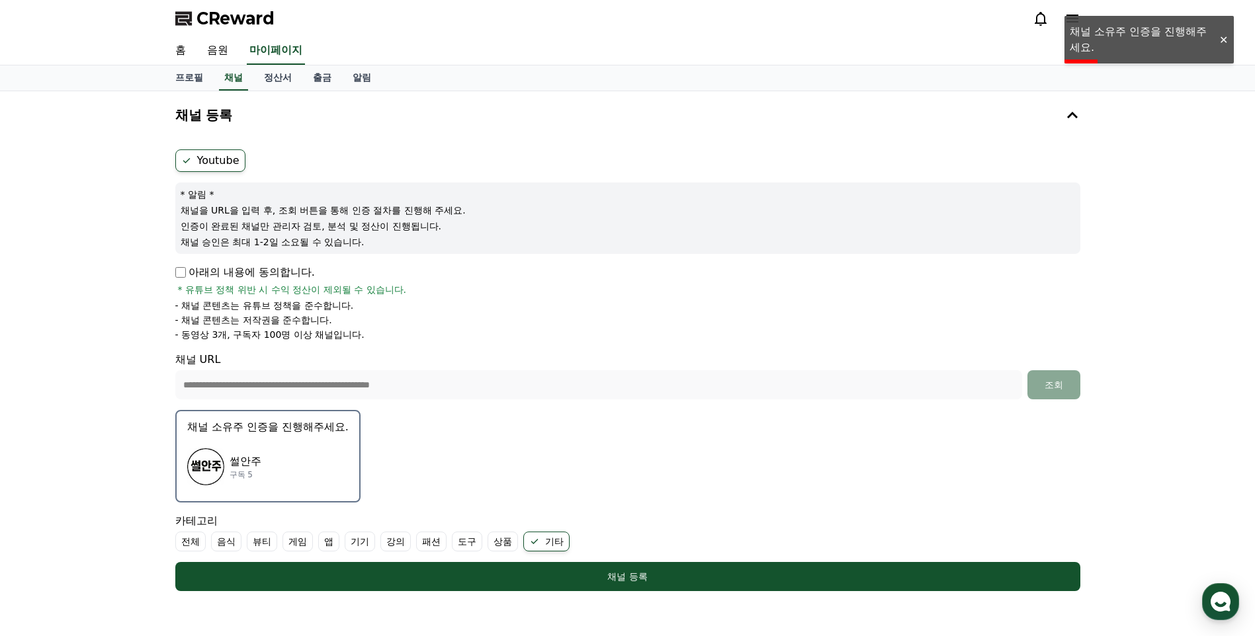
click at [183, 163] on icon at bounding box center [186, 160] width 11 height 11
click at [281, 344] on form "**********" at bounding box center [627, 370] width 905 height 442
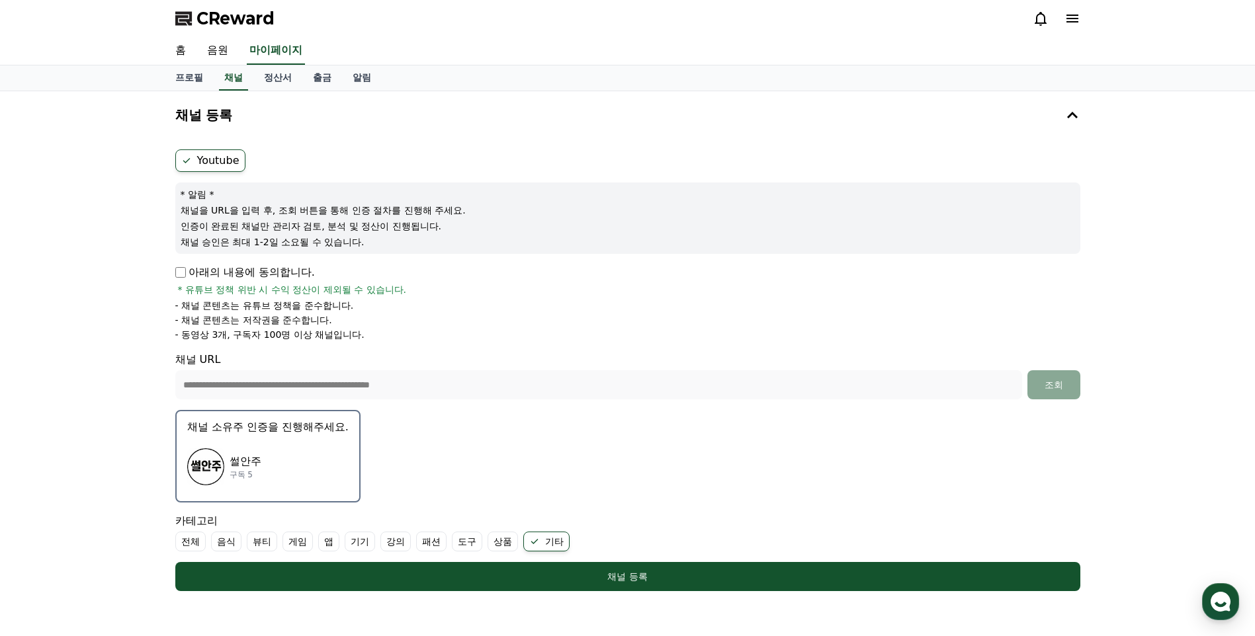
scroll to position [198, 0]
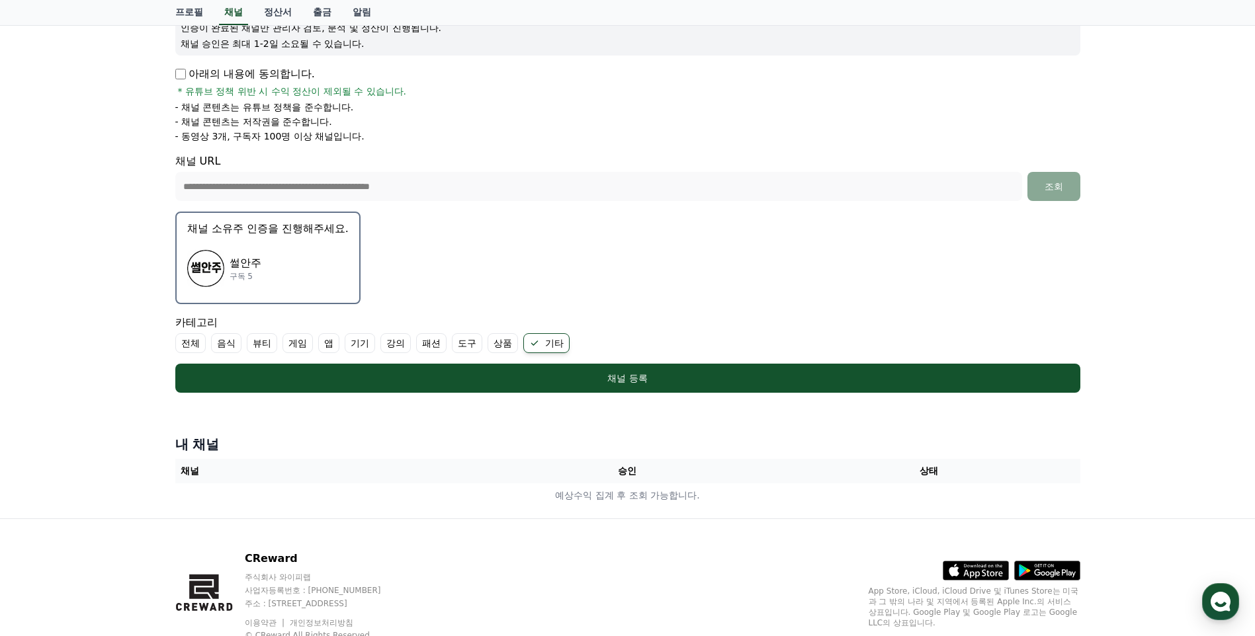
click at [250, 245] on div "썰안주 구독 5" at bounding box center [267, 268] width 161 height 53
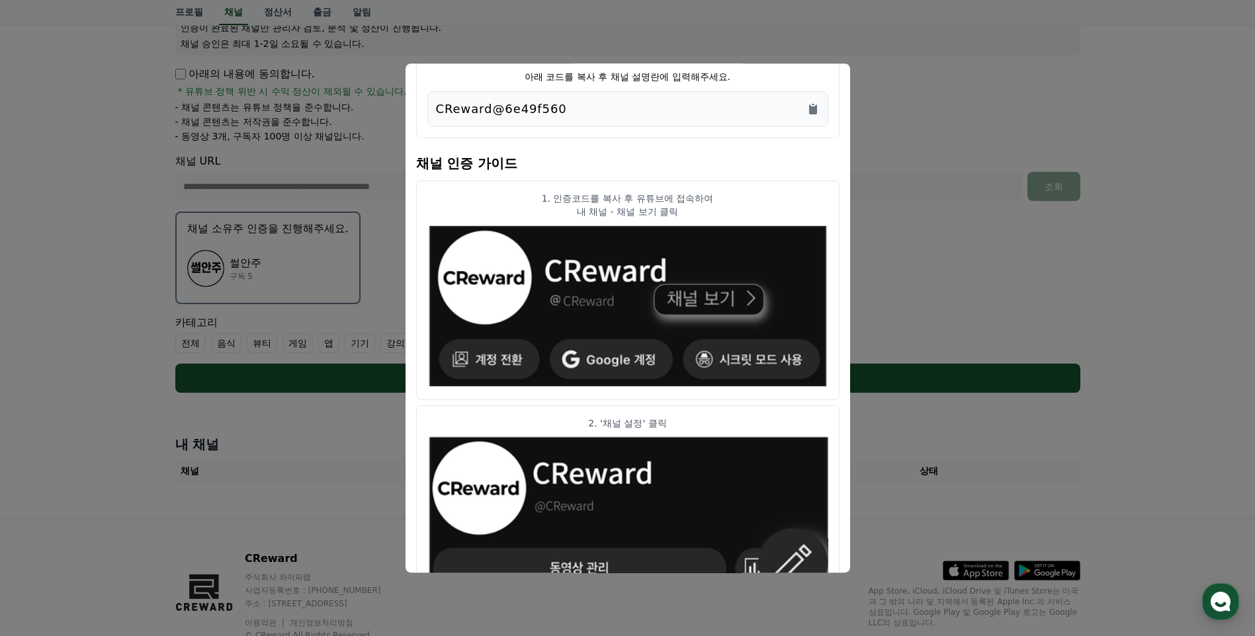
scroll to position [0, 0]
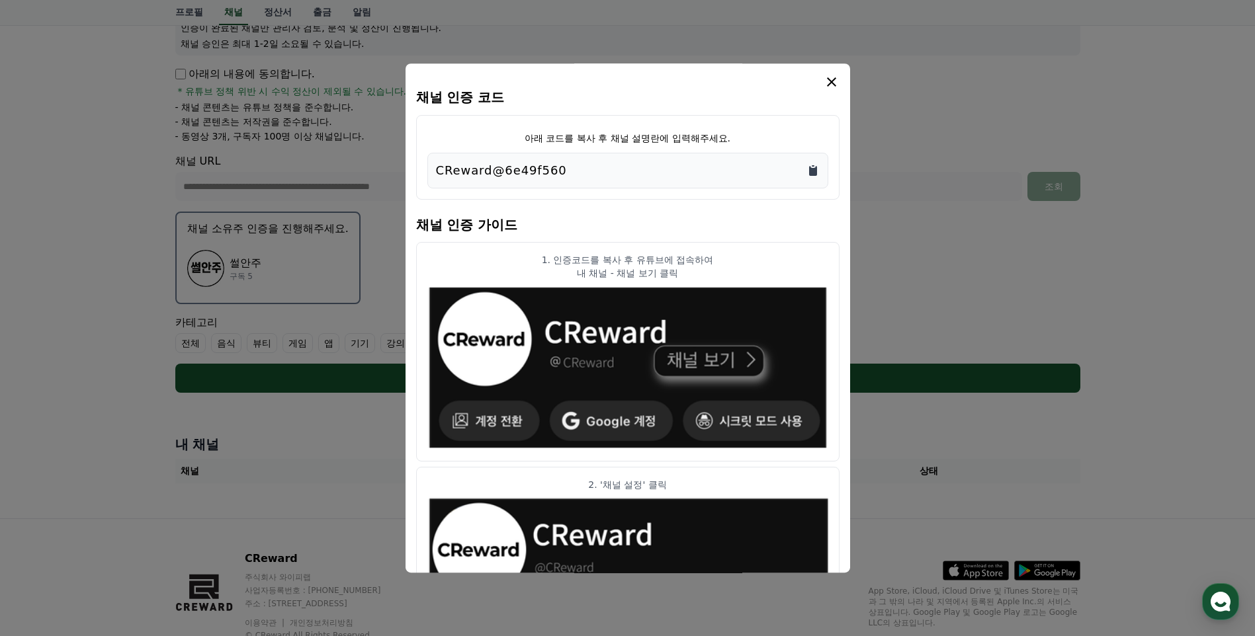
click at [813, 171] on icon "Copy to clipboard" at bounding box center [813, 171] width 8 height 10
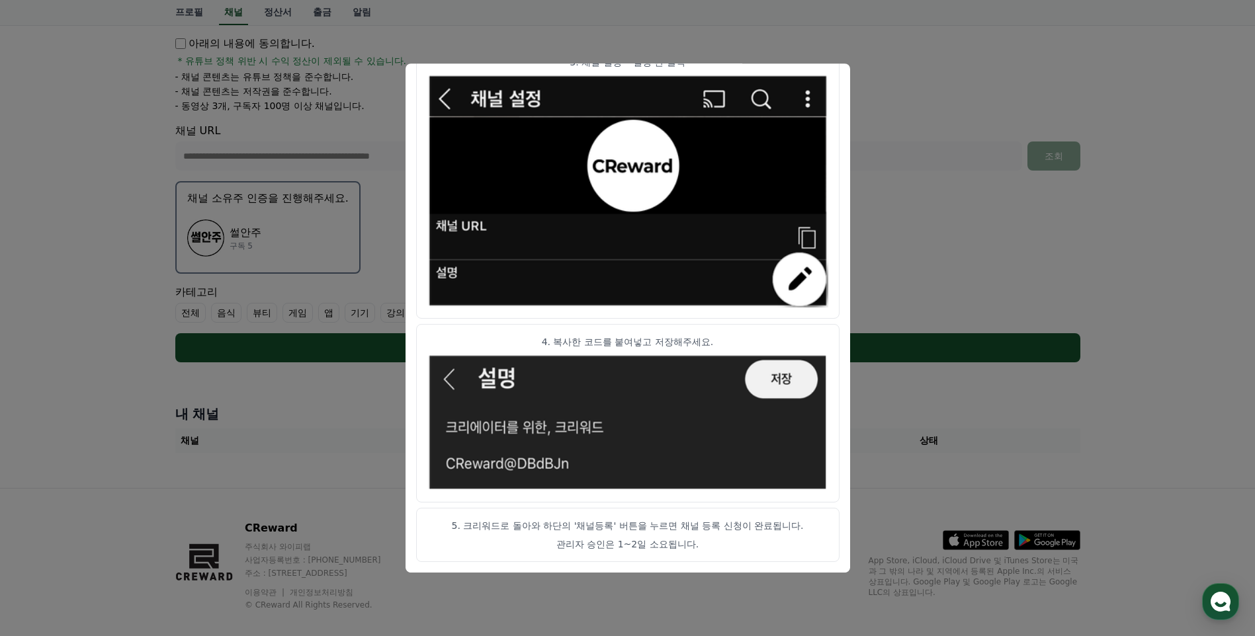
scroll to position [245, 0]
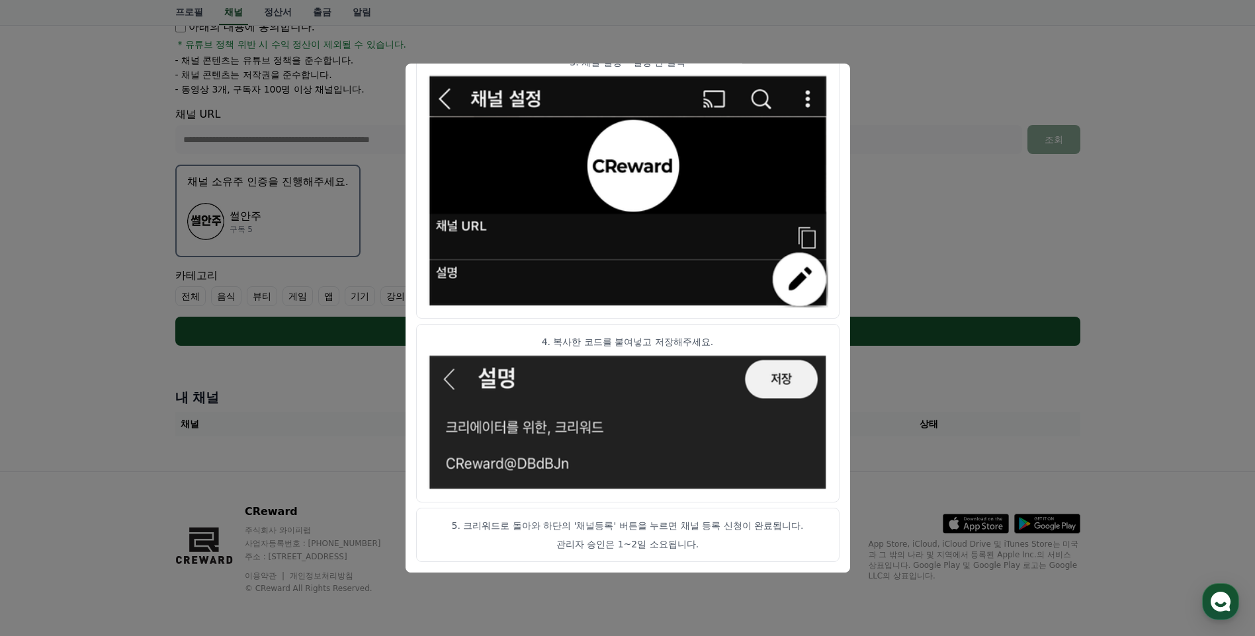
click at [986, 120] on button "close modal" at bounding box center [627, 318] width 1255 height 636
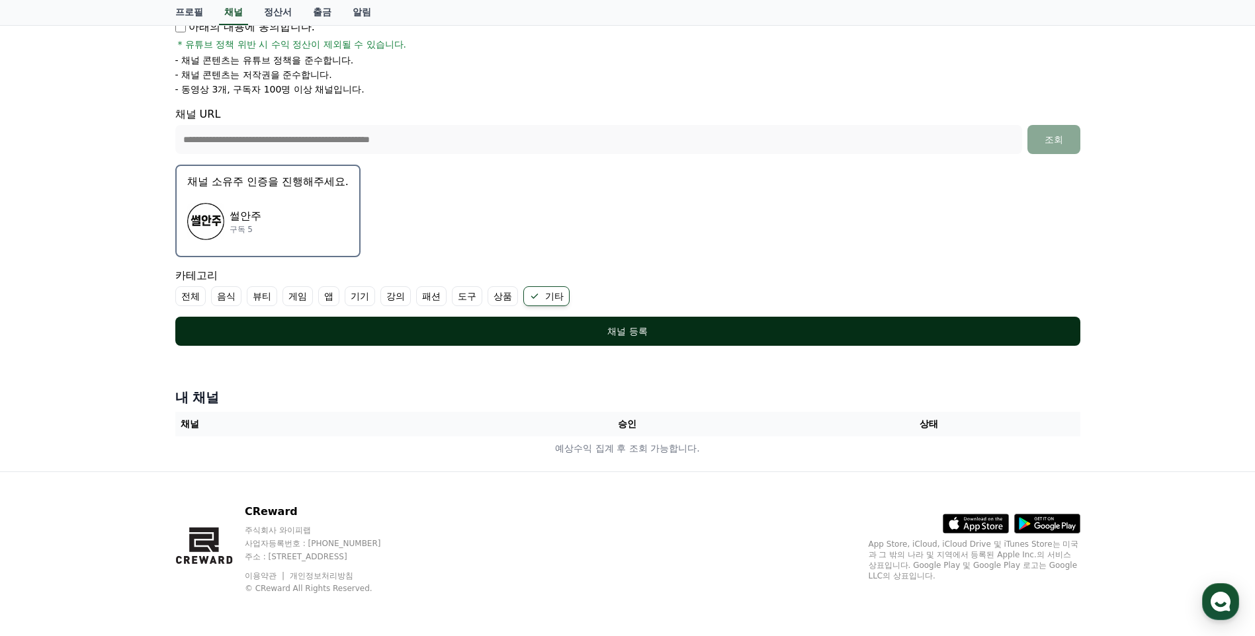
click at [632, 337] on div "채널 등록" at bounding box center [628, 331] width 852 height 13
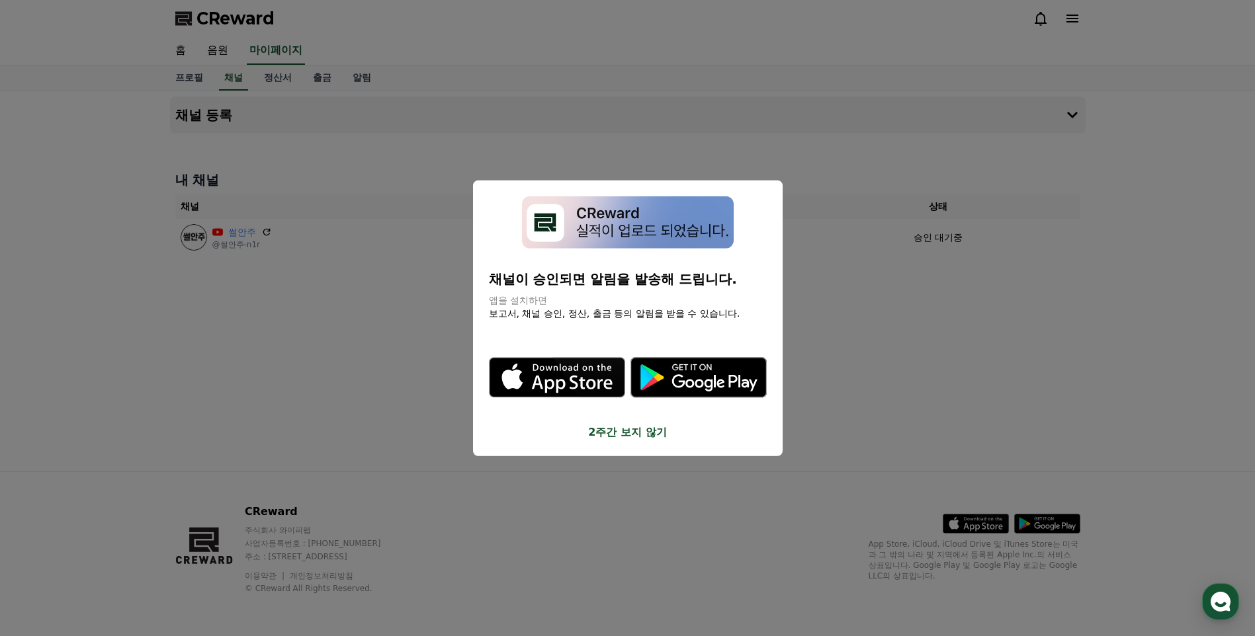
click at [388, 384] on button "close modal" at bounding box center [627, 318] width 1255 height 636
